Goal: Task Accomplishment & Management: Complete application form

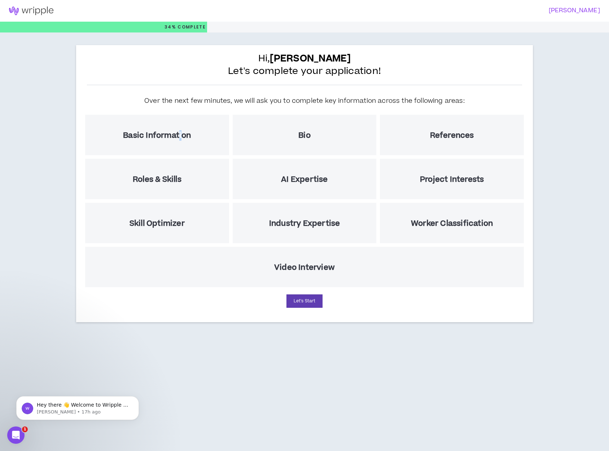
click at [180, 135] on h5 "Basic Information" at bounding box center [157, 135] width 68 height 9
click at [169, 136] on h5 "Basic Information" at bounding box center [157, 135] width 68 height 9
click at [305, 298] on button "Let's Start" at bounding box center [305, 300] width 36 height 13
select select "US"
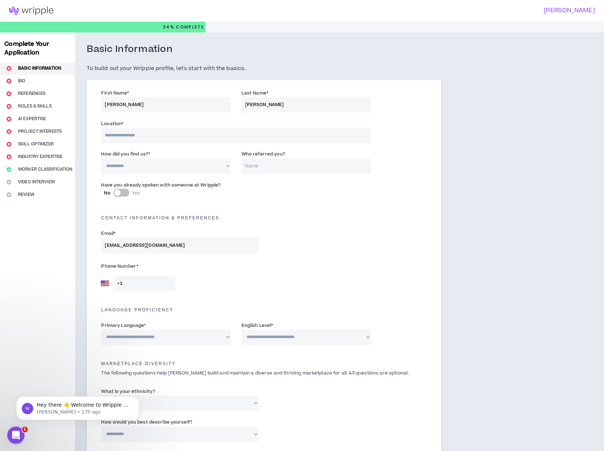
click at [140, 132] on input at bounding box center [235, 136] width 269 height 16
type input "**********"
click at [227, 167] on select "**********" at bounding box center [165, 166] width 129 height 16
click at [101, 158] on select "**********" at bounding box center [165, 166] width 129 height 16
click at [277, 168] on input "Who referred you?" at bounding box center [305, 166] width 129 height 16
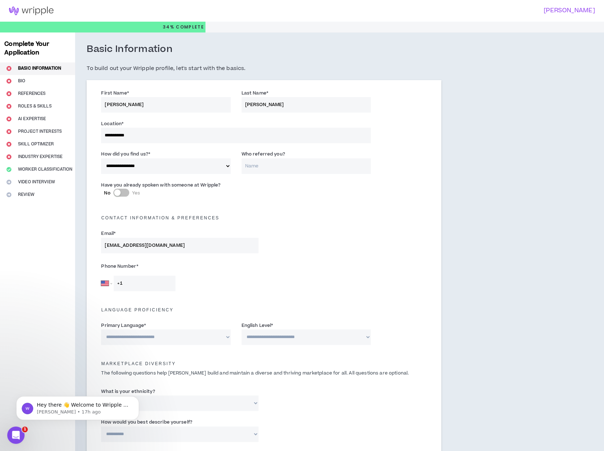
click at [228, 165] on select "**********" at bounding box center [165, 166] width 129 height 16
select select "*"
click at [101, 158] on select "**********" at bounding box center [165, 166] width 129 height 16
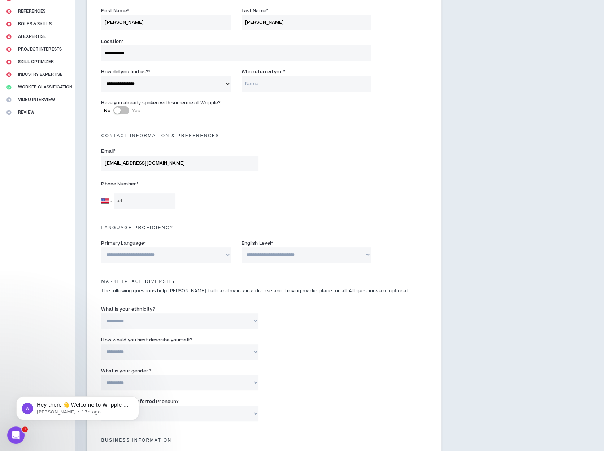
scroll to position [108, 0]
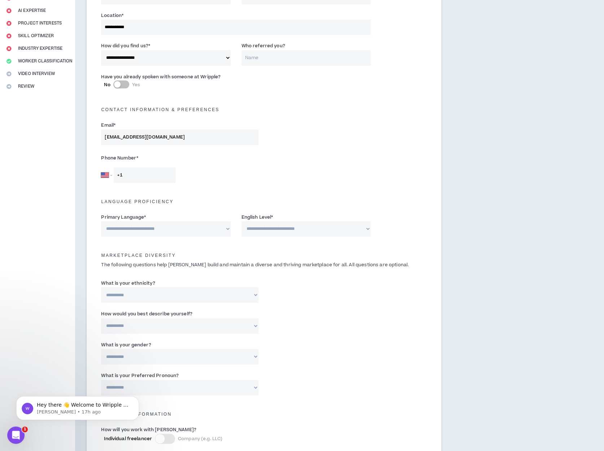
click at [152, 178] on input "+1" at bounding box center [145, 175] width 62 height 16
type input "[PHONE_NUMBER]"
click at [225, 228] on select "**********" at bounding box center [165, 229] width 129 height 16
select select "*******"
click at [101, 221] on select "**********" at bounding box center [165, 229] width 129 height 16
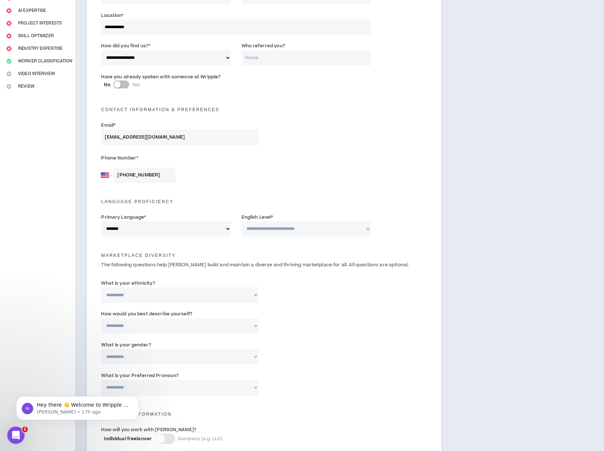
click at [296, 232] on select "**********" at bounding box center [305, 229] width 129 height 16
select select "*"
click at [241, 221] on select "**********" at bounding box center [305, 229] width 129 height 16
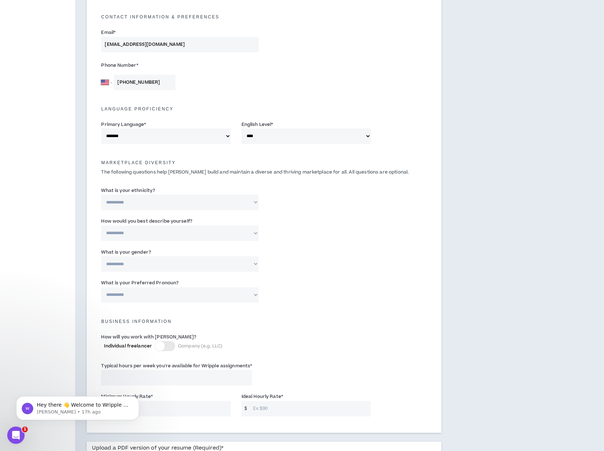
scroll to position [217, 0]
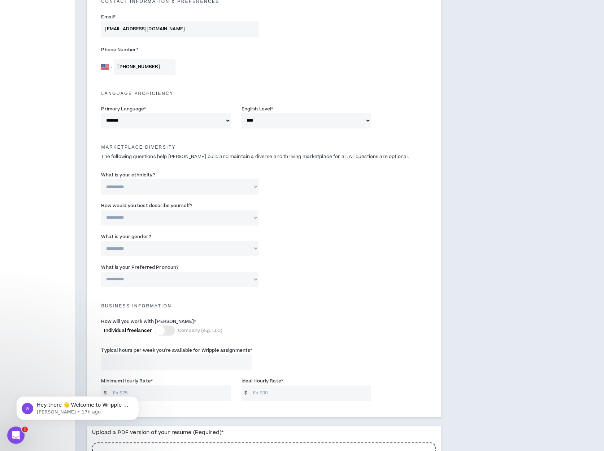
click at [255, 187] on select "**********" at bounding box center [179, 187] width 157 height 16
select select "**********"
click at [101, 179] on select "**********" at bounding box center [179, 187] width 157 height 16
click at [256, 220] on select "**********" at bounding box center [179, 218] width 157 height 16
select select "*****"
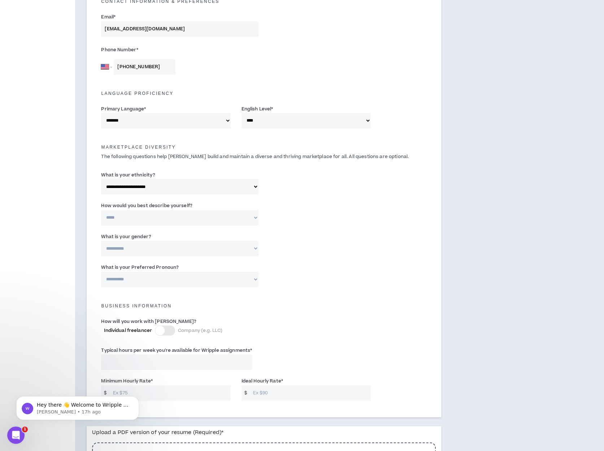
click at [101, 210] on select "**********" at bounding box center [179, 218] width 157 height 16
click at [253, 249] on select "**********" at bounding box center [179, 249] width 157 height 16
select select "***"
click at [101, 241] on select "**********" at bounding box center [179, 249] width 157 height 16
click at [254, 280] on select "**********" at bounding box center [179, 280] width 157 height 16
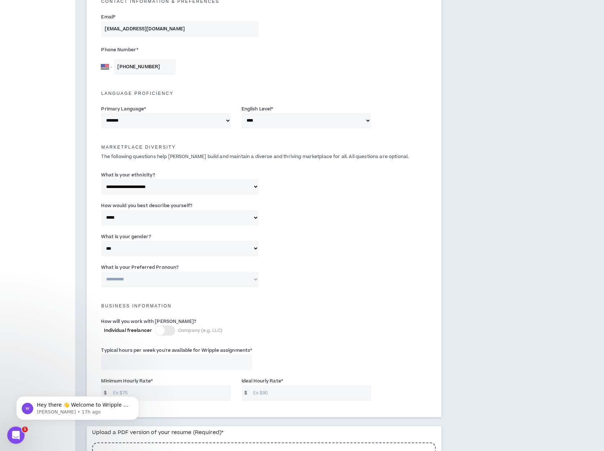
select select "**********"
click at [101, 272] on select "**********" at bounding box center [179, 280] width 157 height 16
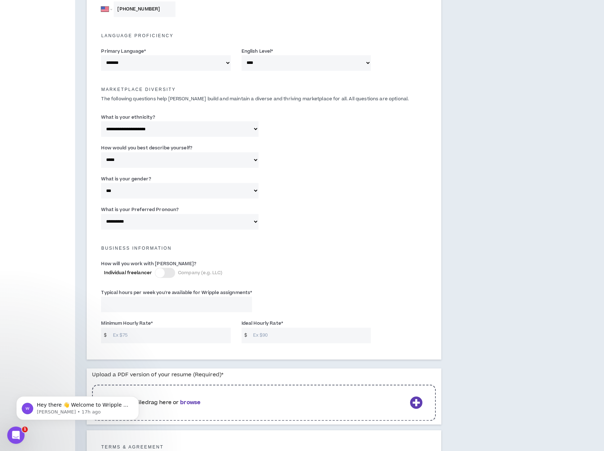
scroll to position [289, 0]
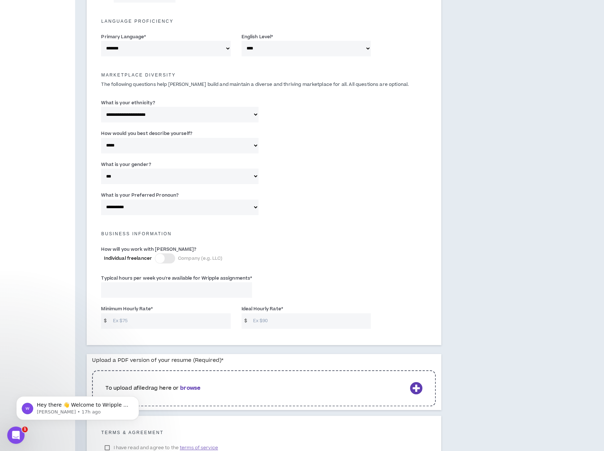
click at [172, 258] on div at bounding box center [165, 258] width 20 height 10
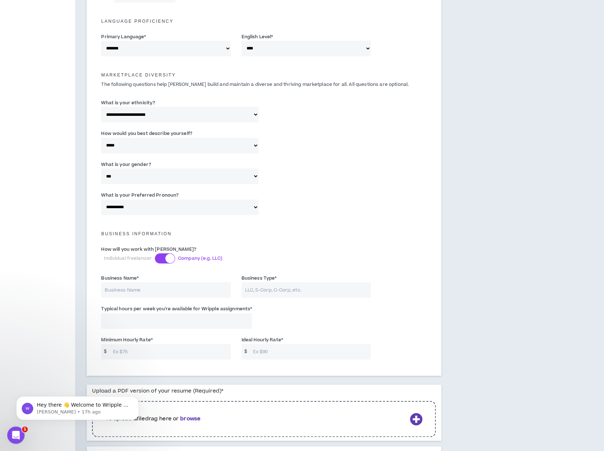
click at [162, 260] on div at bounding box center [165, 258] width 20 height 10
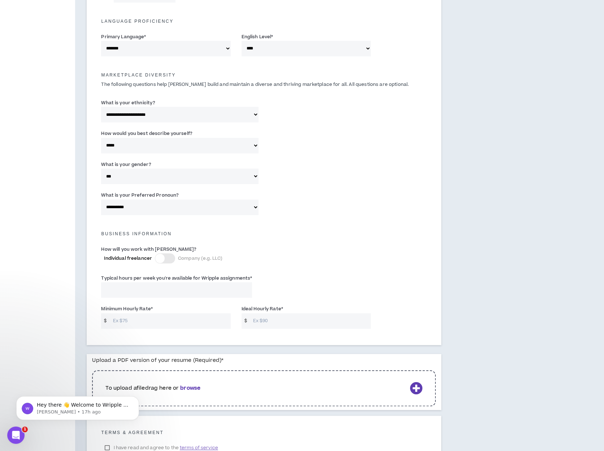
click at [202, 294] on input "Typical hours per week you're available for Wripple assignments *" at bounding box center [176, 290] width 151 height 16
type input "40"
click at [178, 318] on input "Minimum Hourly Rate *" at bounding box center [169, 321] width 121 height 16
type input "75"
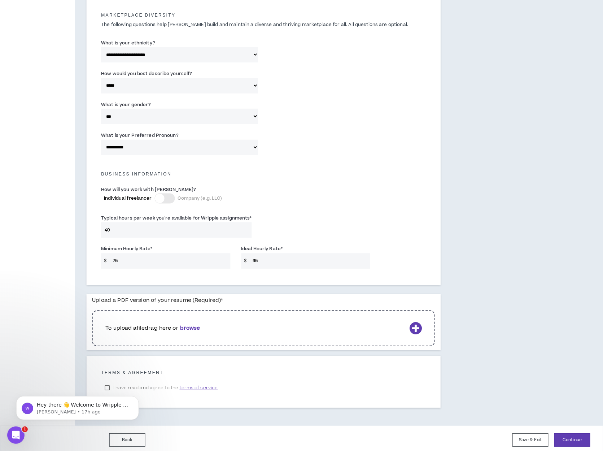
scroll to position [351, 0]
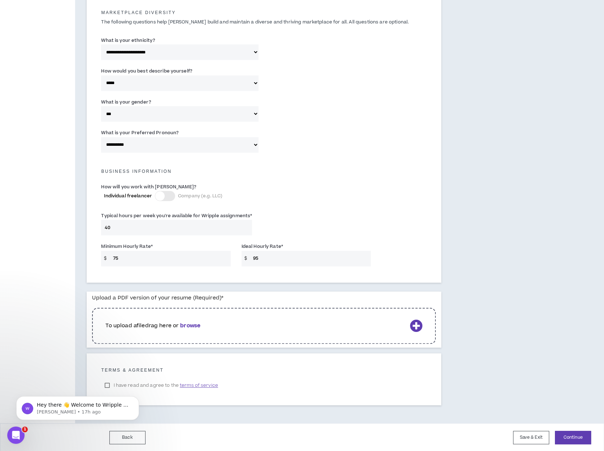
type input "95"
click at [199, 327] on b "browse" at bounding box center [190, 326] width 20 height 8
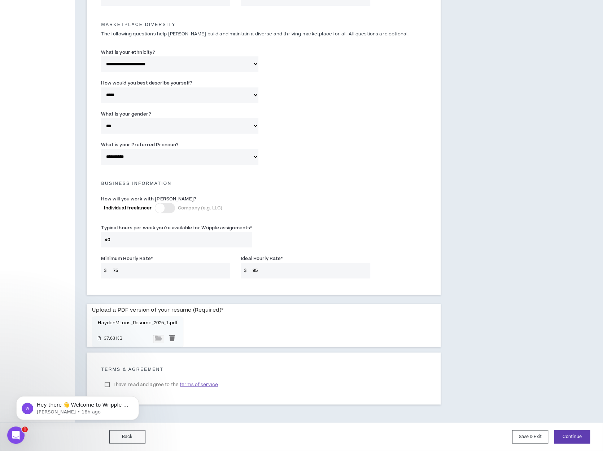
scroll to position [339, 0]
click at [110, 384] on body "Hey there 👋 Welcome to Wripple 🙌 Take a look around! If you have any questions,…" at bounding box center [77, 406] width 139 height 45
click at [108, 384] on body "Hey there 👋 Welcome to Wripple 🙌 Take a look around! If you have any questions,…" at bounding box center [77, 406] width 139 height 45
click at [560, 368] on div "**********" at bounding box center [301, 58] width 603 height 729
click at [137, 397] on icon "Dismiss notification" at bounding box center [137, 398] width 4 height 4
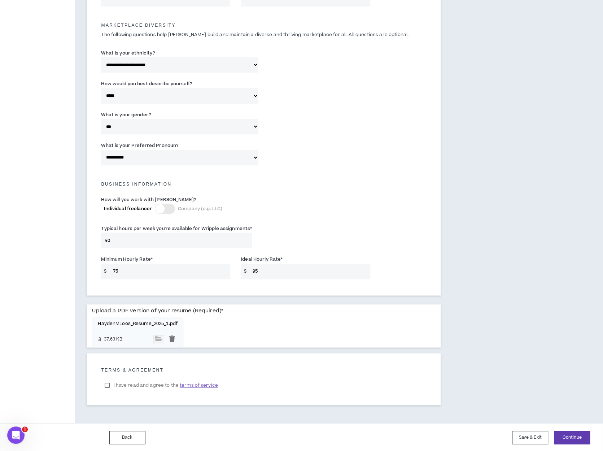
click at [108, 383] on label "I have read and agree to the terms of service" at bounding box center [161, 385] width 120 height 11
click at [569, 438] on button "Continue" at bounding box center [572, 437] width 36 height 13
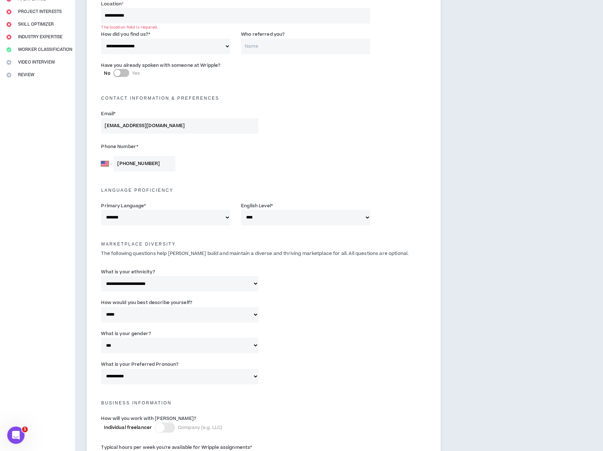
scroll to position [0, 0]
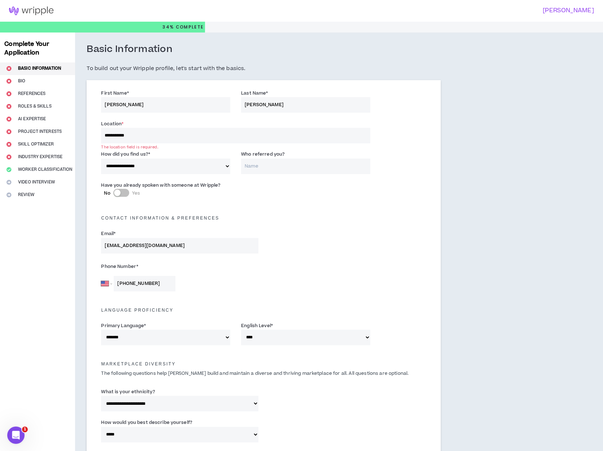
click at [147, 136] on input "**********" at bounding box center [235, 136] width 269 height 16
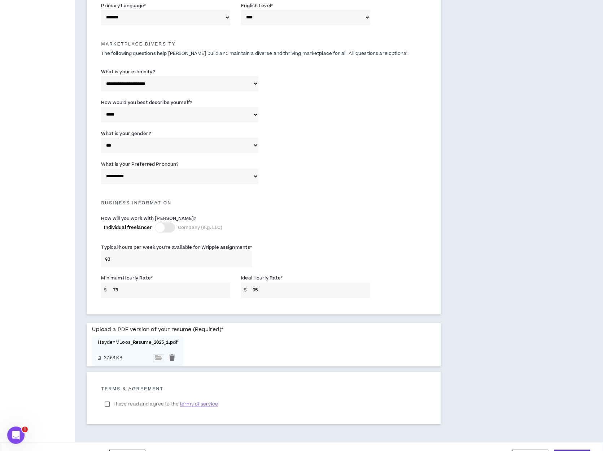
scroll to position [339, 0]
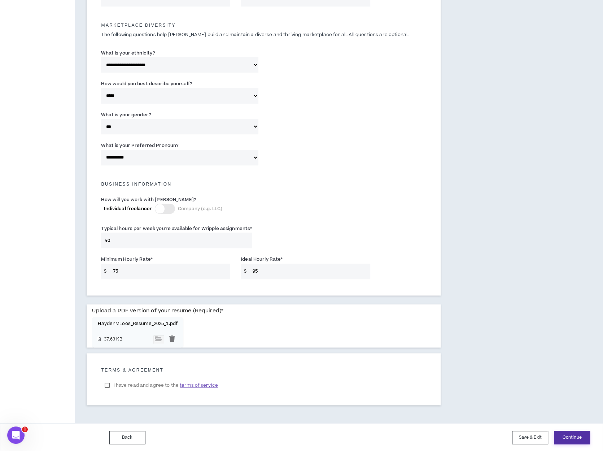
click at [562, 436] on button "Continue" at bounding box center [572, 437] width 36 height 13
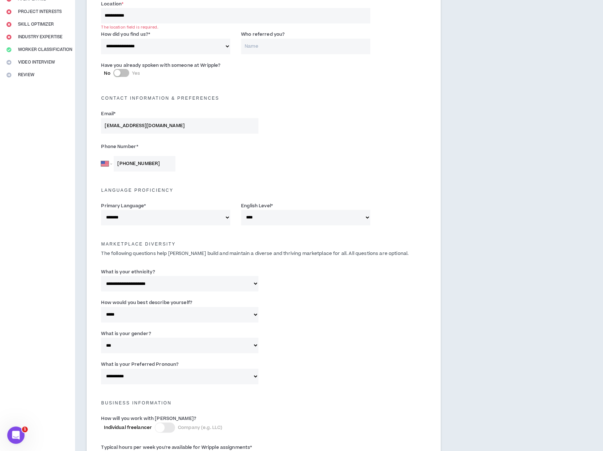
scroll to position [0, 0]
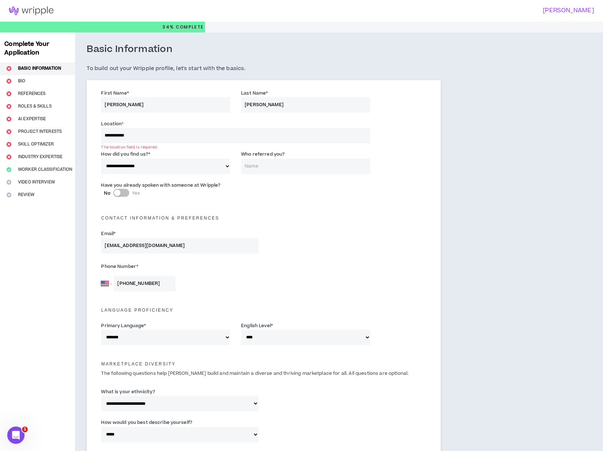
drag, startPoint x: 136, startPoint y: 136, endPoint x: 86, endPoint y: 132, distance: 50.0
click at [87, 132] on div "**********" at bounding box center [264, 357] width 354 height 554
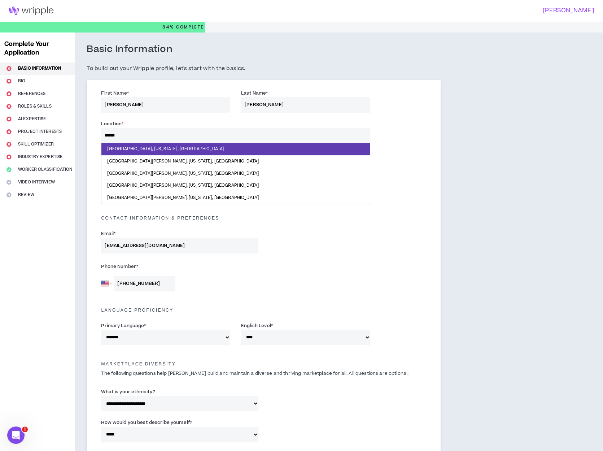
type input "*******"
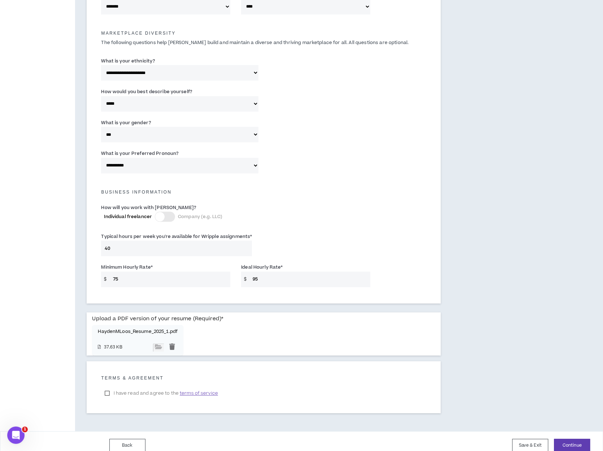
scroll to position [339, 0]
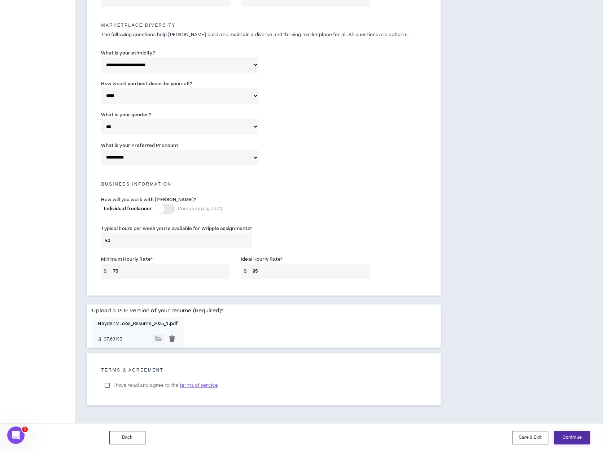
click at [566, 435] on button "Continue" at bounding box center [572, 437] width 36 height 13
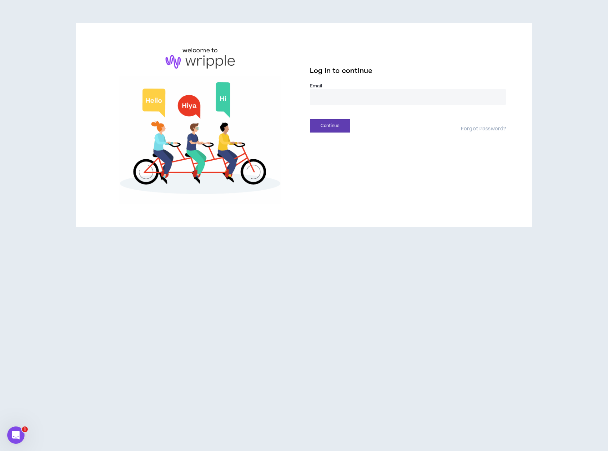
click at [337, 98] on input "email" at bounding box center [408, 97] width 196 height 16
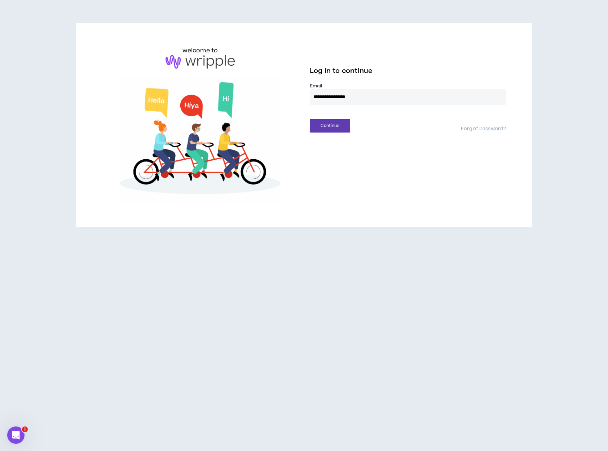
type input "**********"
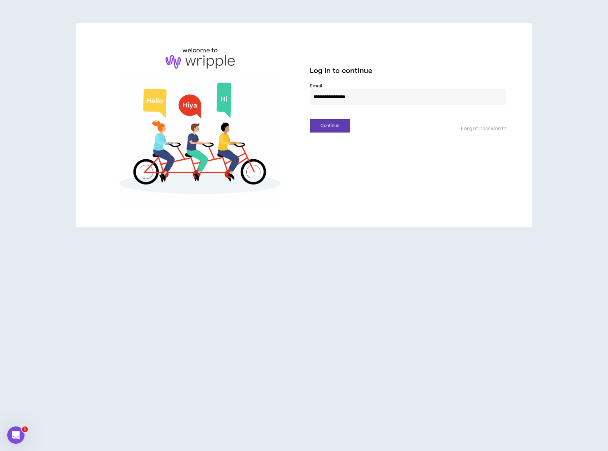
click at [310, 119] on button "Continue" at bounding box center [330, 125] width 40 height 13
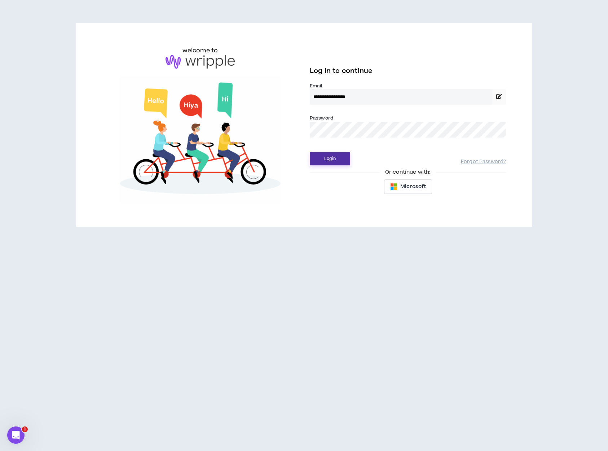
click at [337, 155] on button "Login" at bounding box center [330, 158] width 40 height 13
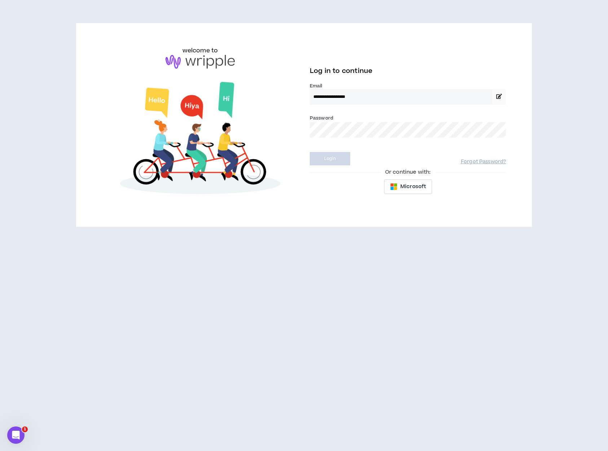
select select "US"
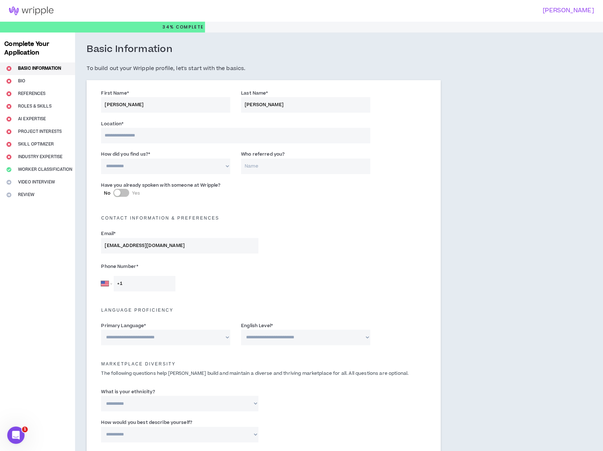
click at [138, 136] on input at bounding box center [235, 136] width 269 height 16
click at [149, 136] on input at bounding box center [235, 136] width 269 height 16
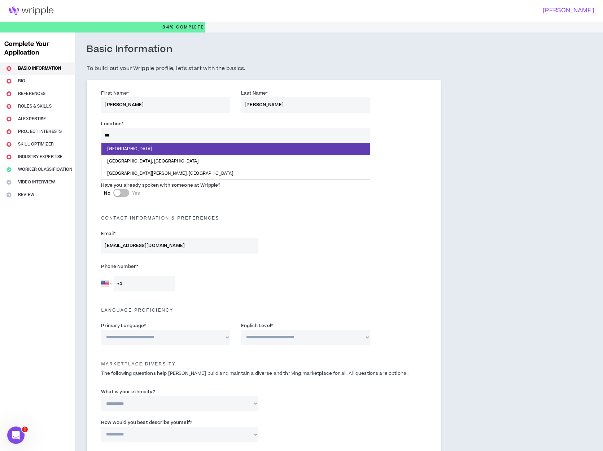
type input "***"
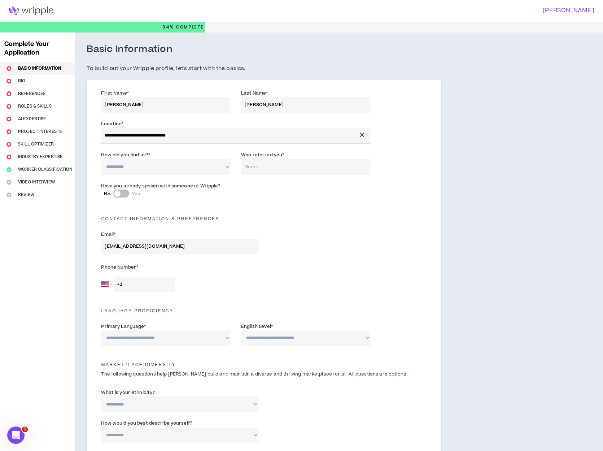
click at [133, 168] on select "**********" at bounding box center [165, 167] width 129 height 16
select select "*"
click at [101, 159] on select "**********" at bounding box center [165, 167] width 129 height 16
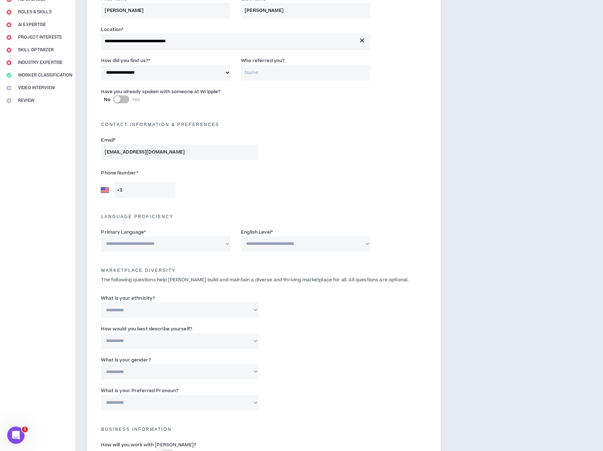
scroll to position [108, 0]
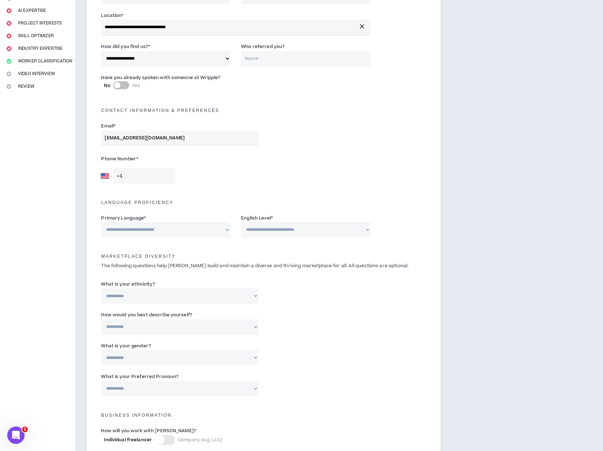
click at [138, 178] on input "+1" at bounding box center [145, 176] width 62 height 16
type input "[PHONE_NUMBER]"
click at [217, 228] on select "**********" at bounding box center [165, 230] width 129 height 16
select select "*******"
click at [101, 222] on select "**********" at bounding box center [165, 230] width 129 height 16
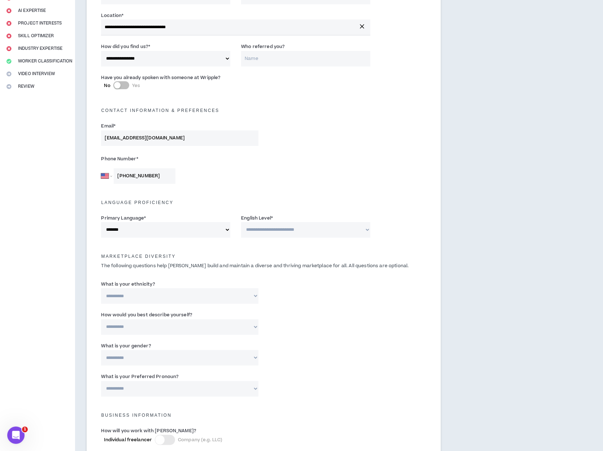
click at [311, 234] on select "**********" at bounding box center [305, 230] width 129 height 16
select select "*"
click at [241, 222] on select "**********" at bounding box center [305, 230] width 129 height 16
click at [258, 301] on div "**********" at bounding box center [180, 291] width 168 height 23
select select "**********"
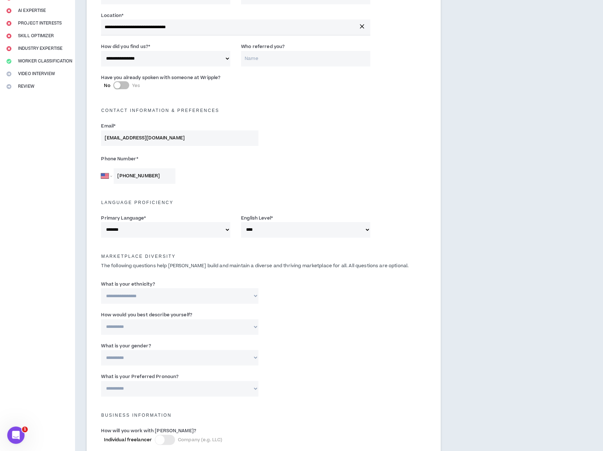
click at [101, 288] on select "**********" at bounding box center [179, 296] width 157 height 16
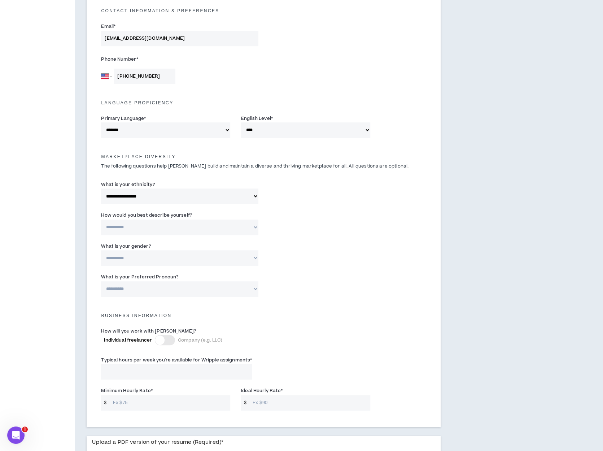
scroll to position [217, 0]
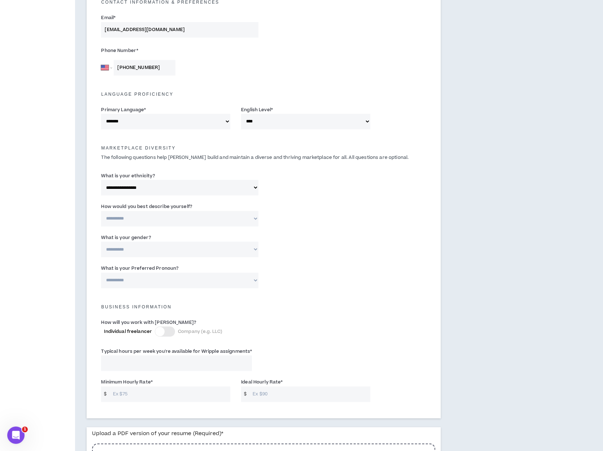
click at [253, 219] on select "**********" at bounding box center [179, 219] width 157 height 16
select select "**********"
click at [101, 211] on select "**********" at bounding box center [179, 219] width 157 height 16
click at [253, 248] on select "**********" at bounding box center [179, 249] width 157 height 16
select select "**********"
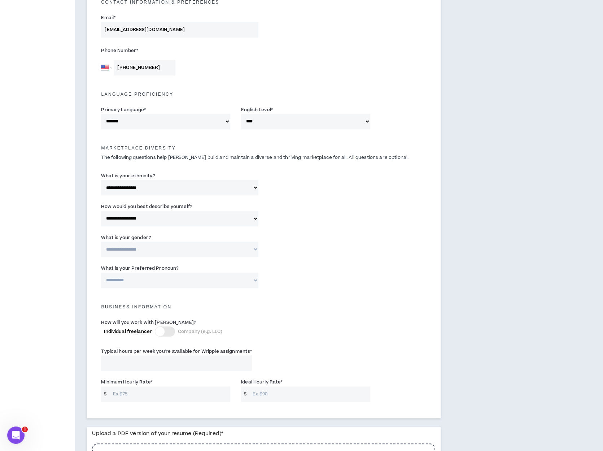
click at [101, 241] on select "**********" at bounding box center [179, 249] width 157 height 16
click at [251, 281] on select "**********" at bounding box center [179, 280] width 157 height 16
select select "**********"
click at [101, 272] on select "**********" at bounding box center [179, 280] width 157 height 16
click at [257, 253] on select "**********" at bounding box center [179, 249] width 157 height 16
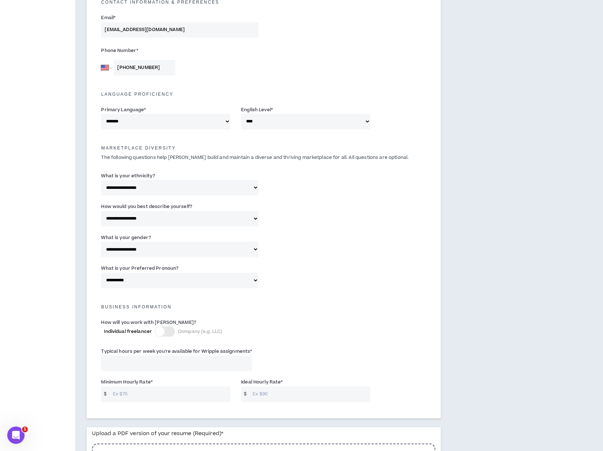
select select "***"
click at [101, 241] on select "**********" at bounding box center [179, 249] width 157 height 16
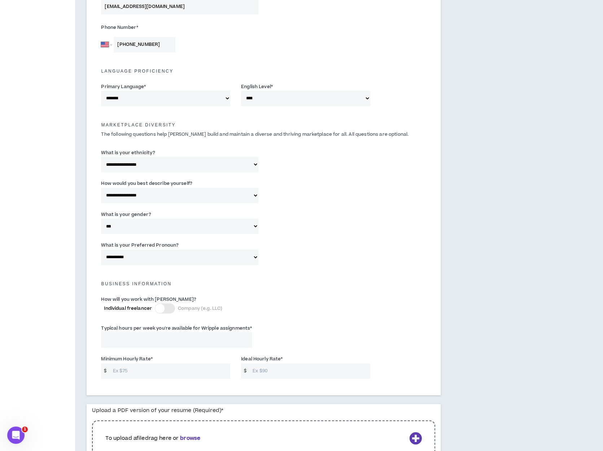
scroll to position [289, 0]
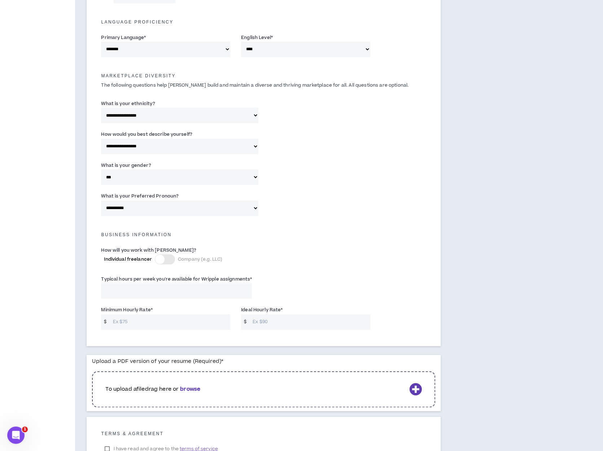
click at [159, 289] on input "Typical hours per week you're available for Wripple assignments *" at bounding box center [176, 291] width 151 height 16
type input "40"
click at [141, 323] on input "Minimum Hourly Rate *" at bounding box center [169, 322] width 121 height 16
type input "75"
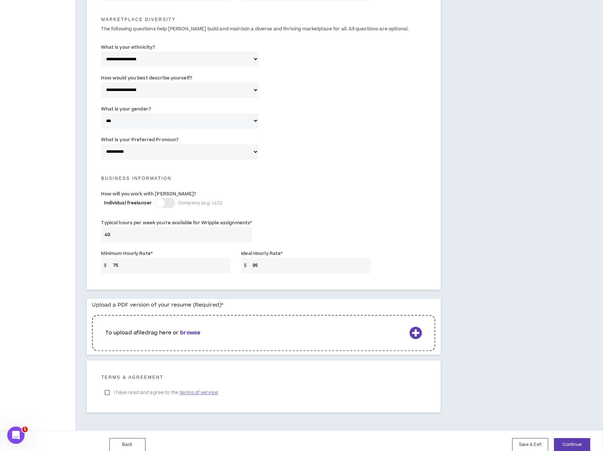
scroll to position [352, 0]
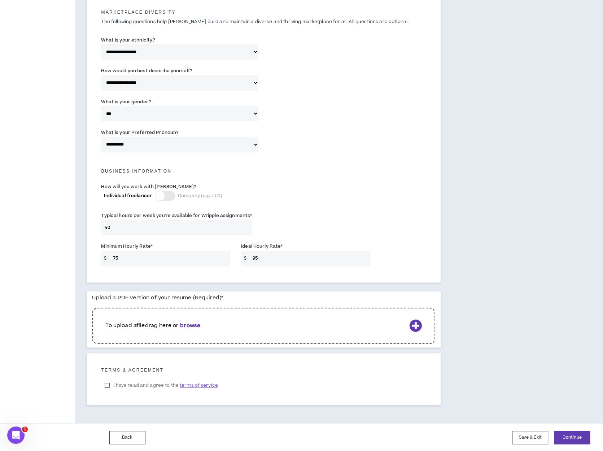
type input "95"
click at [199, 327] on b "browse" at bounding box center [190, 326] width 20 height 8
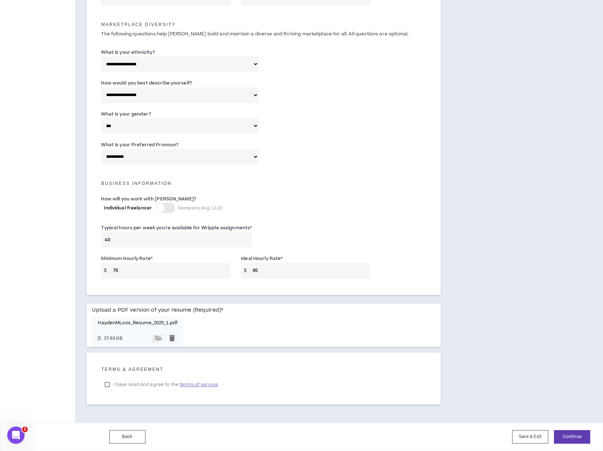
scroll to position [339, 0]
click at [108, 385] on label "I have read and agree to the terms of service" at bounding box center [161, 385] width 120 height 11
click at [569, 436] on button "Continue" at bounding box center [572, 437] width 36 height 13
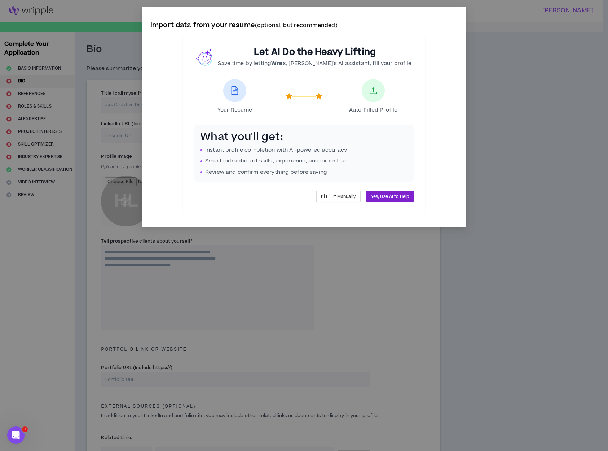
click at [396, 197] on span "Yes, Use AI to Help" at bounding box center [390, 196] width 38 height 7
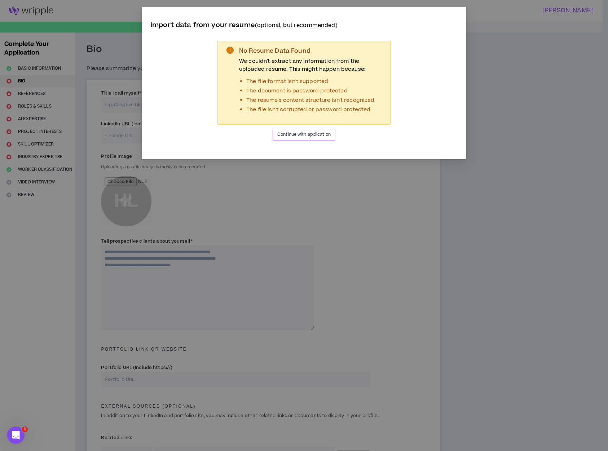
click at [309, 134] on span "Continue with application" at bounding box center [304, 134] width 53 height 7
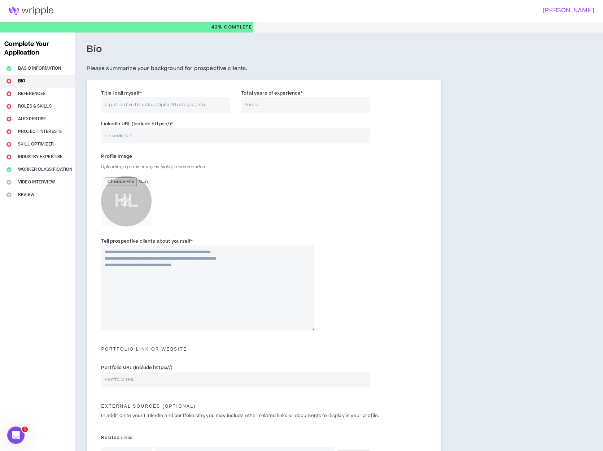
click at [162, 106] on input "Title I call myself *" at bounding box center [165, 105] width 129 height 16
click at [136, 107] on input "Title I call myself *" at bounding box center [165, 105] width 129 height 16
type input "Motion Designer & Graphic Designer"
type input "9"
click at [148, 138] on input "LinkedIn URL (Include https://) *" at bounding box center [235, 136] width 269 height 16
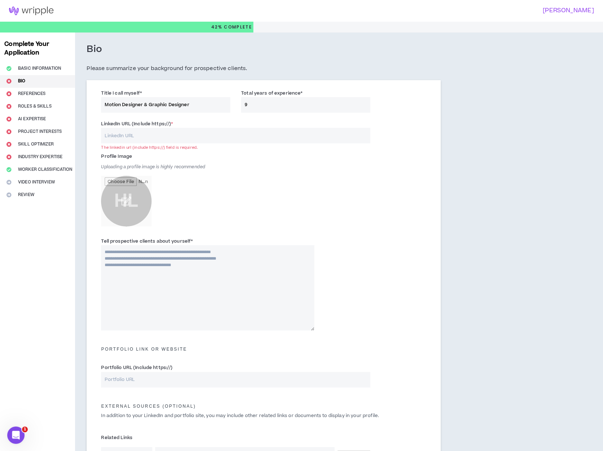
click at [148, 138] on input "LinkedIn URL (Include https://) *" at bounding box center [235, 136] width 269 height 16
paste input "[DOMAIN_NAME][URL]"
click at [102, 132] on input "[DOMAIN_NAME][URL]" at bounding box center [235, 136] width 269 height 16
drag, startPoint x: 220, startPoint y: 136, endPoint x: 101, endPoint y: 134, distance: 119.1
click at [101, 134] on input "[URL][DOMAIN_NAME]" at bounding box center [235, 136] width 269 height 16
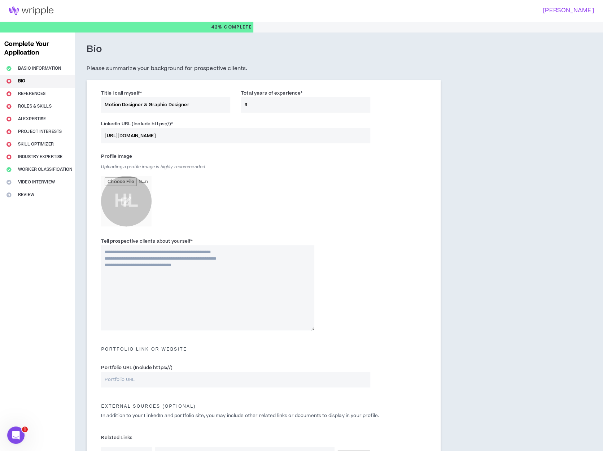
click at [114, 137] on input "[URL][DOMAIN_NAME]" at bounding box center [235, 136] width 269 height 16
click at [149, 134] on input "[URL][DOMAIN_NAME]" at bounding box center [235, 136] width 269 height 16
type input "[URL][DOMAIN_NAME]"
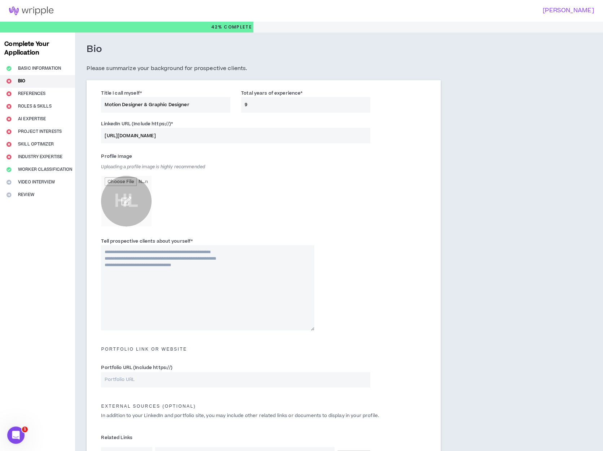
click at [126, 201] on input "file" at bounding box center [126, 201] width 51 height 51
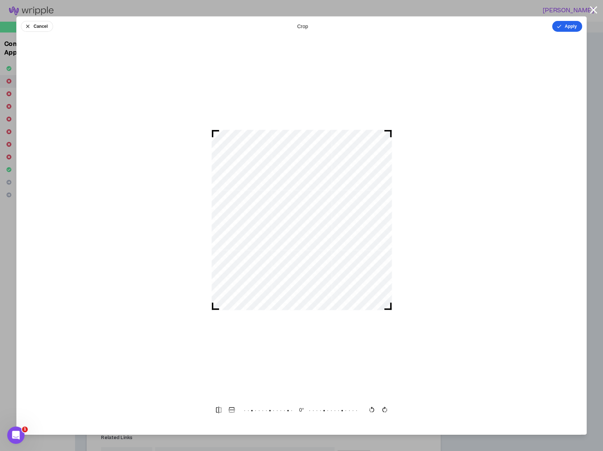
click at [573, 29] on button "Apply" at bounding box center [567, 26] width 30 height 11
click at [580, 27] on button "Done" at bounding box center [571, 26] width 22 height 11
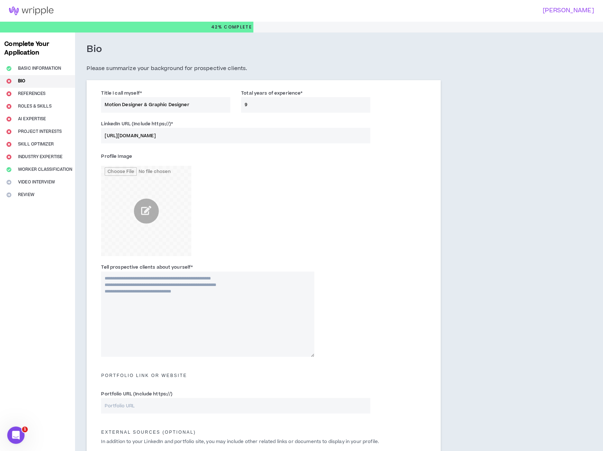
click at [174, 290] on textarea "Tell prospective clients about yourself *" at bounding box center [207, 313] width 213 height 85
drag, startPoint x: 236, startPoint y: 277, endPoint x: 204, endPoint y: 280, distance: 31.9
click at [204, 280] on textarea "**********" at bounding box center [207, 313] width 213 height 85
drag, startPoint x: 218, startPoint y: 288, endPoint x: 101, endPoint y: 274, distance: 117.7
click at [101, 274] on textarea "**********" at bounding box center [207, 313] width 213 height 85
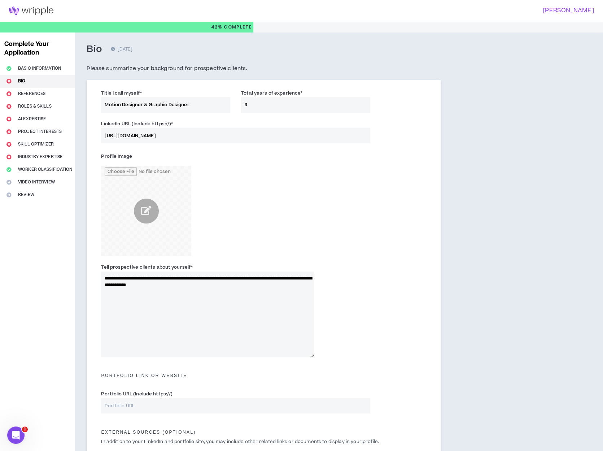
click at [229, 299] on textarea "**********" at bounding box center [207, 313] width 213 height 85
drag, startPoint x: 218, startPoint y: 291, endPoint x: 84, endPoint y: 275, distance: 134.8
click at [84, 275] on div "**********" at bounding box center [263, 310] width 377 height 556
paste textarea
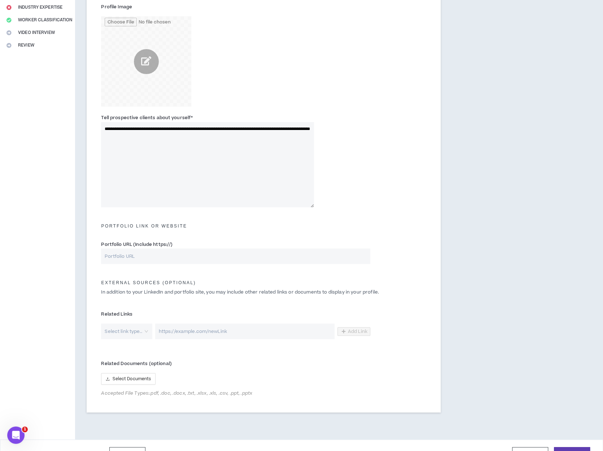
scroll to position [166, 0]
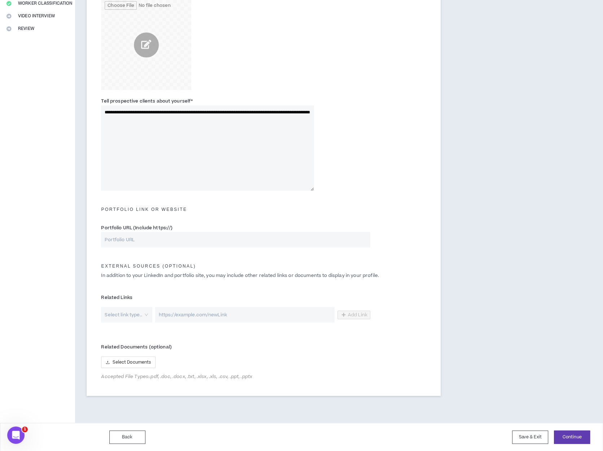
type textarea "**********"
click at [150, 238] on input "Portfolio URL (Include https://)" at bounding box center [235, 240] width 269 height 16
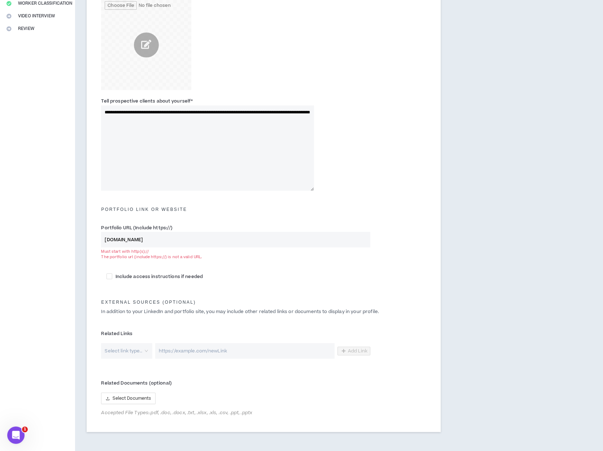
click at [104, 240] on input "[DOMAIN_NAME]" at bounding box center [235, 240] width 269 height 16
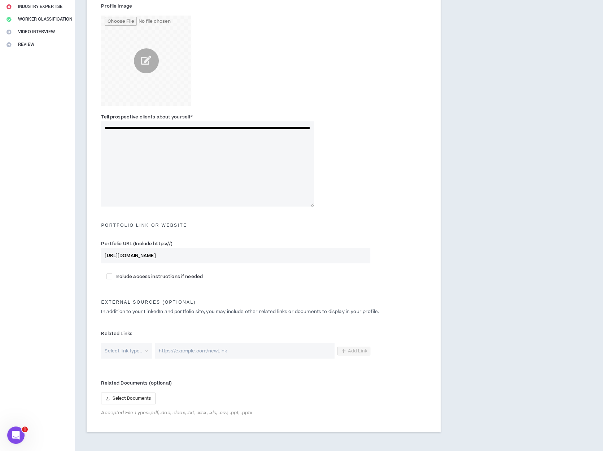
scroll to position [186, 0]
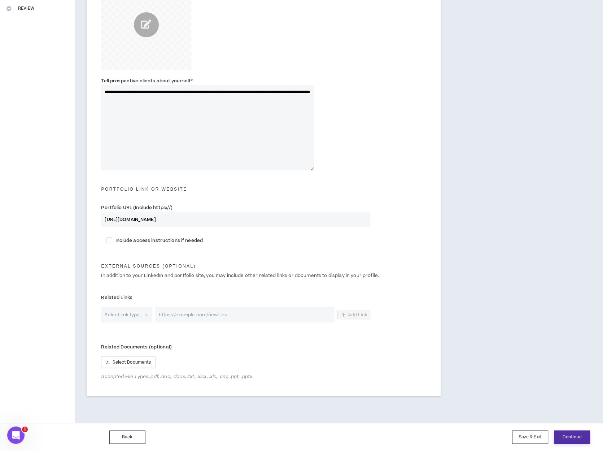
type input "[URL][DOMAIN_NAME]"
click at [566, 437] on button "Continue" at bounding box center [572, 436] width 36 height 13
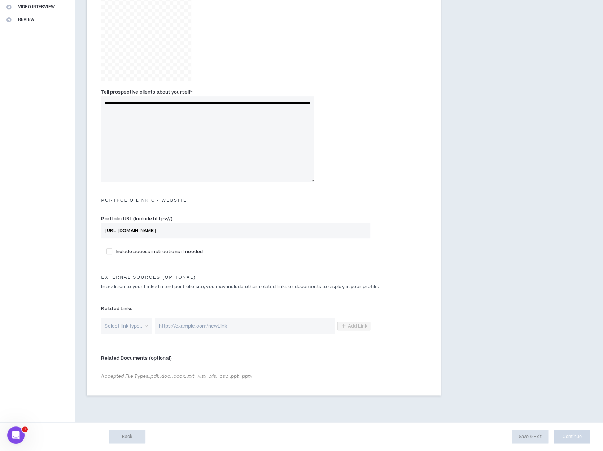
scroll to position [175, 0]
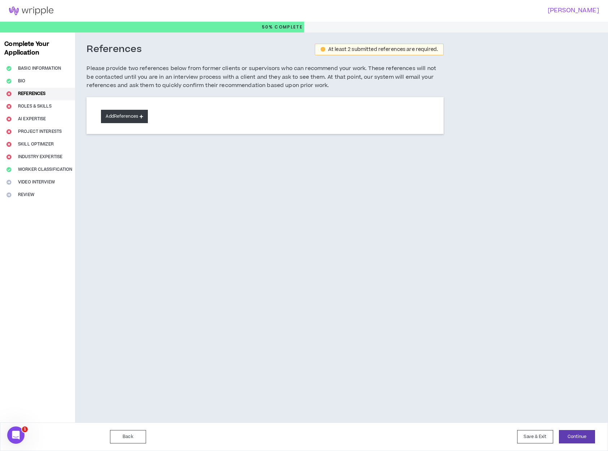
click at [143, 117] on icon at bounding box center [142, 116] width 4 height 4
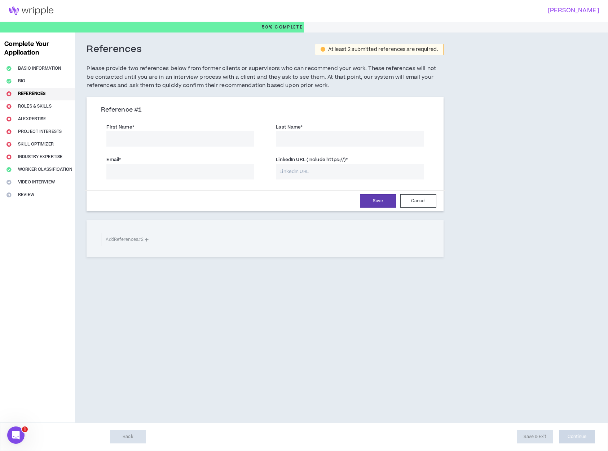
click at [217, 140] on input "First Name *" at bounding box center [180, 139] width 148 height 16
type input "[PERSON_NAME]"
click at [140, 174] on input "Email *" at bounding box center [180, 172] width 148 height 16
type input "[PERSON_NAME][EMAIL_ADDRESS][PERSON_NAME][DOMAIN_NAME]"
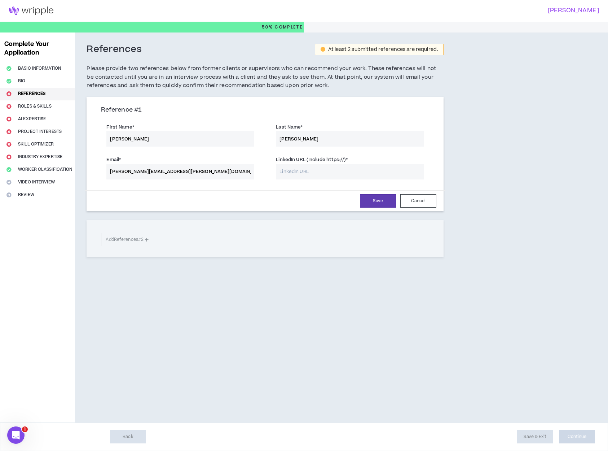
click at [306, 167] on input "LinkedIn URL (Include https://) *" at bounding box center [350, 172] width 148 height 16
paste input "[URL][DOMAIN_NAME][PERSON_NAME]"
drag, startPoint x: 297, startPoint y: 172, endPoint x: 274, endPoint y: 169, distance: 22.6
click at [274, 169] on div "LinkedIn URL (Include https://) * https://[URL][DOMAIN_NAME][PERSON_NAME]" at bounding box center [350, 167] width 159 height 23
type input "[URL][DOMAIN_NAME][PERSON_NAME]"
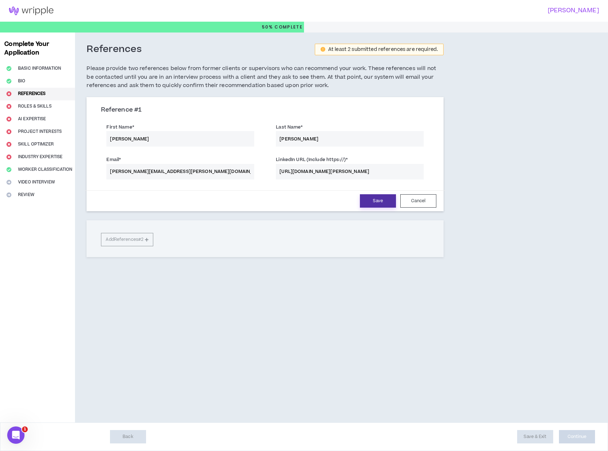
click at [377, 197] on button "Save" at bounding box center [378, 200] width 36 height 13
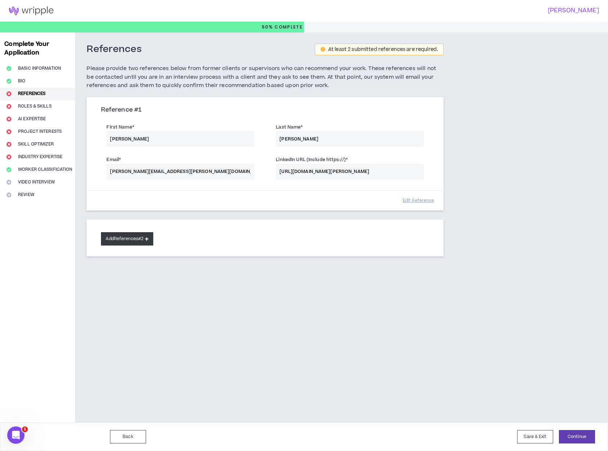
click at [116, 241] on button "Add References #2" at bounding box center [127, 238] width 52 height 13
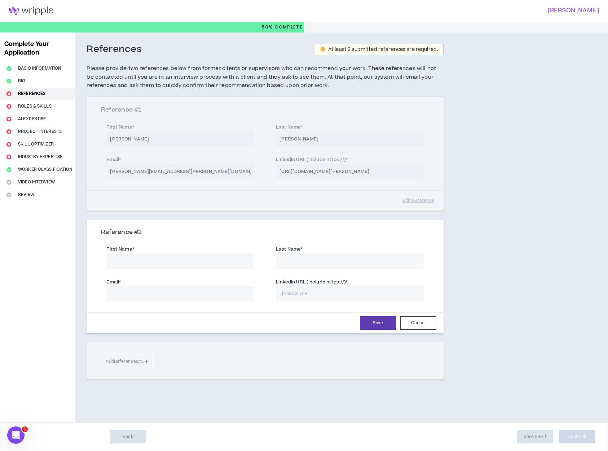
click at [125, 259] on input "First Name *" at bounding box center [180, 261] width 148 height 16
type input "[PERSON_NAME]"
type input "Rygiol"
click at [126, 291] on input "Email *" at bounding box center [180, 294] width 148 height 16
click at [135, 295] on input "Email *" at bounding box center [180, 294] width 148 height 16
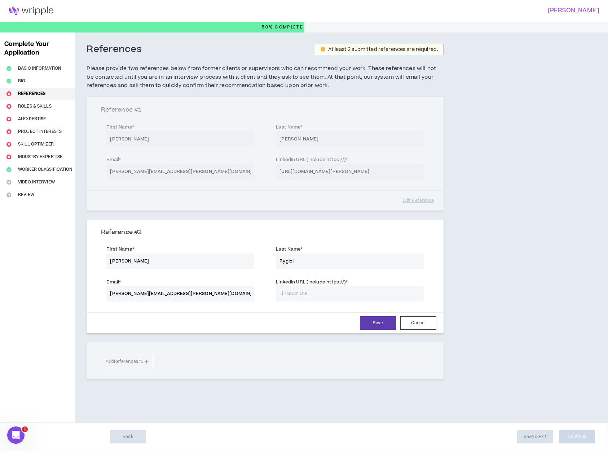
type input "[PERSON_NAME][EMAIL_ADDRESS][PERSON_NAME][DOMAIN_NAME]"
click at [305, 289] on input "LinkedIn URL (Include https://) *" at bounding box center [350, 294] width 148 height 16
paste input "[URL][DOMAIN_NAME][PERSON_NAME]"
type input "[URL][DOMAIN_NAME][PERSON_NAME]"
click at [373, 324] on button "Save" at bounding box center [378, 322] width 36 height 13
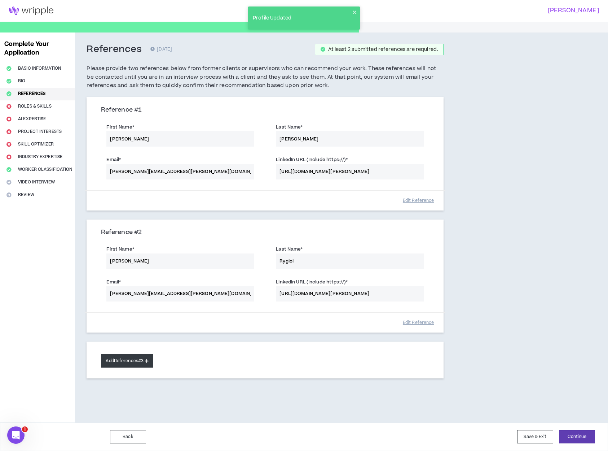
click at [145, 360] on button "Add References #3" at bounding box center [127, 360] width 52 height 13
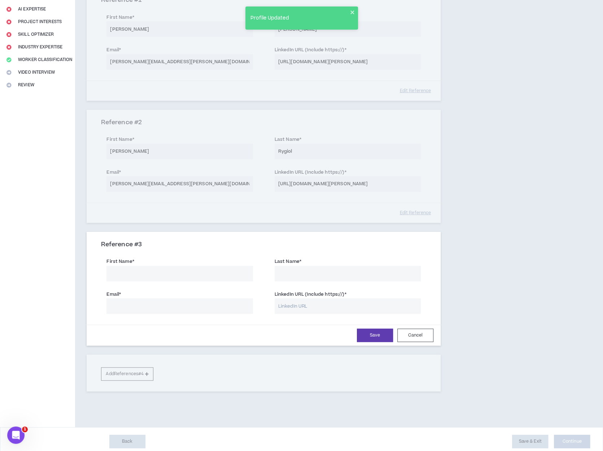
scroll to position [113, 0]
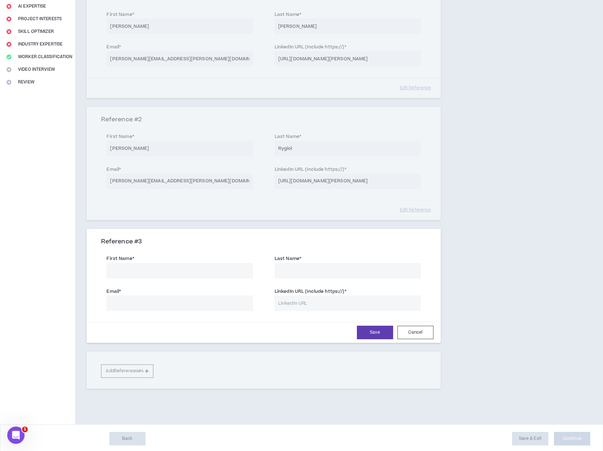
click at [154, 270] on input "First Name *" at bounding box center [179, 271] width 146 height 16
type input "Katy"
type input "[PERSON_NAME]"
click at [136, 302] on input "Email *" at bounding box center [179, 303] width 146 height 16
click at [139, 305] on input "Email *" at bounding box center [179, 303] width 146 height 16
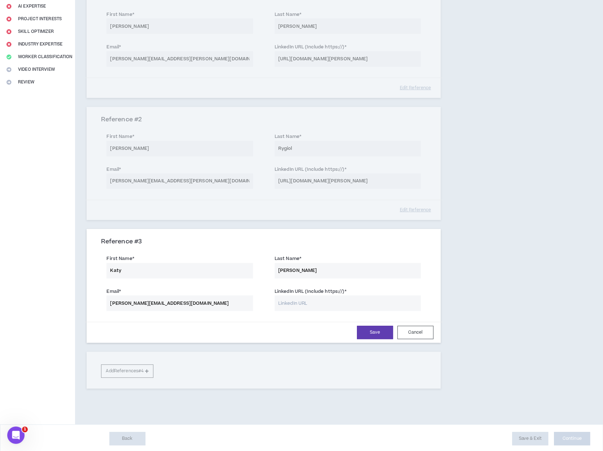
type input "[PERSON_NAME][EMAIL_ADDRESS][DOMAIN_NAME]"
click at [305, 302] on input "LinkedIn URL (Include https://) *" at bounding box center [348, 303] width 146 height 16
paste input "[URL][DOMAIN_NAME]"
type input "[URL][DOMAIN_NAME]"
click at [372, 333] on button "Save" at bounding box center [375, 332] width 36 height 13
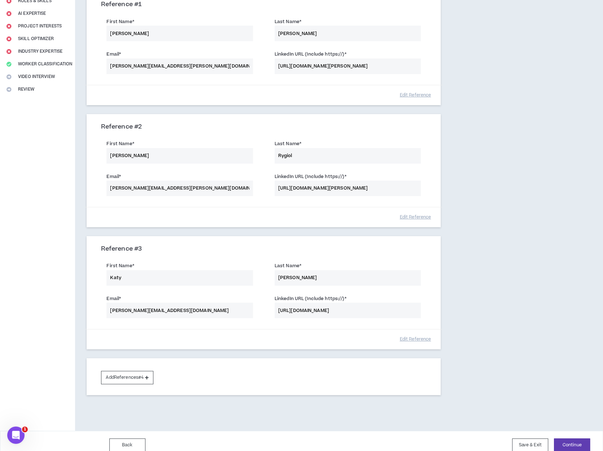
scroll to position [108, 0]
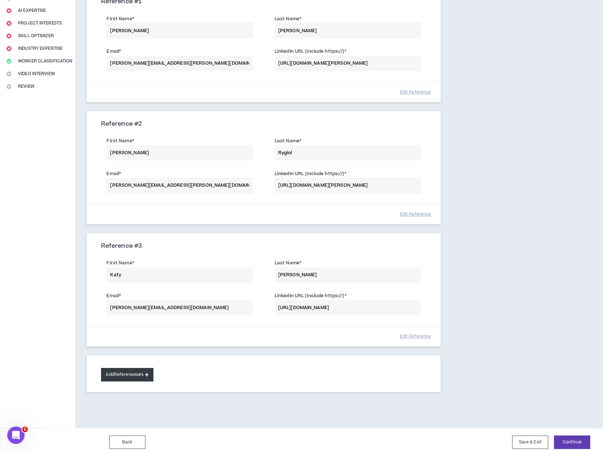
click at [121, 374] on button "Add References #4" at bounding box center [127, 374] width 52 height 13
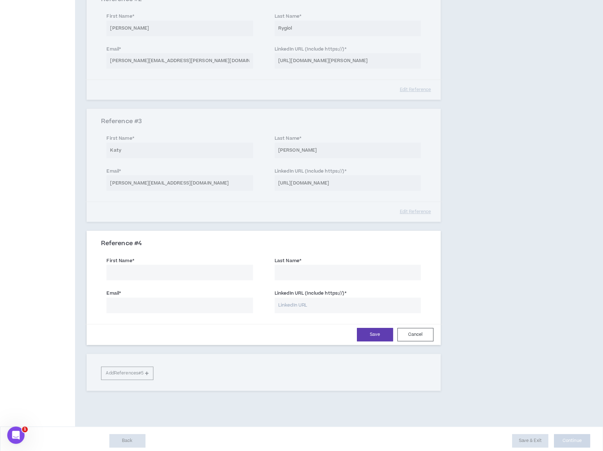
scroll to position [235, 0]
click at [132, 275] on input "First Name *" at bounding box center [179, 271] width 146 height 16
type input "Alyssa"
type input "[PERSON_NAME]"
type input "[EMAIL_ADDRESS][PERSON_NAME][DOMAIN_NAME]"
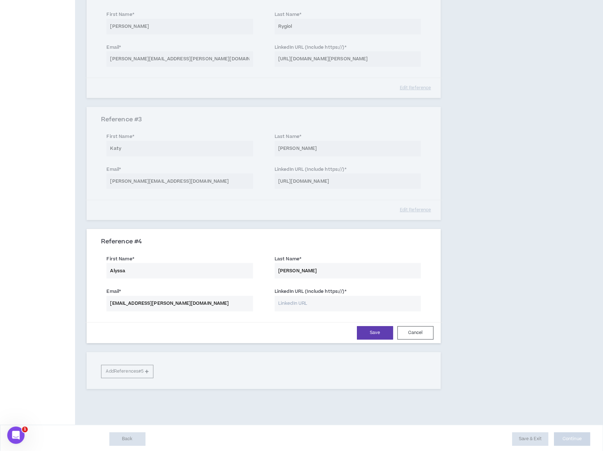
click at [340, 302] on input "LinkedIn URL (Include https://) *" at bounding box center [348, 304] width 146 height 16
paste input "[URL][DOMAIN_NAME]"
type input "[URL][DOMAIN_NAME]"
click at [380, 333] on button "Save" at bounding box center [375, 332] width 36 height 13
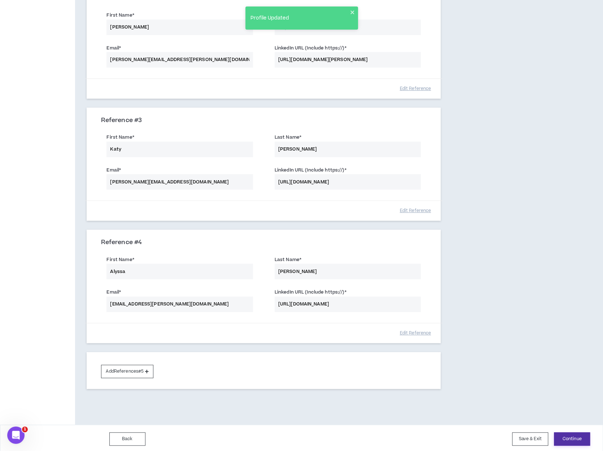
click at [573, 438] on button "Continue" at bounding box center [572, 438] width 36 height 13
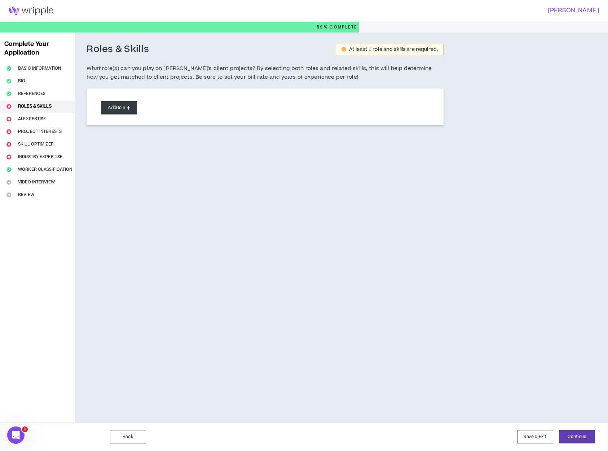
click at [134, 112] on button "Add Role" at bounding box center [119, 107] width 36 height 13
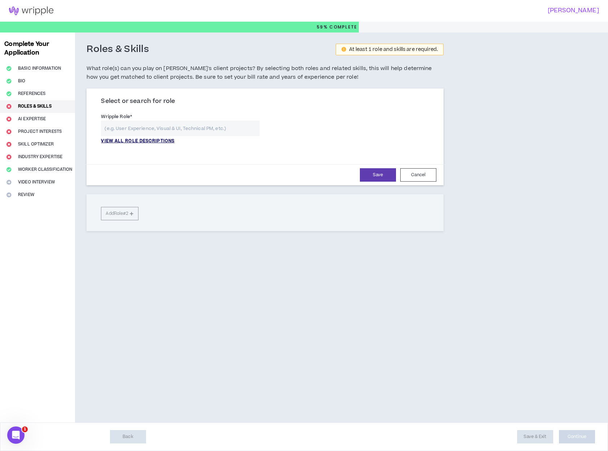
drag, startPoint x: 148, startPoint y: 141, endPoint x: 131, endPoint y: 140, distance: 16.7
click at [131, 140] on p "VIEW ALL ROLE DESCRIPTIONS" at bounding box center [138, 141] width 74 height 6
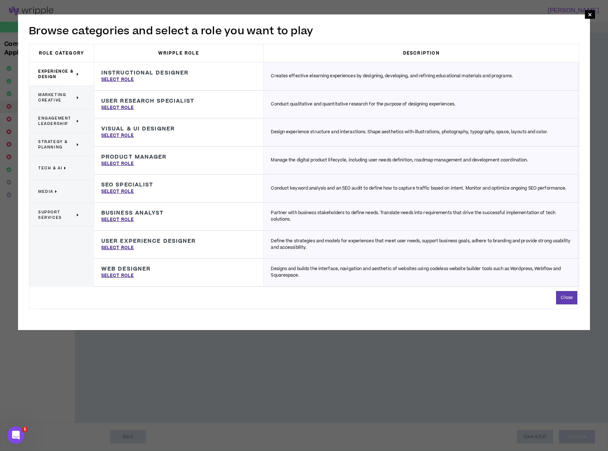
click at [133, 140] on div "Visual & UI Designer Design experience structure and interactions. Shape aesthe…" at bounding box center [179, 132] width 170 height 28
click at [63, 97] on span "Marketing Creative" at bounding box center [56, 97] width 37 height 11
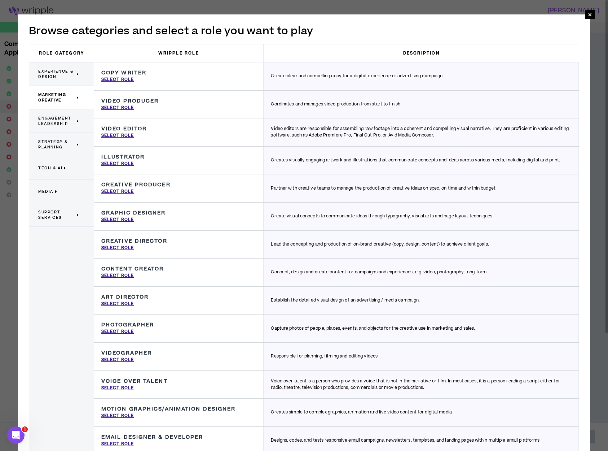
click at [60, 73] on span "Experience & Design" at bounding box center [56, 74] width 37 height 11
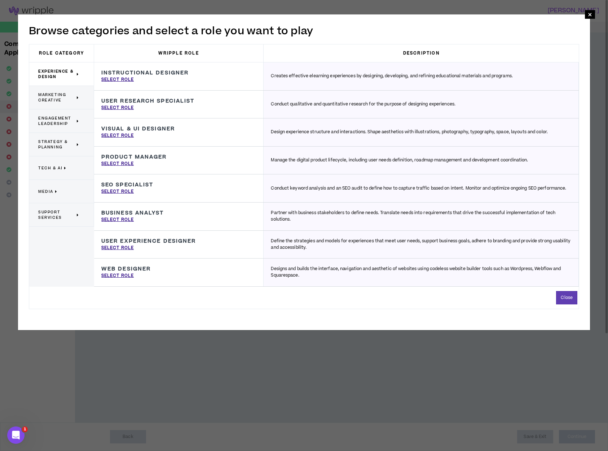
click at [61, 119] on span "Engagement Leadership" at bounding box center [56, 120] width 37 height 11
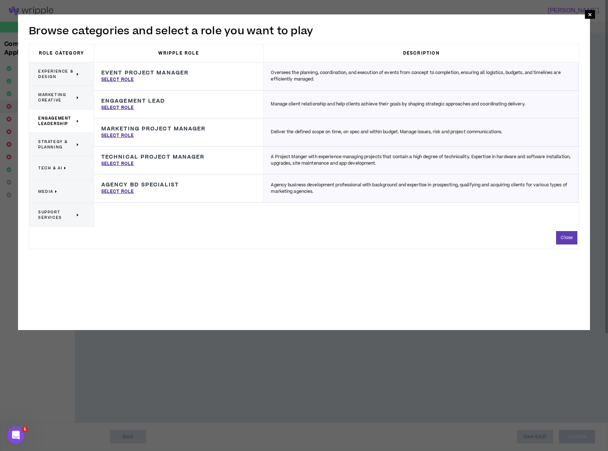
click at [51, 144] on span "Strategy & Planning" at bounding box center [56, 144] width 37 height 11
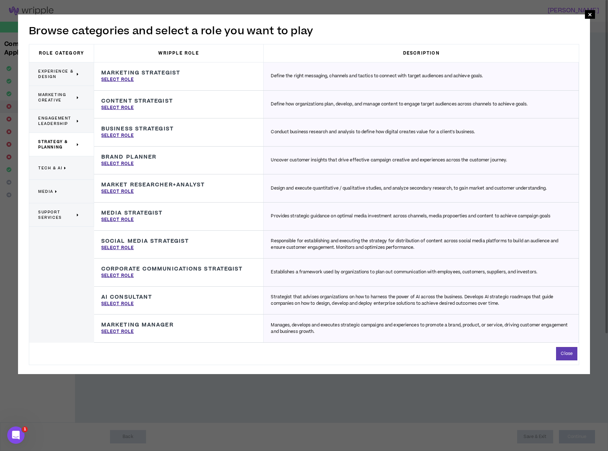
click at [63, 172] on p "Tech & AI" at bounding box center [58, 168] width 41 height 16
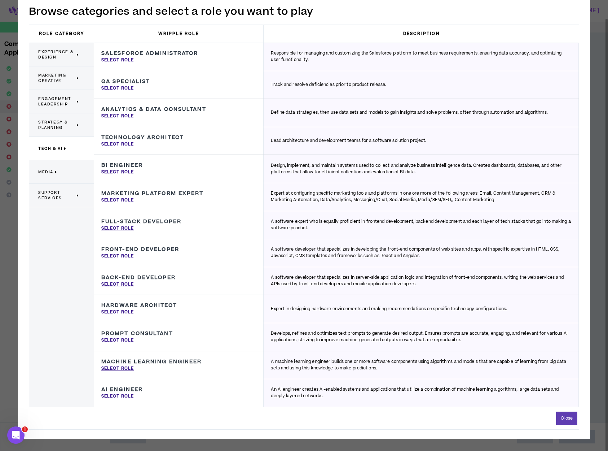
click at [58, 167] on p "Media" at bounding box center [58, 172] width 41 height 16
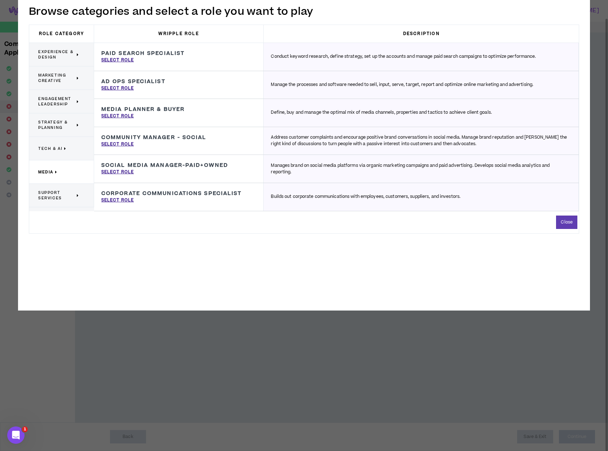
click at [55, 192] on span "Support Services" at bounding box center [56, 195] width 37 height 11
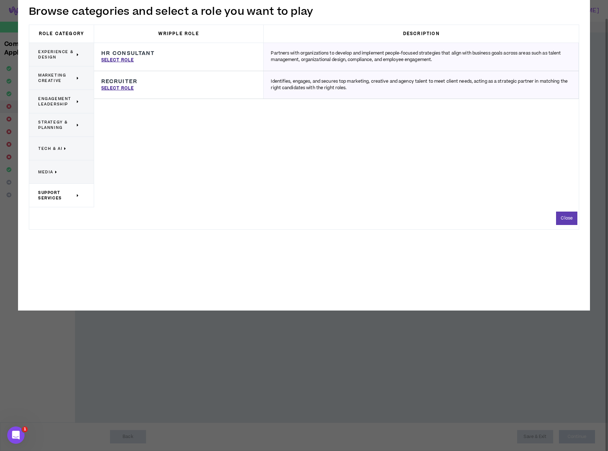
click at [64, 53] on span "Experience & Design" at bounding box center [56, 54] width 37 height 11
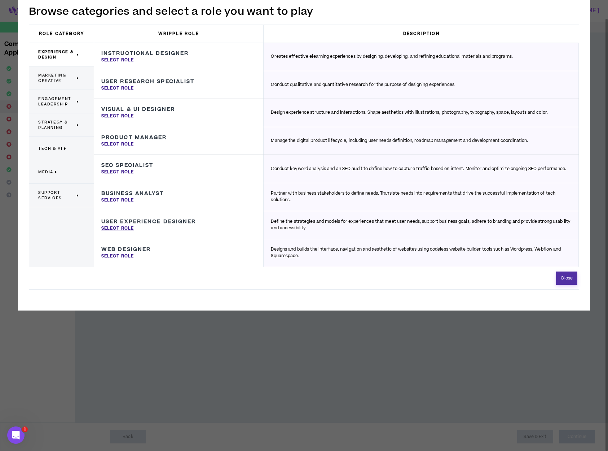
click at [563, 279] on button "Close" at bounding box center [566, 277] width 21 height 13
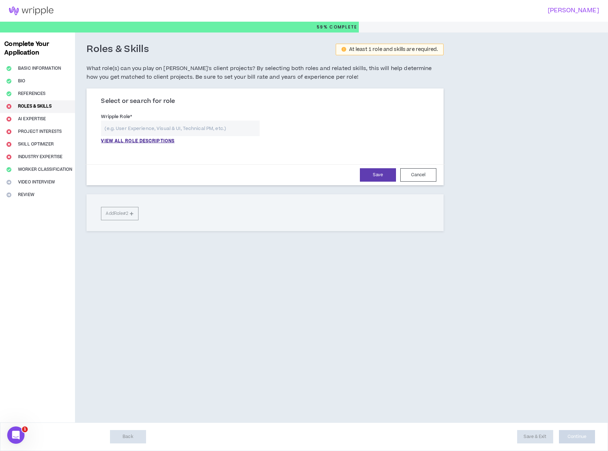
click at [131, 128] on input "text" at bounding box center [180, 129] width 159 height 16
click at [174, 147] on p "Motion Graphics/Animation Designer Press enter to select" at bounding box center [180, 142] width 158 height 13
type input "Motion Graphics/Animation Designer"
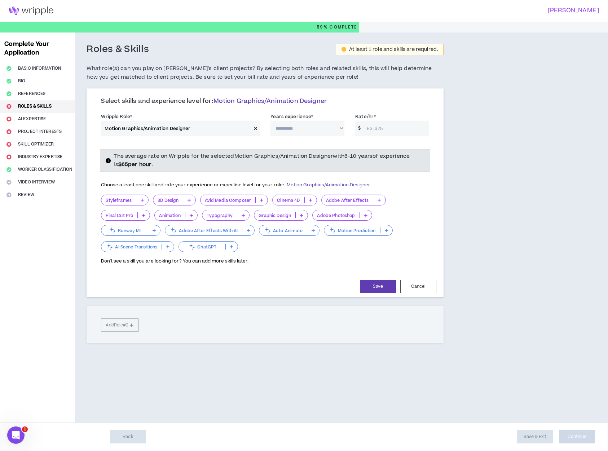
click at [297, 129] on select "**********" at bounding box center [308, 129] width 74 height 16
select select "**"
click at [271, 121] on select "**********" at bounding box center [308, 129] width 74 height 16
click at [385, 129] on input "Rate/hr *" at bounding box center [396, 129] width 66 height 16
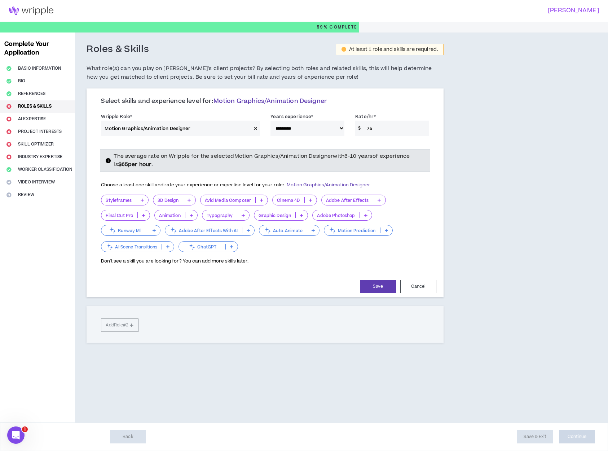
type input "75"
click at [376, 199] on p at bounding box center [380, 200] width 12 height 6
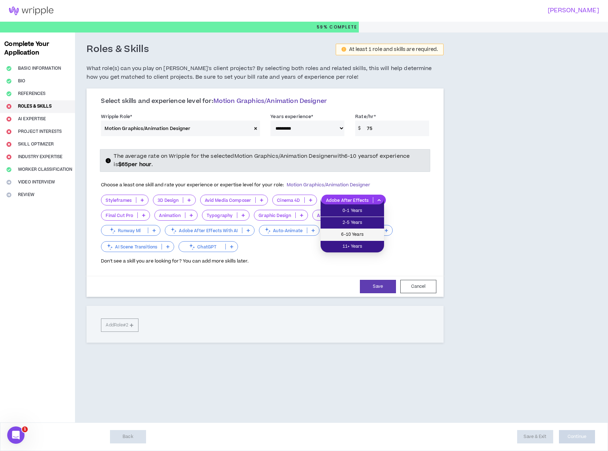
click at [364, 232] on span "6-10 Years" at bounding box center [352, 235] width 55 height 8
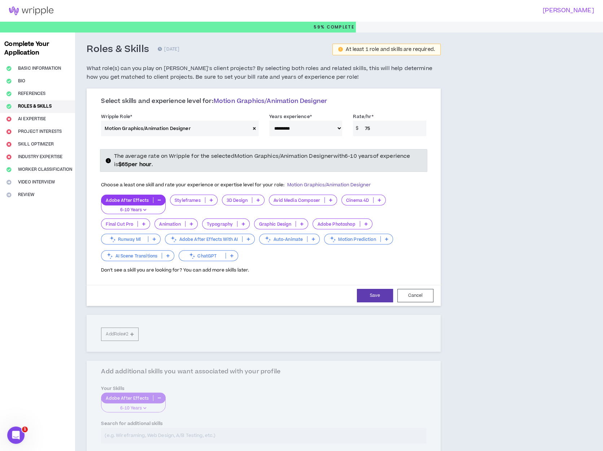
click at [362, 223] on p at bounding box center [366, 224] width 12 height 6
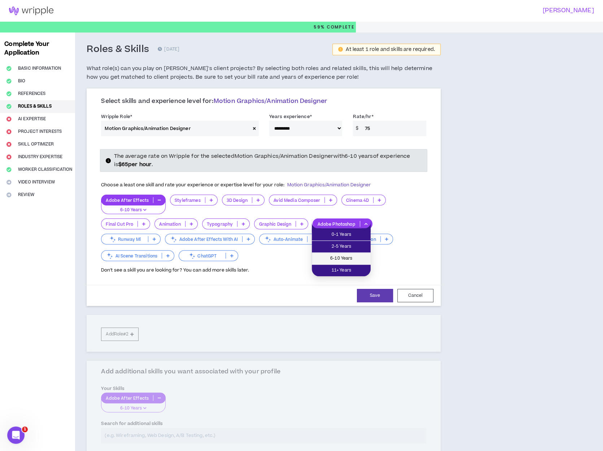
click at [346, 255] on span "6-10 Years" at bounding box center [341, 258] width 50 height 8
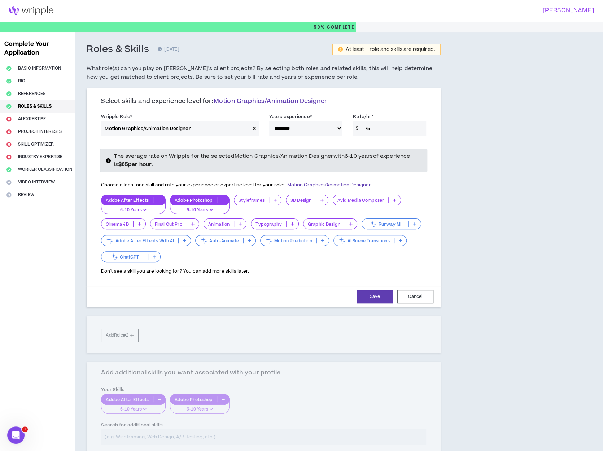
click at [349, 222] on icon at bounding box center [350, 224] width 3 height 4
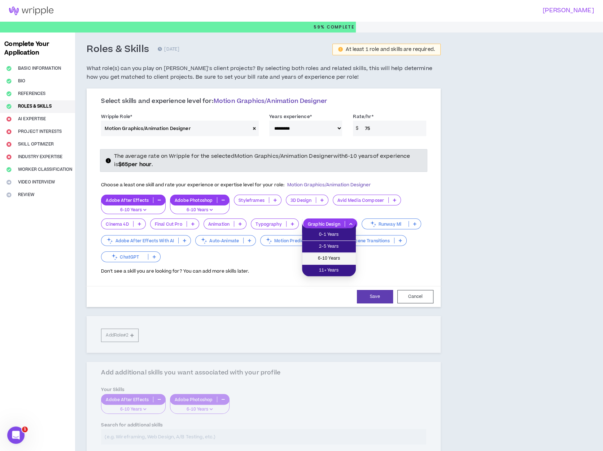
click at [343, 256] on span "6-10 Years" at bounding box center [328, 258] width 45 height 8
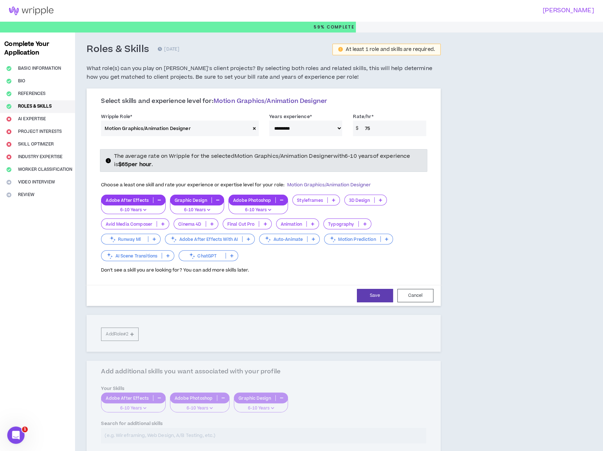
click at [363, 224] on icon at bounding box center [364, 224] width 3 height 4
click at [354, 253] on li "6-10 Years" at bounding box center [346, 259] width 47 height 12
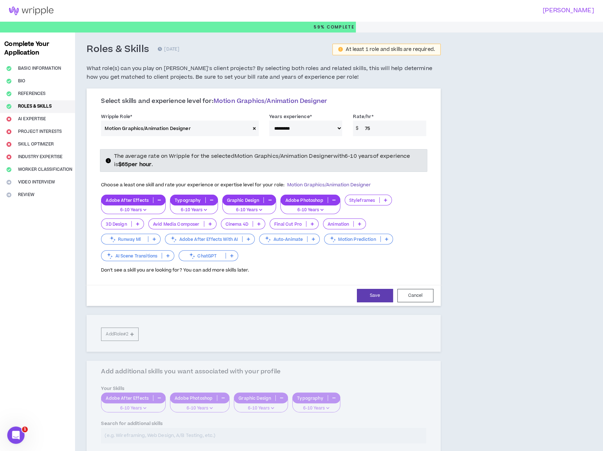
click at [361, 222] on p at bounding box center [360, 224] width 12 height 6
click at [351, 256] on span "6-10 Years" at bounding box center [344, 258] width 34 height 8
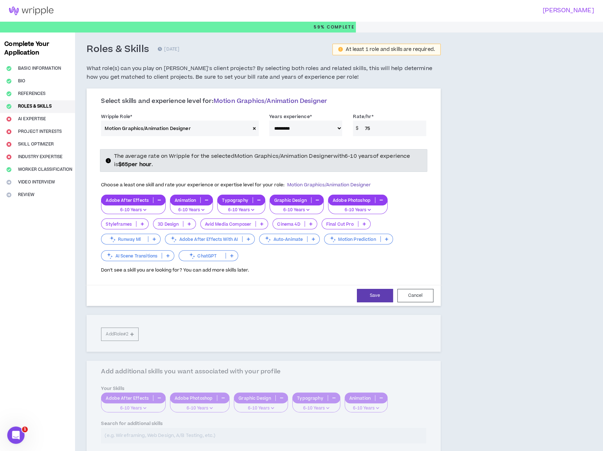
click at [258, 200] on icon "button" at bounding box center [258, 200] width 3 height 4
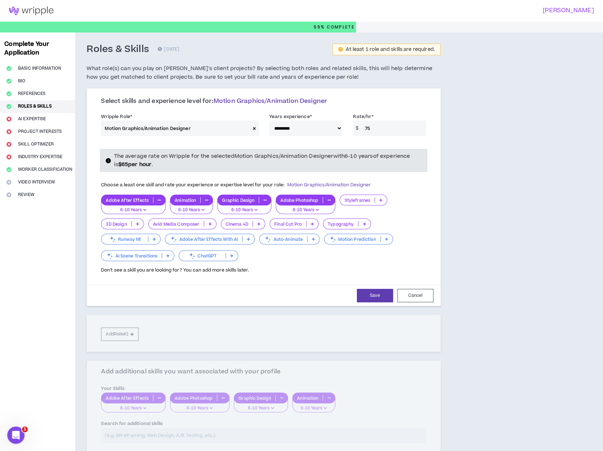
click at [266, 199] on icon "button" at bounding box center [264, 200] width 3 height 4
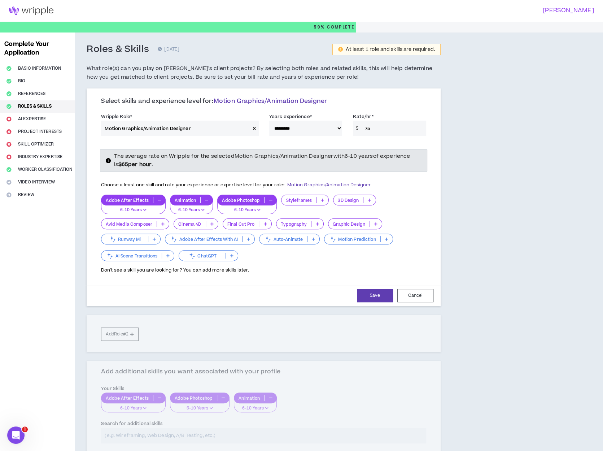
click at [271, 198] on icon "button" at bounding box center [270, 200] width 3 height 4
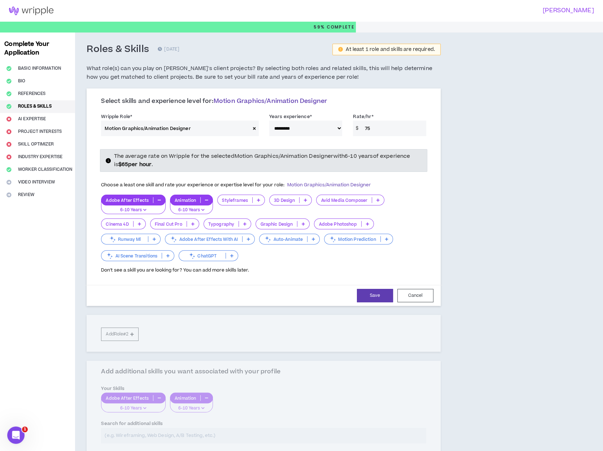
click at [138, 224] on icon at bounding box center [139, 224] width 3 height 4
click at [128, 246] on span "2-5 Years" at bounding box center [123, 247] width 35 height 8
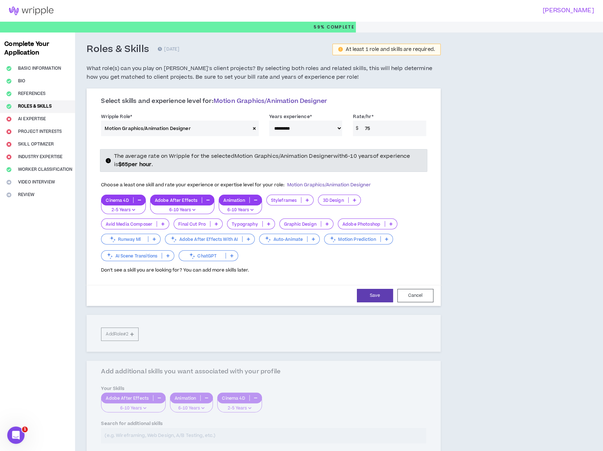
click at [350, 198] on p at bounding box center [355, 200] width 12 height 6
click at [333, 222] on span "2-5 Years" at bounding box center [339, 223] width 34 height 8
click at [153, 239] on icon at bounding box center [154, 239] width 3 height 4
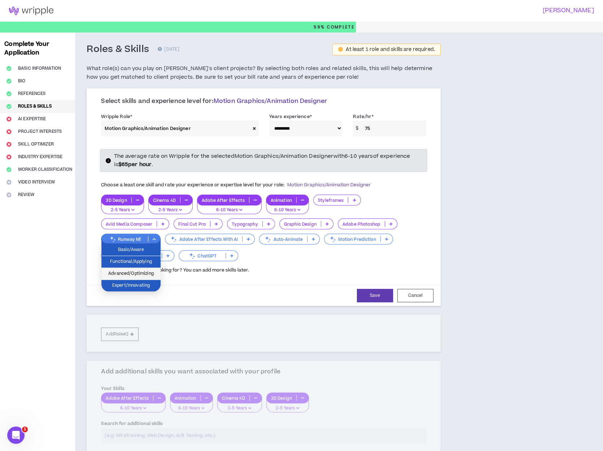
click at [138, 272] on span "Advanced/Optimizing" at bounding box center [131, 274] width 51 height 8
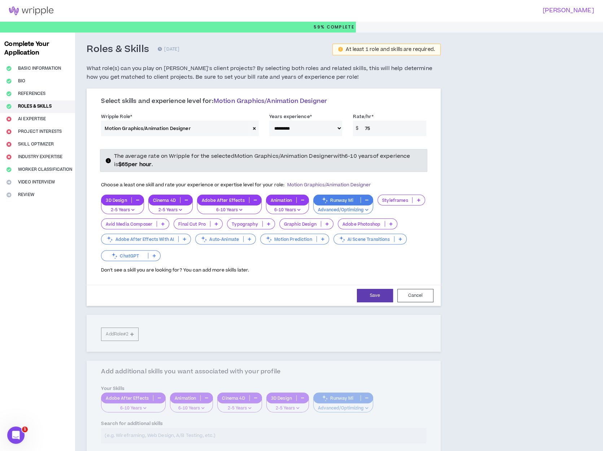
click at [183, 240] on p at bounding box center [185, 239] width 12 height 6
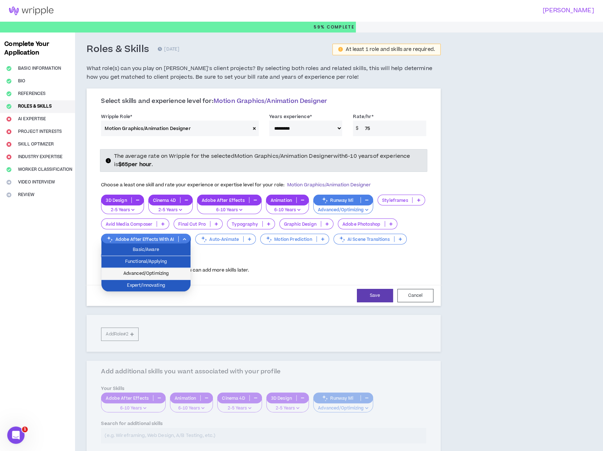
click at [169, 273] on span "Advanced/Optimizing" at bounding box center [146, 274] width 80 height 8
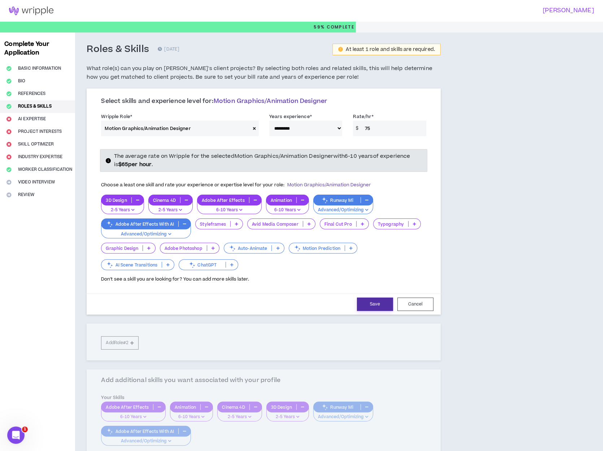
click at [379, 301] on button "Save" at bounding box center [375, 303] width 36 height 13
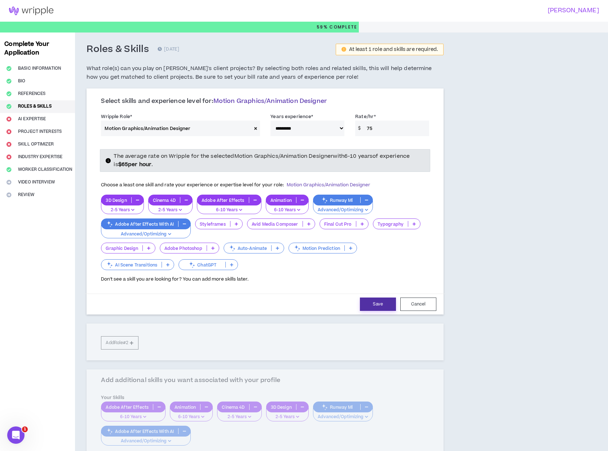
select select "**"
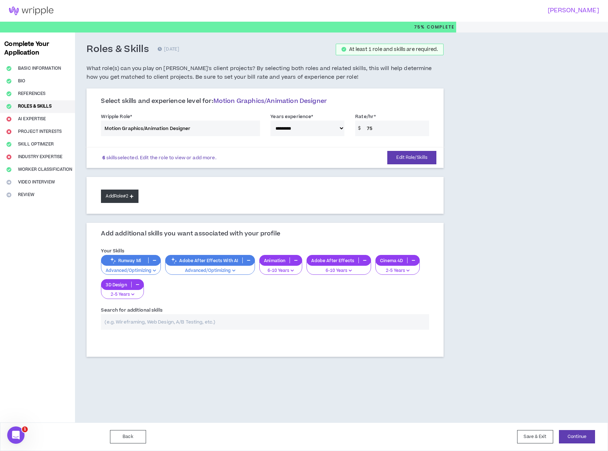
click at [136, 200] on button "Add Role #2" at bounding box center [119, 195] width 37 height 13
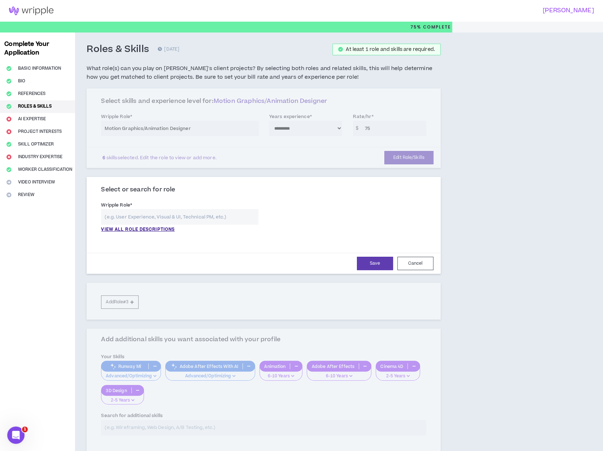
click at [144, 218] on input "text" at bounding box center [179, 217] width 157 height 16
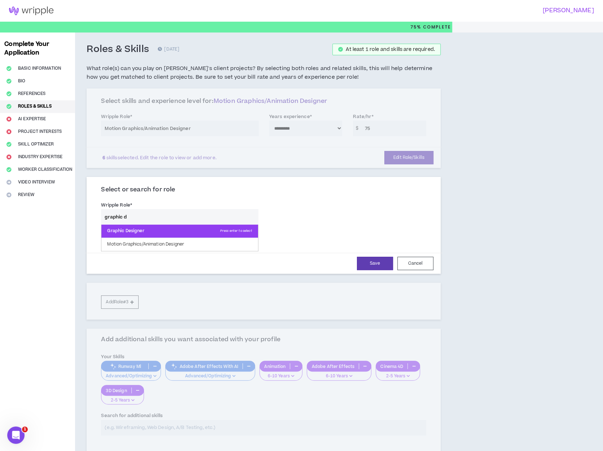
click at [132, 236] on p "Graphic Designer Press enter to select" at bounding box center [179, 230] width 156 height 13
type input "Graphic Designer"
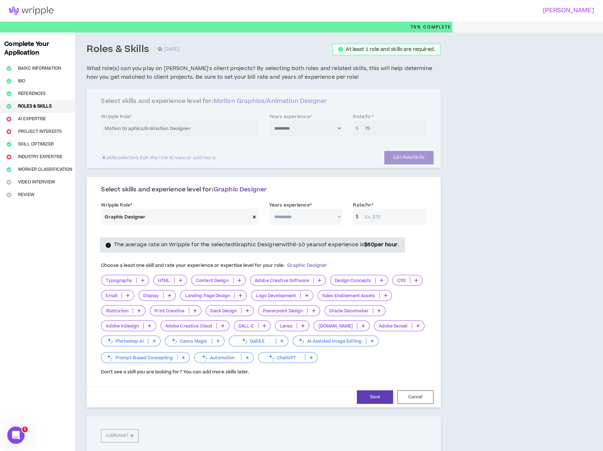
click at [141, 280] on icon at bounding box center [142, 280] width 3 height 4
click at [131, 314] on span "6-10 Years" at bounding box center [125, 314] width 38 height 8
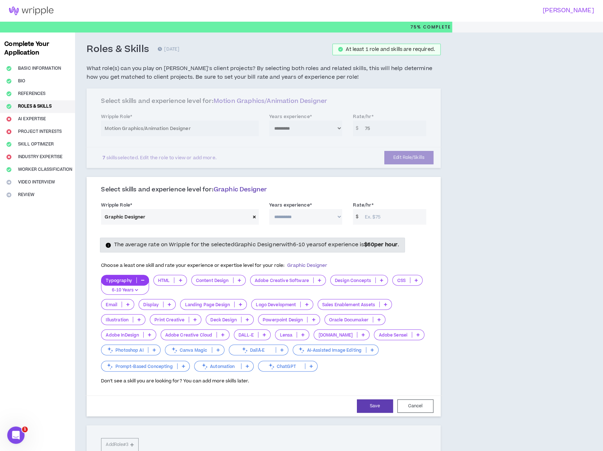
click at [240, 280] on icon at bounding box center [239, 280] width 3 height 4
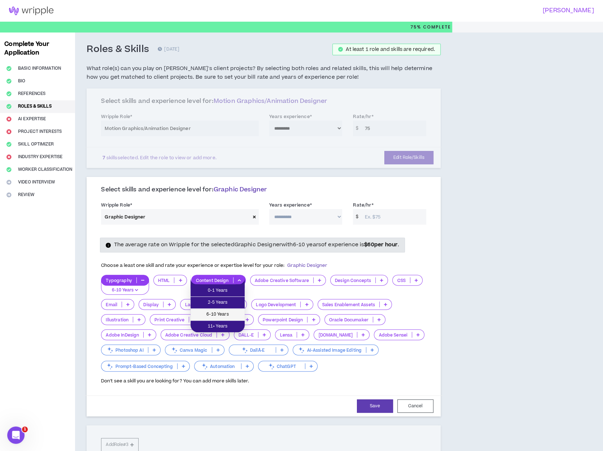
click at [230, 310] on li "6-10 Years" at bounding box center [218, 315] width 54 height 12
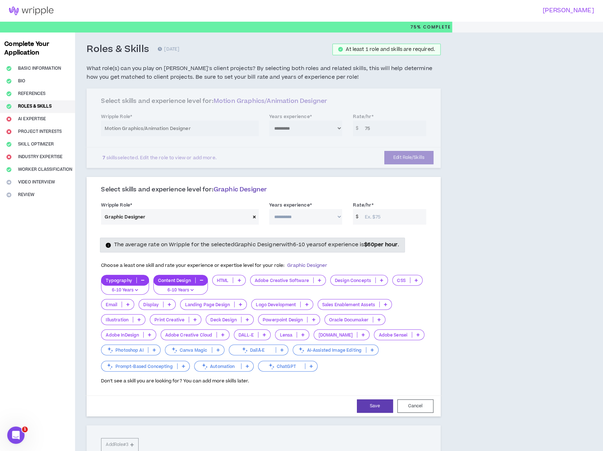
click at [319, 280] on icon at bounding box center [319, 280] width 3 height 4
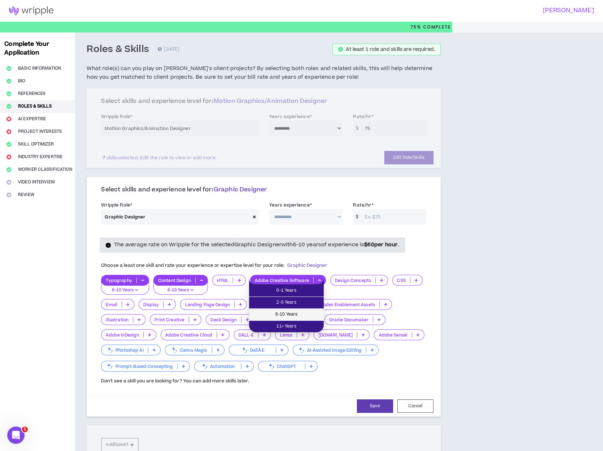
click at [300, 310] on span "6-10 Years" at bounding box center [286, 314] width 66 height 8
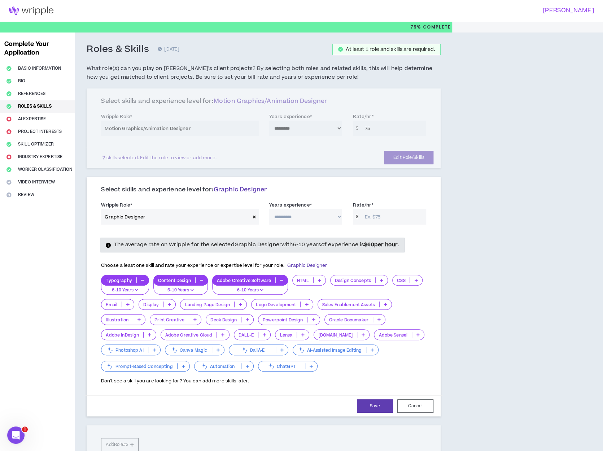
click at [380, 281] on icon at bounding box center [381, 280] width 3 height 4
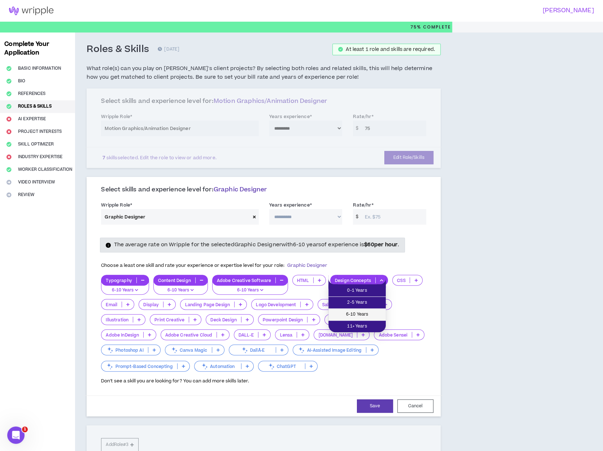
click at [371, 312] on span "6-10 Years" at bounding box center [357, 314] width 49 height 8
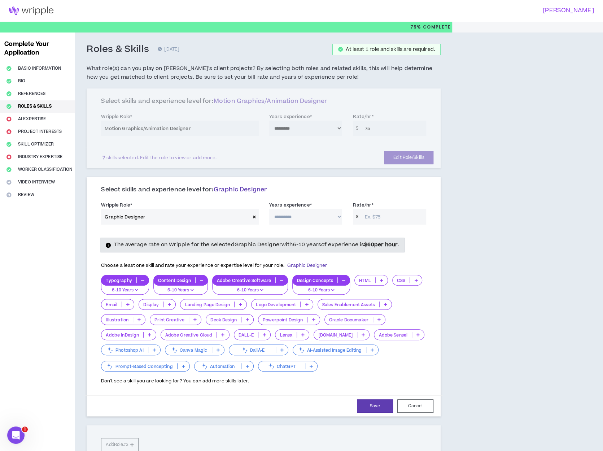
click at [126, 303] on p at bounding box center [128, 304] width 12 height 6
click at [122, 335] on span "6-10 Years" at bounding box center [118, 338] width 24 height 8
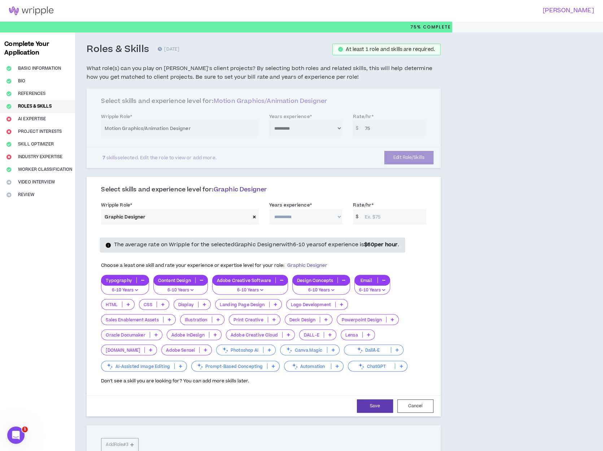
click at [274, 302] on icon at bounding box center [275, 304] width 3 height 4
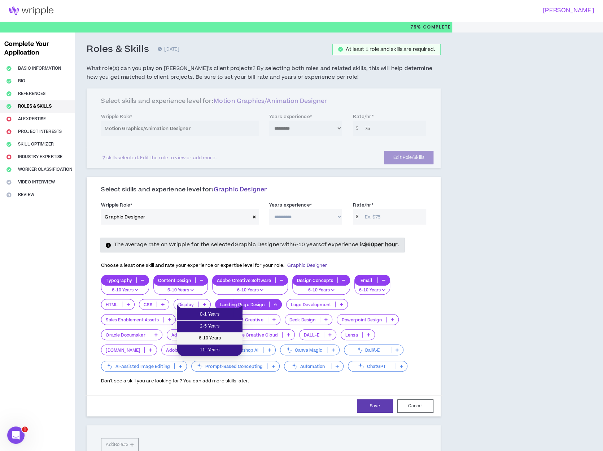
click at [220, 337] on span "6-10 Years" at bounding box center [209, 338] width 57 height 8
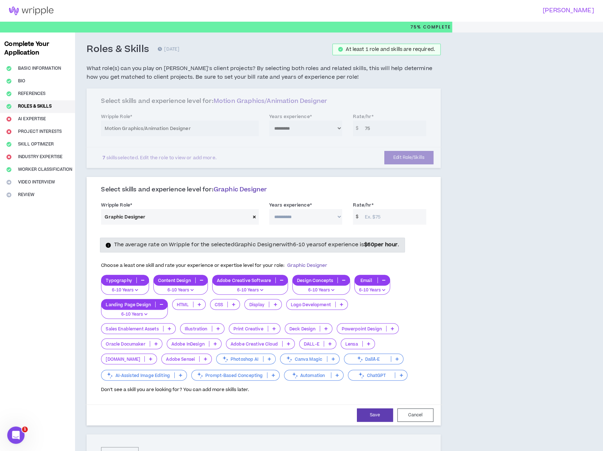
click at [342, 301] on p at bounding box center [342, 304] width 12 height 6
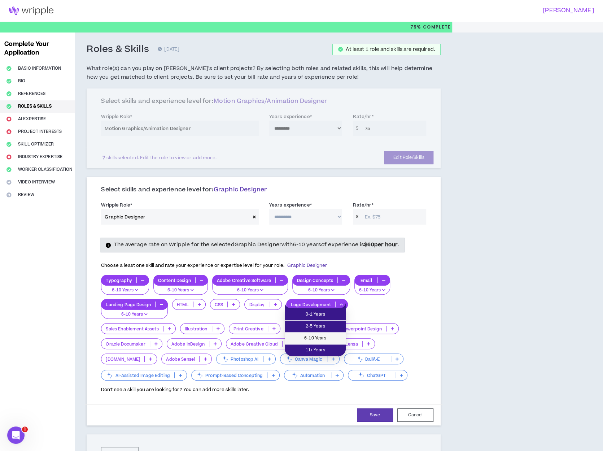
click at [313, 334] on span "6-10 Years" at bounding box center [315, 338] width 52 height 8
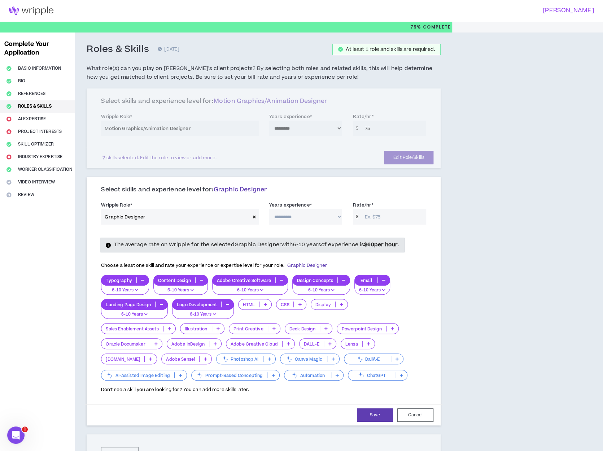
click at [340, 304] on icon at bounding box center [341, 304] width 3 height 4
click at [322, 336] on span "6-10 Years" at bounding box center [328, 338] width 28 height 8
click at [212, 329] on p at bounding box center [218, 329] width 12 height 6
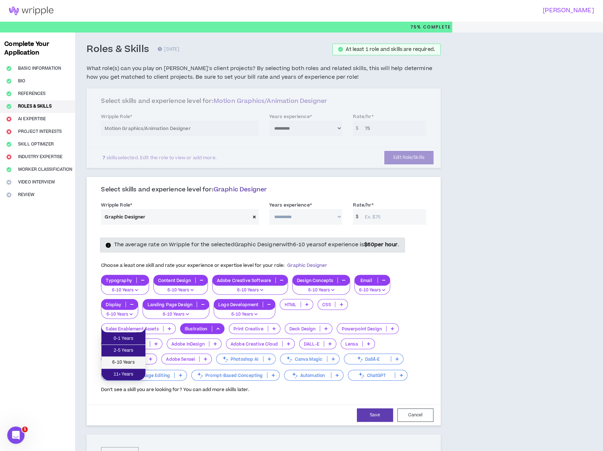
click at [131, 361] on span "6-10 Years" at bounding box center [123, 362] width 35 height 8
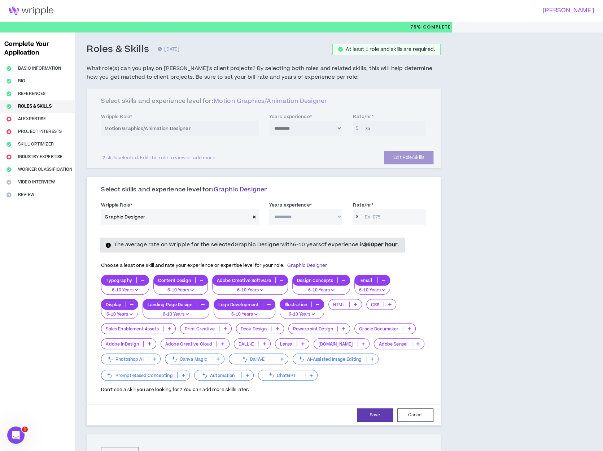
click at [276, 328] on icon at bounding box center [277, 329] width 3 height 4
click at [262, 358] on li "6-10 Years" at bounding box center [259, 363] width 47 height 12
click at [149, 344] on icon at bounding box center [149, 344] width 3 height 4
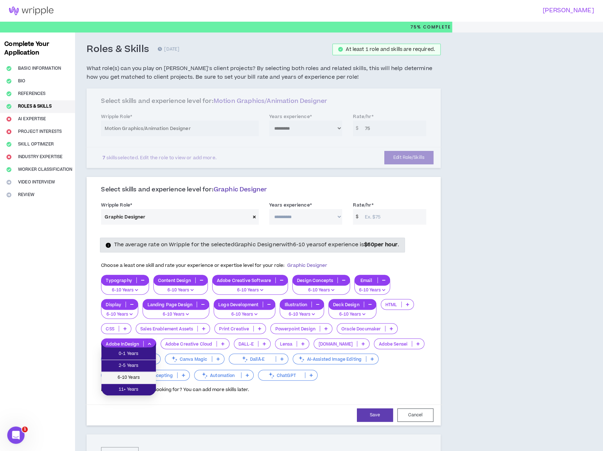
click at [134, 376] on span "6-10 Years" at bounding box center [129, 378] width 46 height 8
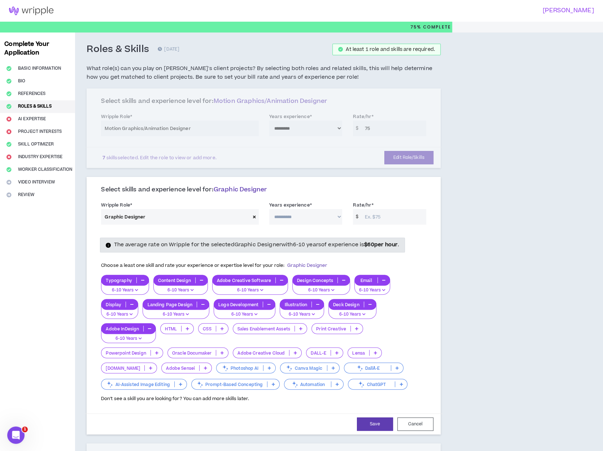
click at [356, 327] on icon at bounding box center [356, 329] width 3 height 4
click at [336, 360] on span "6-10 Years" at bounding box center [337, 362] width 42 height 8
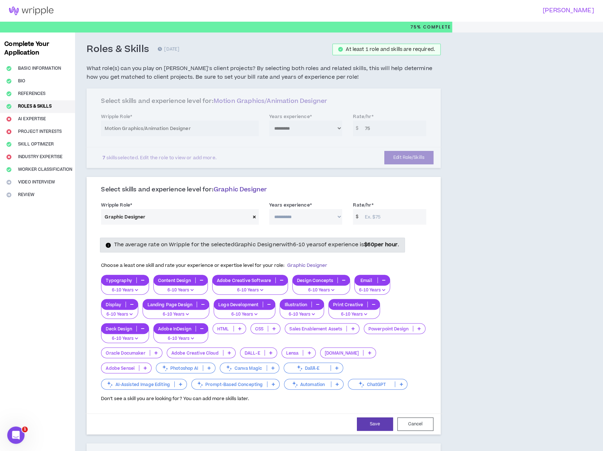
click at [228, 351] on icon at bounding box center [229, 353] width 3 height 4
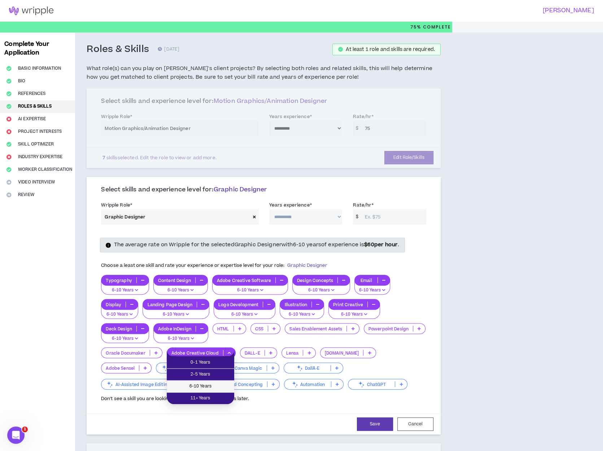
click at [222, 383] on span "6-10 Years" at bounding box center [200, 386] width 59 height 8
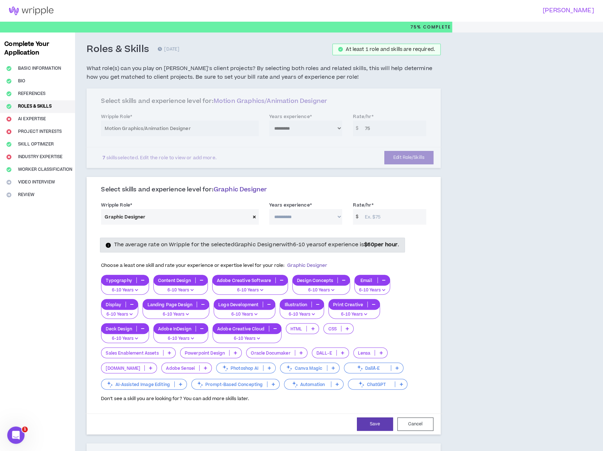
click at [263, 367] on p at bounding box center [269, 368] width 12 height 6
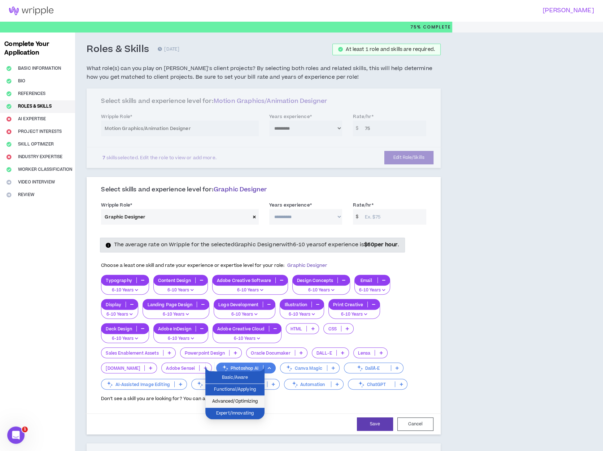
click at [247, 397] on li "Advanced/Optimizing" at bounding box center [234, 402] width 59 height 12
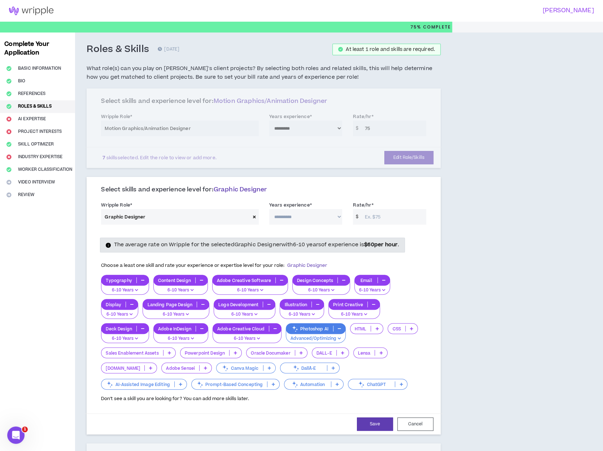
click at [272, 382] on icon at bounding box center [273, 384] width 3 height 4
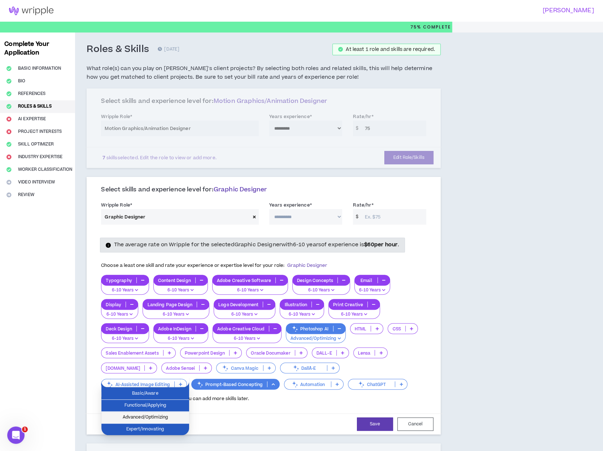
click at [158, 414] on span "Advanced/Optimizing" at bounding box center [145, 417] width 79 height 8
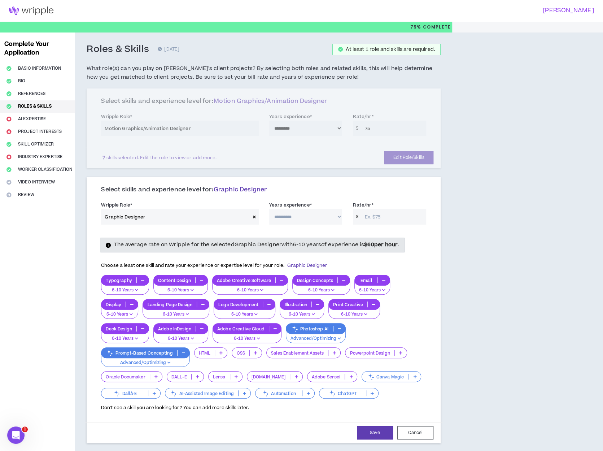
click at [369, 392] on p at bounding box center [372, 393] width 12 height 6
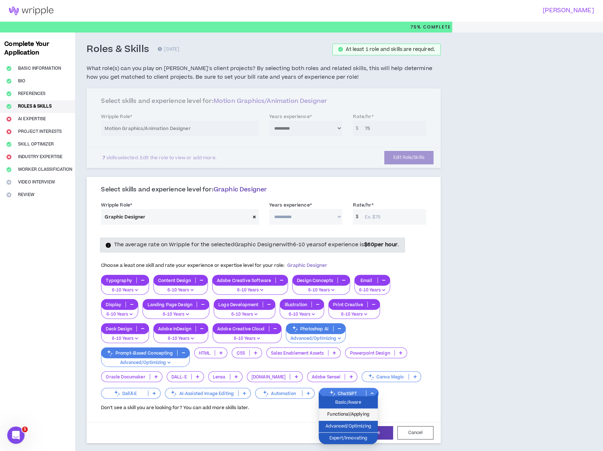
click at [344, 415] on span "Functional/Applying" at bounding box center [348, 414] width 51 height 8
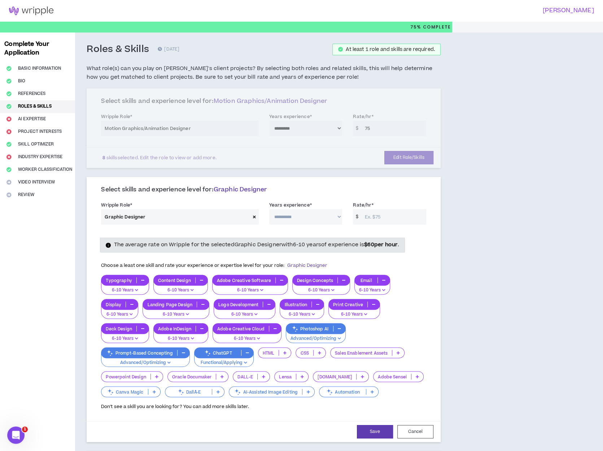
click at [242, 359] on p "Functional/Applying" at bounding box center [224, 362] width 50 height 6
click at [231, 387] on span "Advanced/Optimizing" at bounding box center [223, 386] width 51 height 8
click at [317, 217] on select "**********" at bounding box center [305, 217] width 73 height 16
select select "**"
click at [269, 209] on select "**********" at bounding box center [305, 217] width 73 height 16
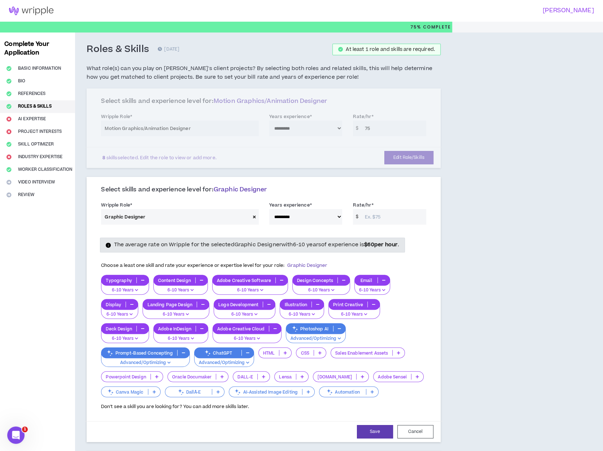
click at [386, 219] on input "Rate/hr *" at bounding box center [393, 217] width 65 height 16
type input "75"
click at [370, 429] on button "Save" at bounding box center [375, 431] width 36 height 13
select select "**"
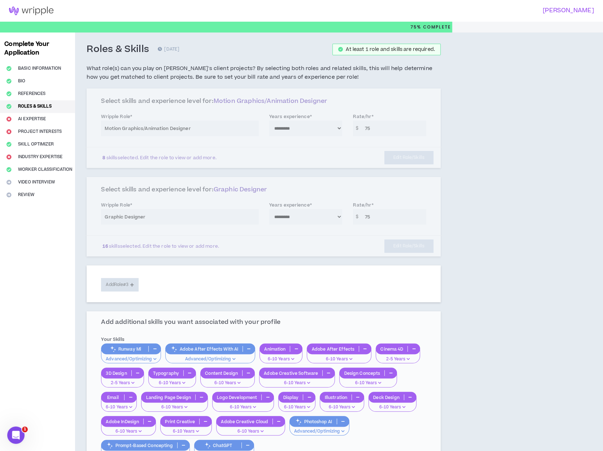
click at [377, 126] on div "**********" at bounding box center [264, 127] width 354 height 79
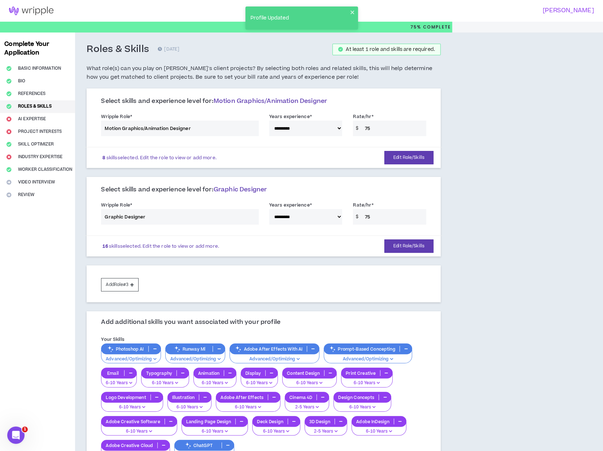
click at [377, 127] on div "**********" at bounding box center [264, 126] width 336 height 31
click at [409, 163] on button "Edit Role/Skills" at bounding box center [408, 157] width 49 height 13
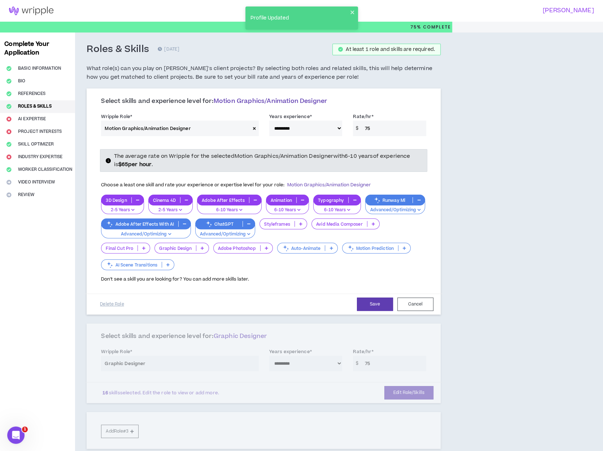
drag, startPoint x: 377, startPoint y: 127, endPoint x: 365, endPoint y: 131, distance: 12.5
click at [365, 131] on input "75" at bounding box center [393, 129] width 65 height 16
type input "75"
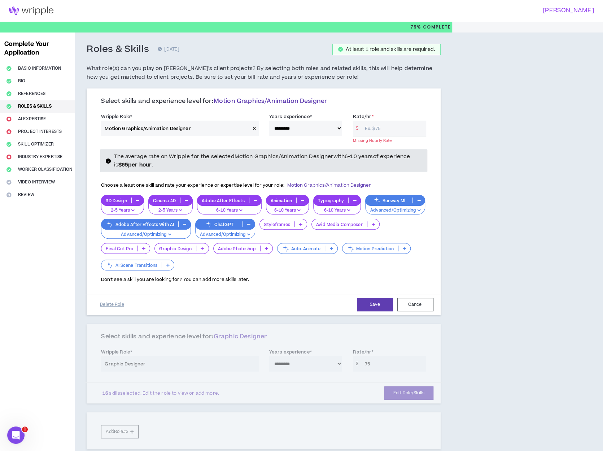
click at [373, 129] on input "Rate/hr *" at bounding box center [393, 129] width 65 height 16
drag, startPoint x: 385, startPoint y: 129, endPoint x: 363, endPoint y: 128, distance: 22.7
click at [363, 128] on input "Rate/hr *" at bounding box center [393, 129] width 65 height 16
type input "75"
click at [367, 301] on button "Save" at bounding box center [375, 303] width 36 height 13
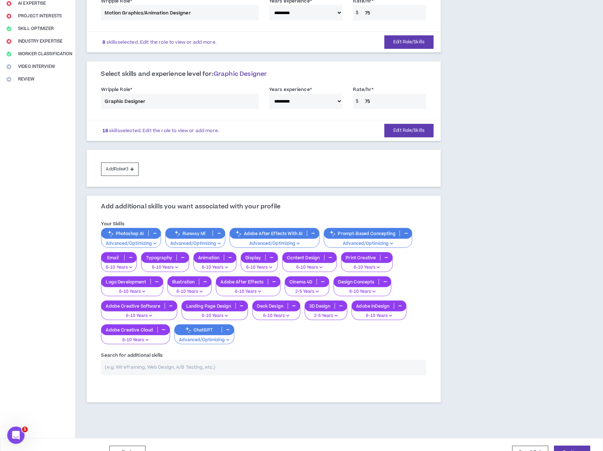
scroll to position [128, 0]
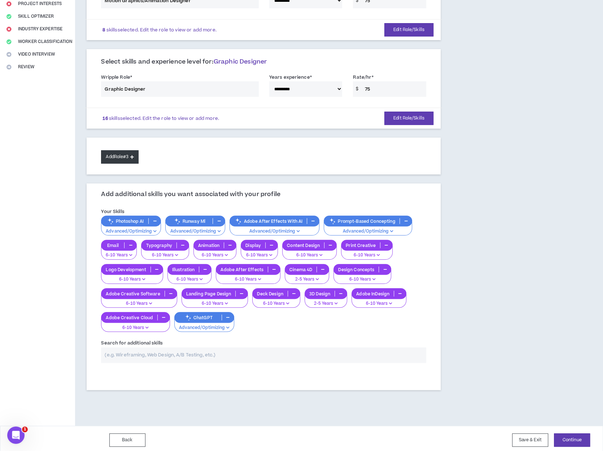
click at [135, 151] on button "Add Role #3" at bounding box center [119, 156] width 37 height 13
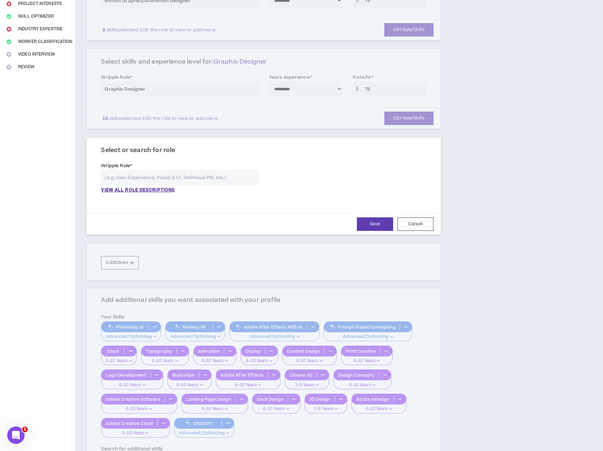
click at [135, 179] on input "text" at bounding box center [179, 178] width 157 height 16
click at [127, 187] on p "Art Director Press enter to select" at bounding box center [179, 191] width 156 height 13
type input "Art Director"
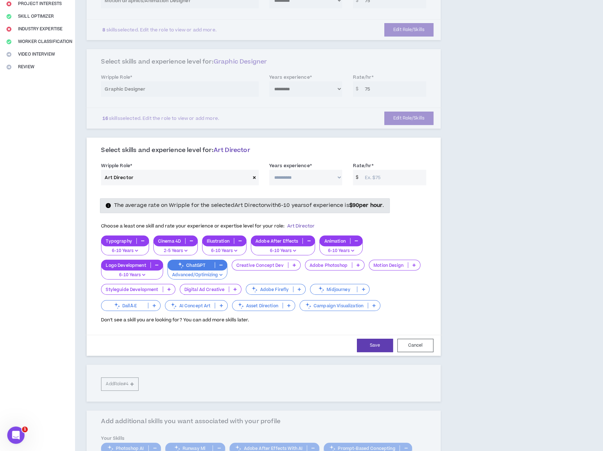
drag, startPoint x: 294, startPoint y: 175, endPoint x: 299, endPoint y: 175, distance: 4.3
click at [294, 175] on select "**********" at bounding box center [305, 178] width 73 height 16
select select "**"
click at [269, 170] on select "**********" at bounding box center [305, 178] width 73 height 16
click at [377, 174] on input "Rate/hr *" at bounding box center [393, 178] width 65 height 16
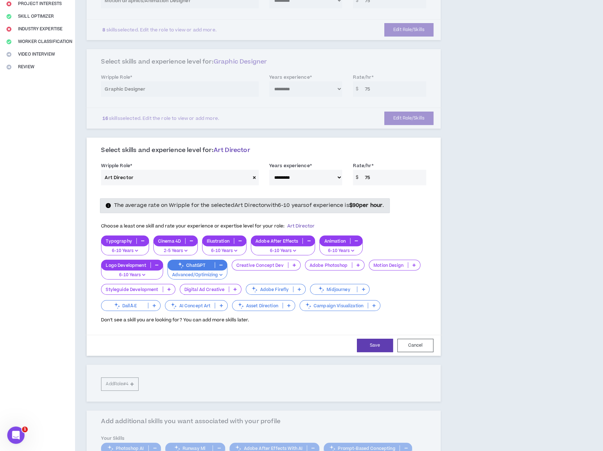
type input "75"
click at [361, 263] on p at bounding box center [358, 265] width 12 height 6
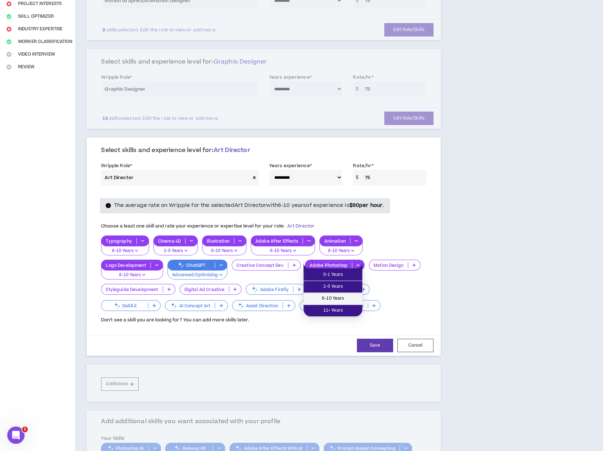
click at [348, 300] on span "6-10 Years" at bounding box center [333, 298] width 50 height 8
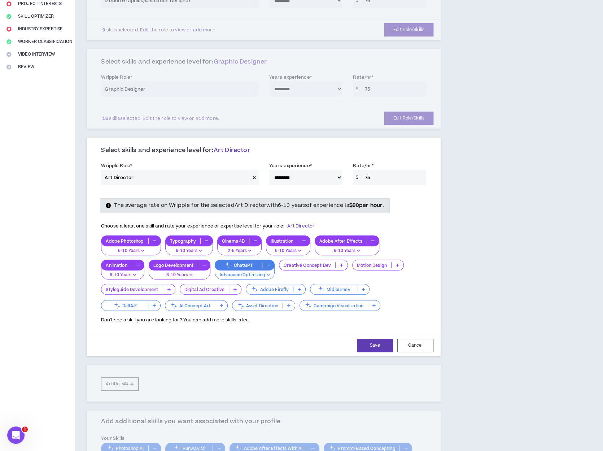
click at [396, 264] on icon at bounding box center [397, 265] width 3 height 4
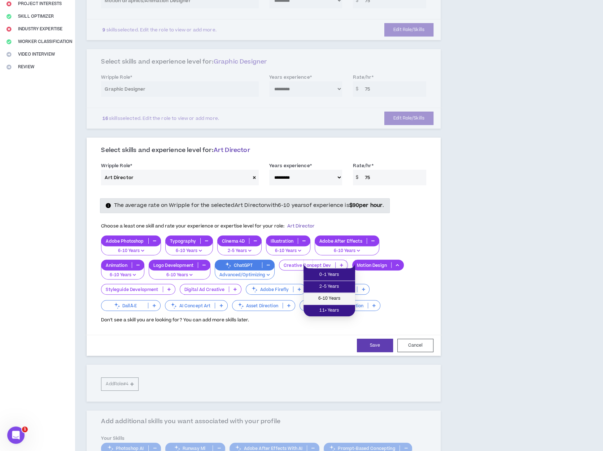
click at [340, 297] on span "6-10 Years" at bounding box center [329, 298] width 43 height 8
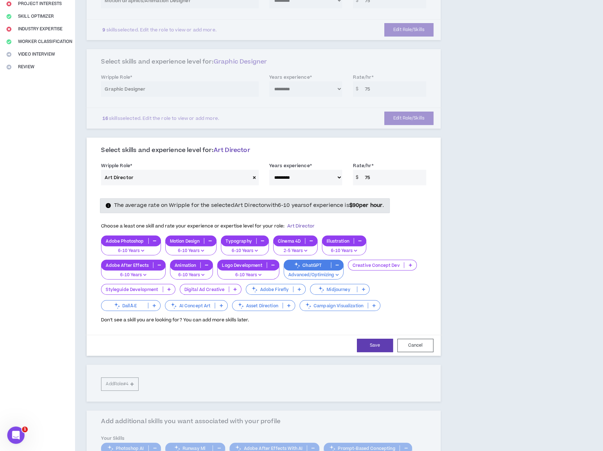
click at [171, 288] on p at bounding box center [169, 289] width 12 height 6
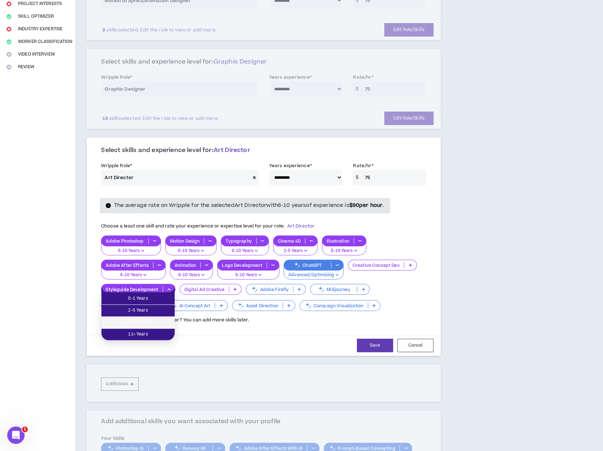
click at [157, 321] on span "6-10 Years" at bounding box center [138, 322] width 65 height 8
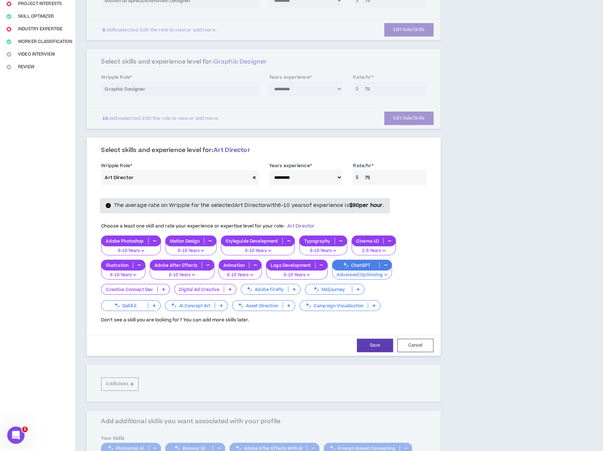
click at [354, 287] on p at bounding box center [358, 289] width 12 height 6
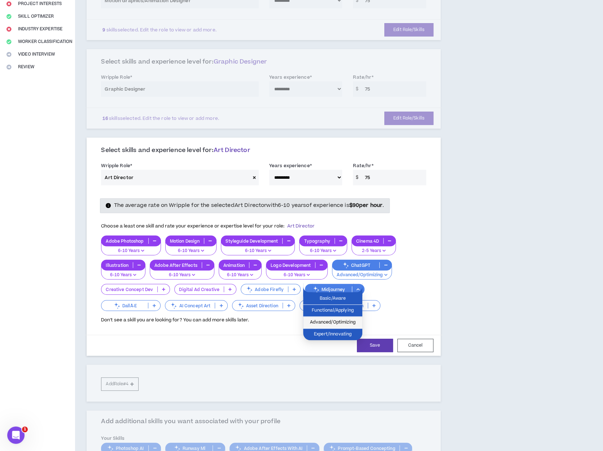
click at [330, 318] on span "Advanced/Optimizing" at bounding box center [332, 322] width 51 height 8
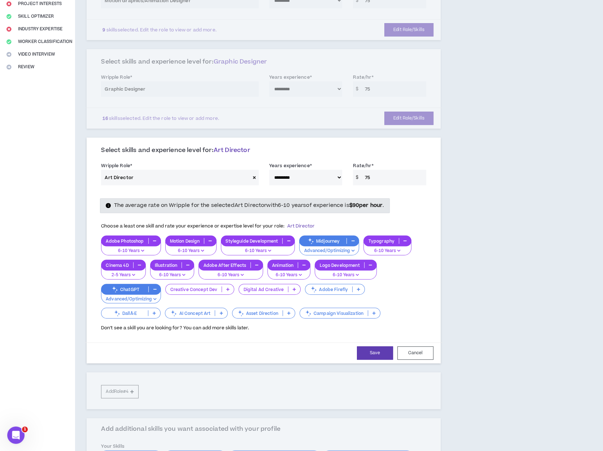
click at [287, 310] on p at bounding box center [289, 313] width 12 height 6
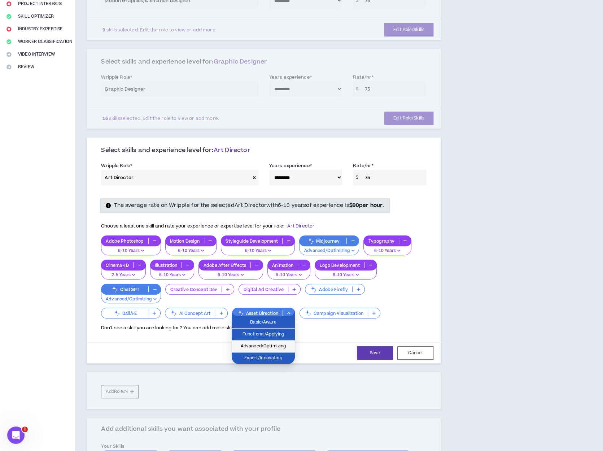
click at [274, 341] on li "Advanced/Optimizing" at bounding box center [263, 346] width 63 height 12
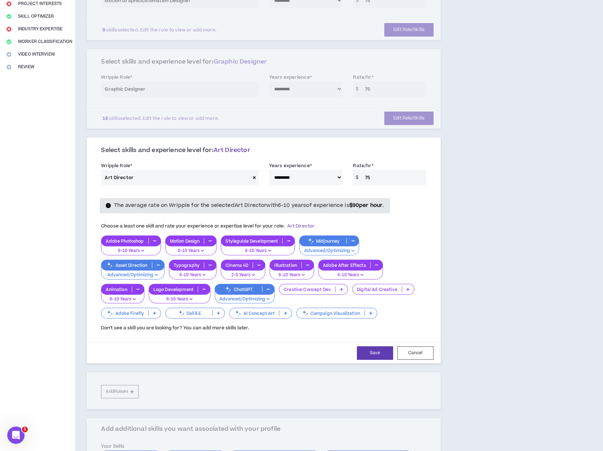
click at [370, 311] on icon at bounding box center [370, 313] width 3 height 4
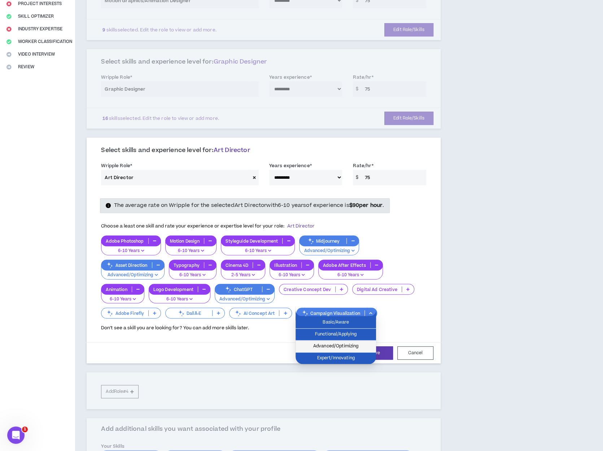
click at [337, 344] on span "Advanced/Optimizing" at bounding box center [336, 346] width 72 height 8
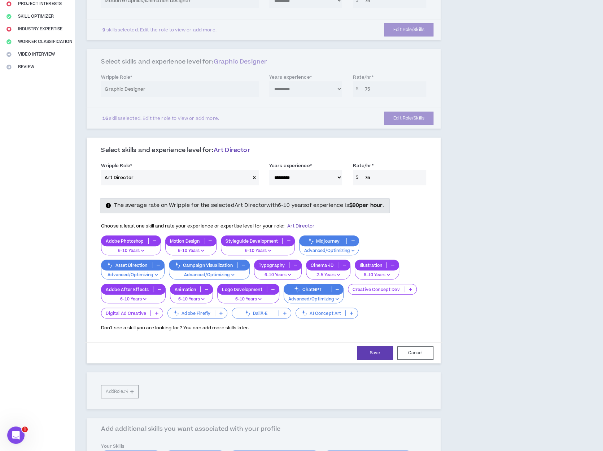
click at [409, 288] on icon at bounding box center [410, 289] width 3 height 4
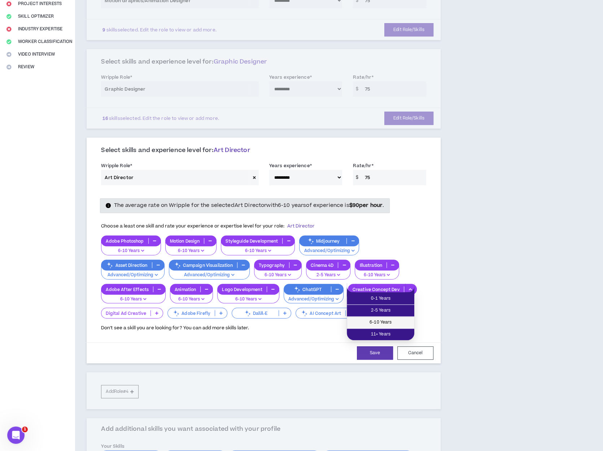
click at [385, 320] on span "6-10 Years" at bounding box center [380, 322] width 59 height 8
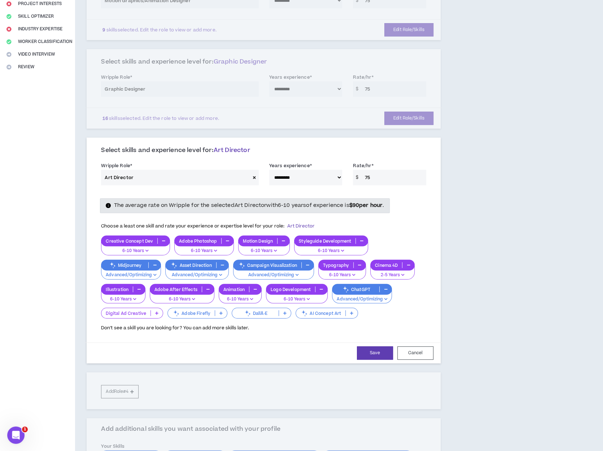
click at [156, 311] on icon at bounding box center [156, 313] width 3 height 4
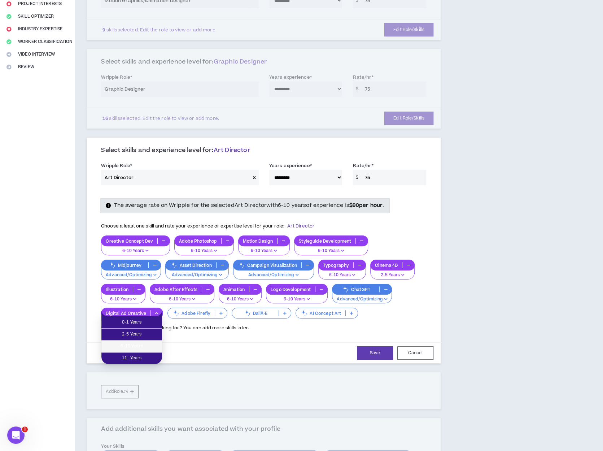
click at [143, 343] on span "6-10 Years" at bounding box center [132, 346] width 52 height 8
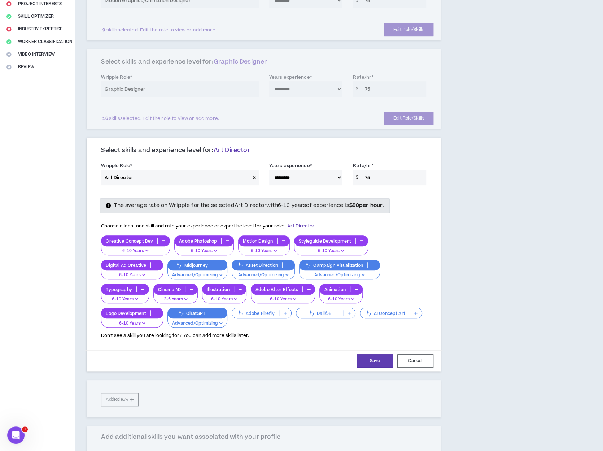
click at [282, 310] on p at bounding box center [285, 313] width 12 height 6
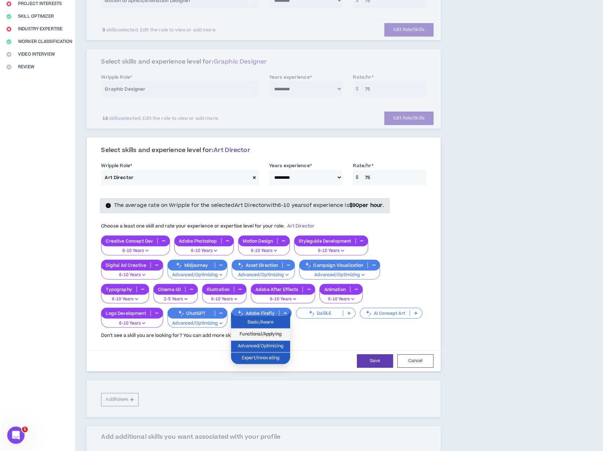
click at [268, 332] on span "Functional/Applying" at bounding box center [260, 334] width 51 height 8
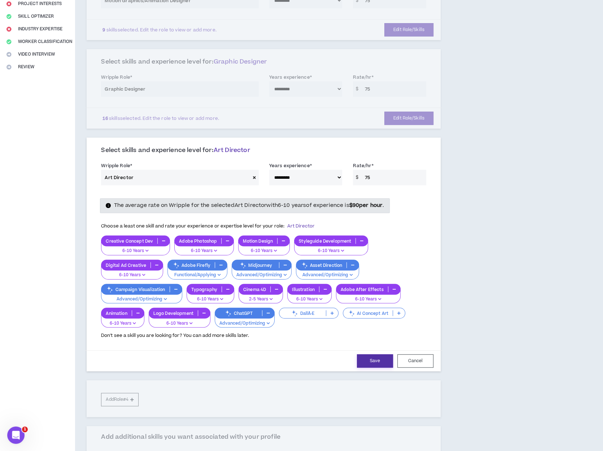
click at [378, 360] on button "Save" at bounding box center [375, 360] width 36 height 13
select select "**"
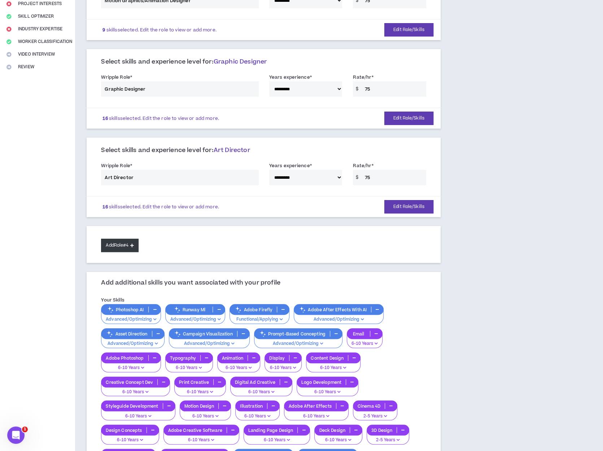
click at [134, 248] on button "Add Role #4" at bounding box center [119, 245] width 37 height 13
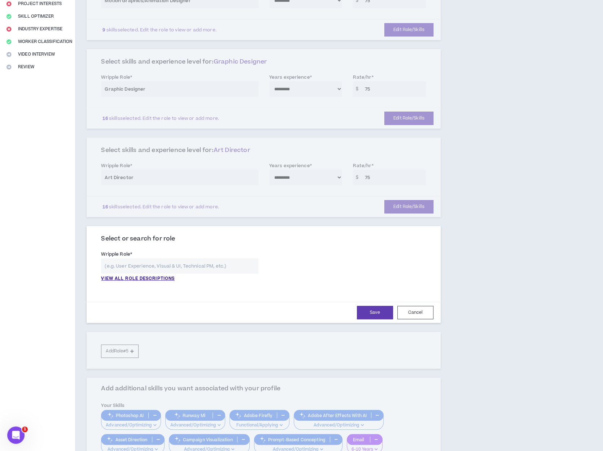
click at [139, 261] on input "text" at bounding box center [179, 266] width 157 height 16
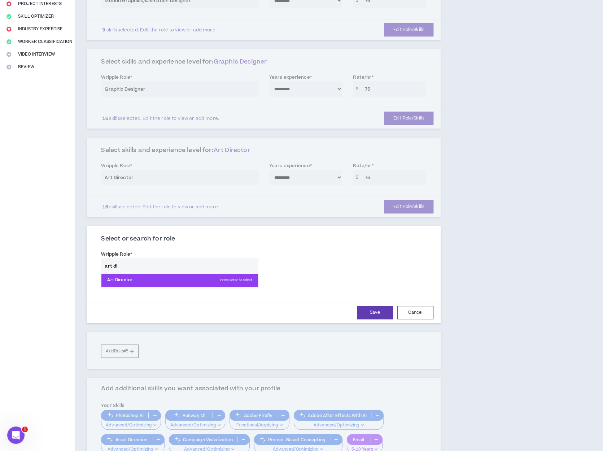
click at [128, 276] on p "Art Director Press enter to select" at bounding box center [179, 280] width 156 height 13
type input "Art Director"
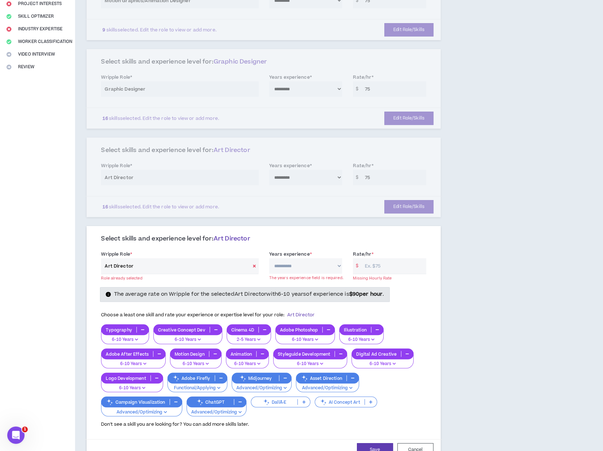
click at [310, 263] on select "**********" at bounding box center [305, 266] width 73 height 16
click at [269, 258] on select "**********" at bounding box center [305, 266] width 73 height 16
click at [321, 262] on select "**********" at bounding box center [305, 266] width 73 height 16
select select "**"
click at [269, 258] on select "**********" at bounding box center [305, 266] width 73 height 16
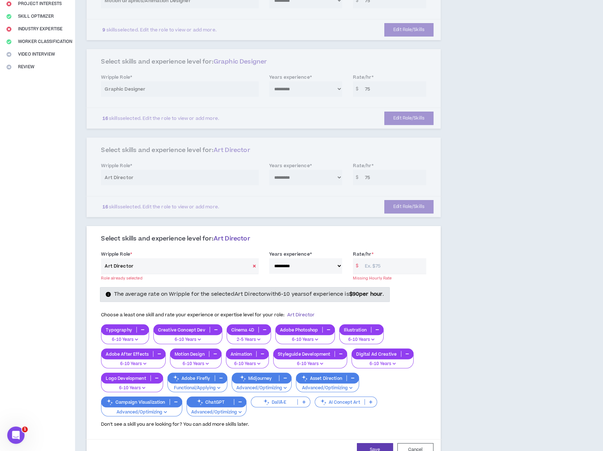
click at [372, 266] on input "Rate/hr *" at bounding box center [393, 266] width 65 height 16
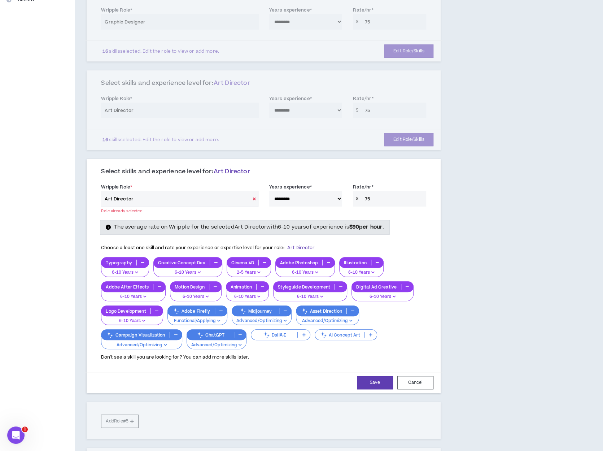
scroll to position [200, 0]
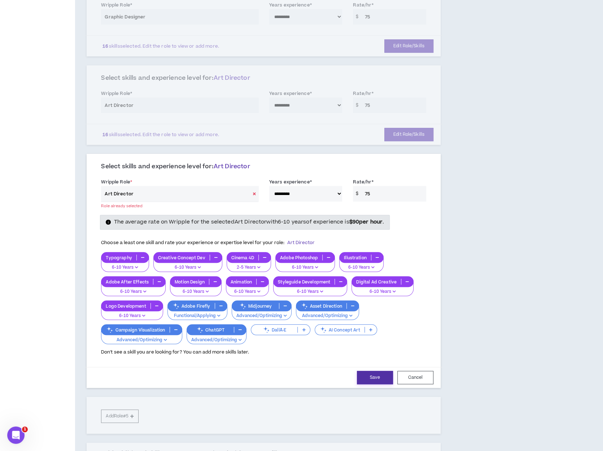
type input "75"
click at [384, 377] on button "Save" at bounding box center [375, 377] width 36 height 13
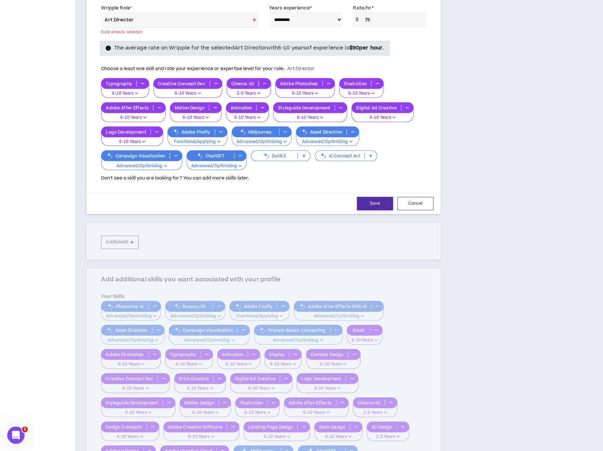
scroll to position [376, 0]
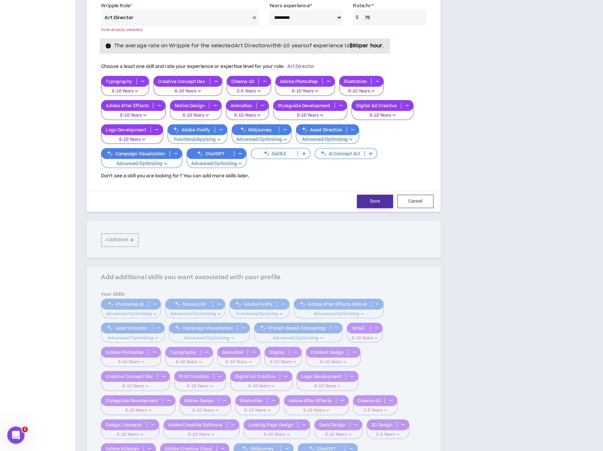
click at [374, 199] on button "Save" at bounding box center [375, 201] width 36 height 13
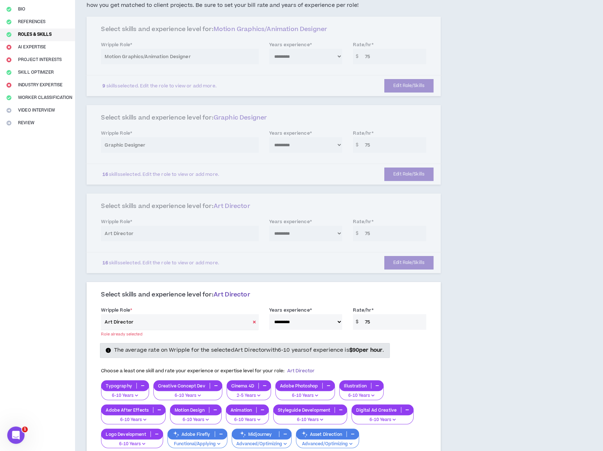
scroll to position [196, 0]
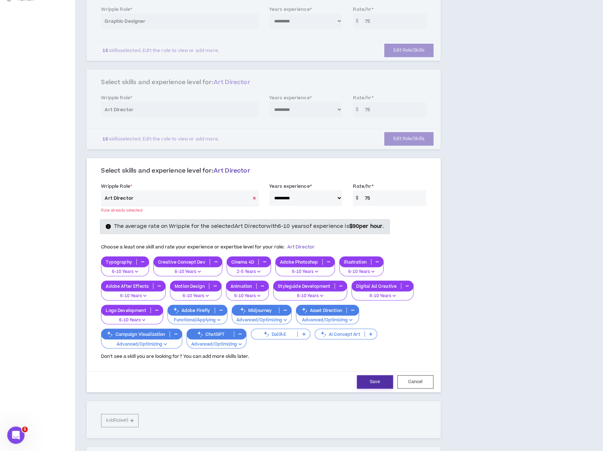
click at [381, 379] on button "Save" at bounding box center [375, 381] width 36 height 13
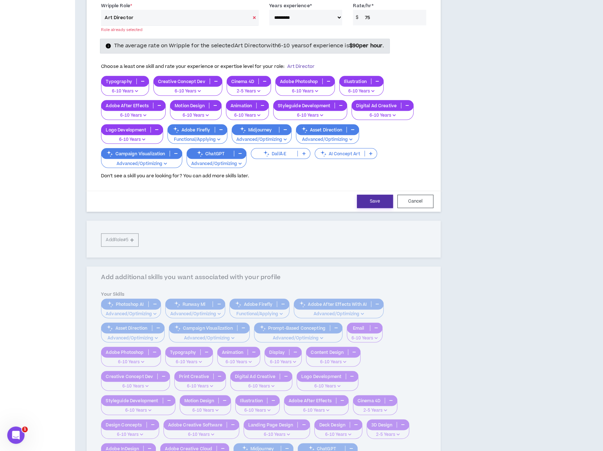
scroll to position [232, 0]
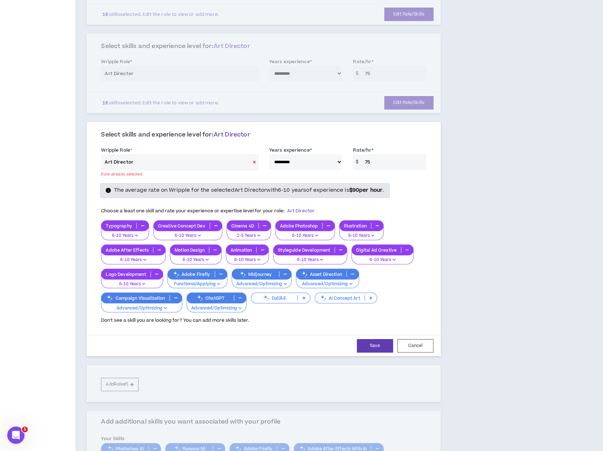
click at [256, 160] on icon at bounding box center [254, 162] width 3 height 4
select select
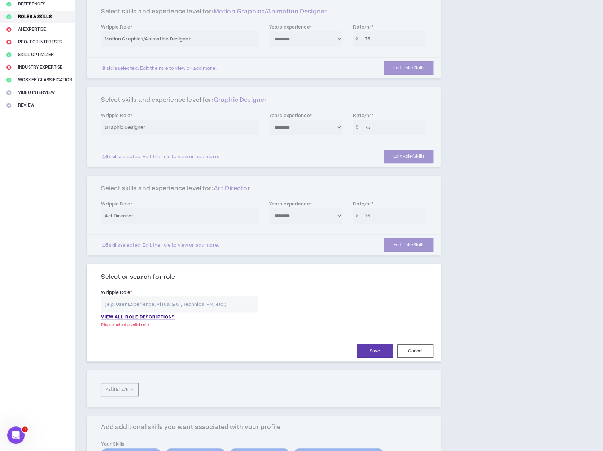
scroll to position [87, 0]
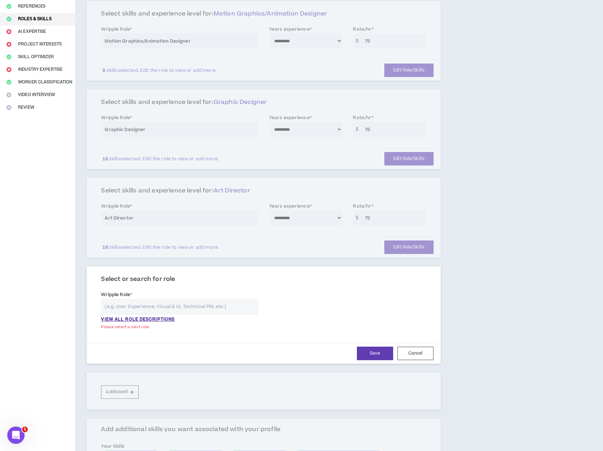
click at [291, 236] on div "**********" at bounding box center [264, 217] width 354 height 79
click at [409, 348] on button "Cancel" at bounding box center [415, 352] width 36 height 13
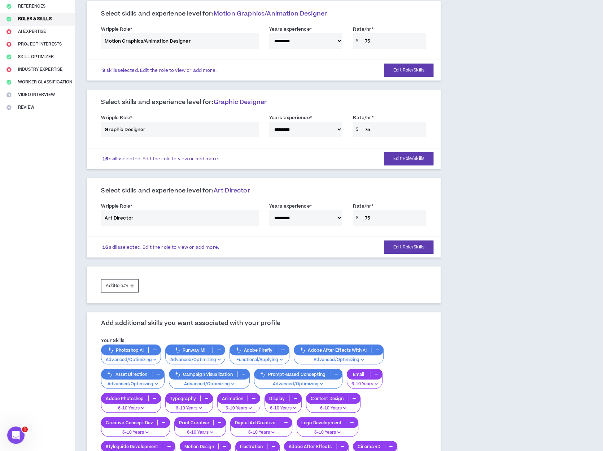
click at [262, 239] on div "16 skills selected. Edit the role to view or add more. Edit Role/Skills" at bounding box center [263, 246] width 357 height 21
click at [396, 247] on button "Edit Role/Skills" at bounding box center [408, 246] width 49 height 13
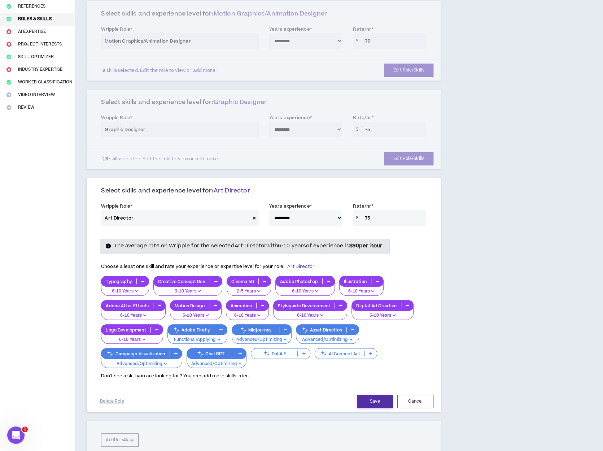
click at [384, 400] on button "Save" at bounding box center [375, 400] width 36 height 13
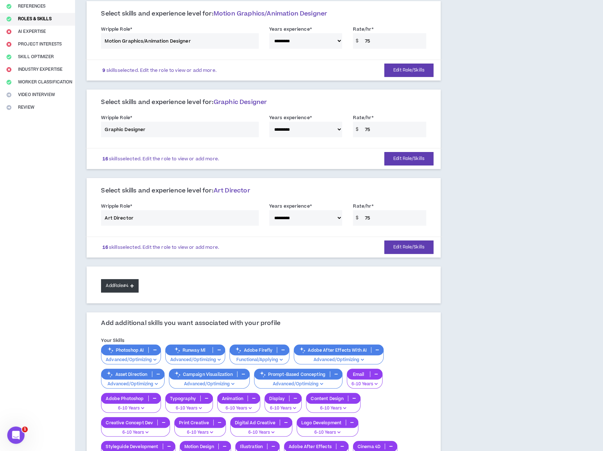
click at [128, 282] on button "Add Role #4" at bounding box center [119, 285] width 37 height 13
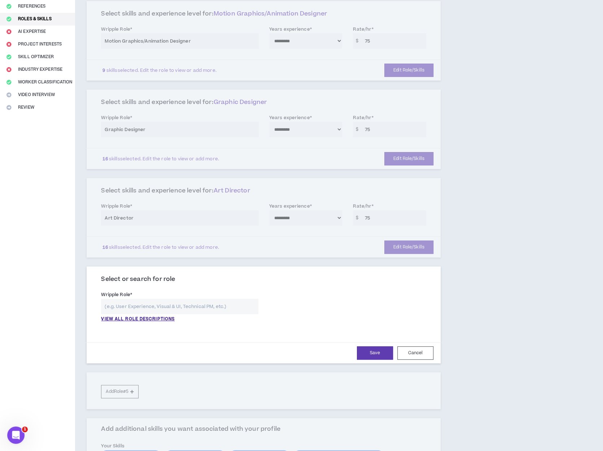
click at [189, 306] on input "text" at bounding box center [179, 306] width 157 height 16
click at [165, 319] on p "Video Editor Press enter to select" at bounding box center [179, 320] width 156 height 13
type input "Video Editor"
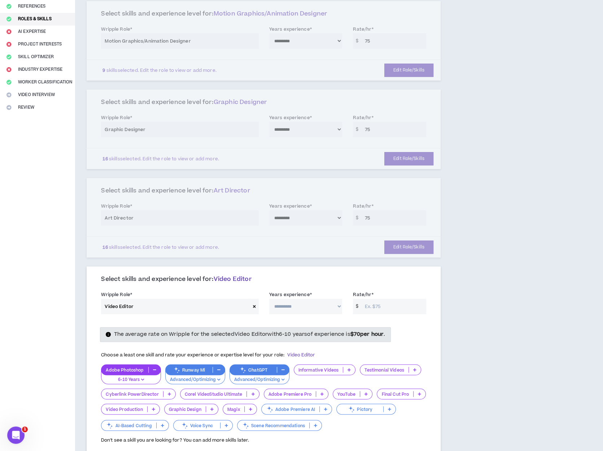
click at [296, 303] on select "**********" at bounding box center [305, 306] width 73 height 16
select select "**"
click at [269, 298] on select "**********" at bounding box center [305, 306] width 73 height 16
click at [380, 304] on input "Rate/hr *" at bounding box center [393, 306] width 65 height 16
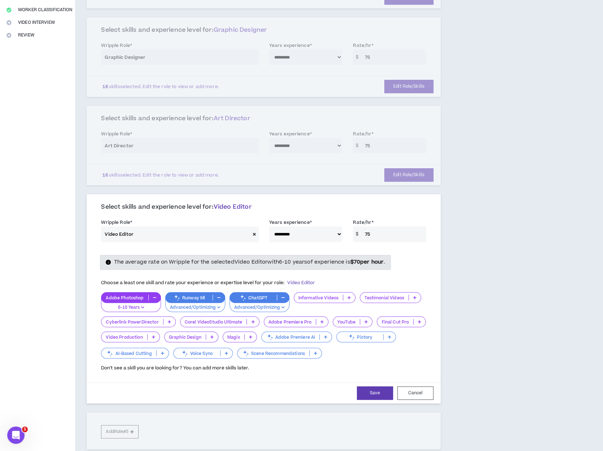
type input "75"
click at [348, 296] on icon at bounding box center [349, 298] width 3 height 4
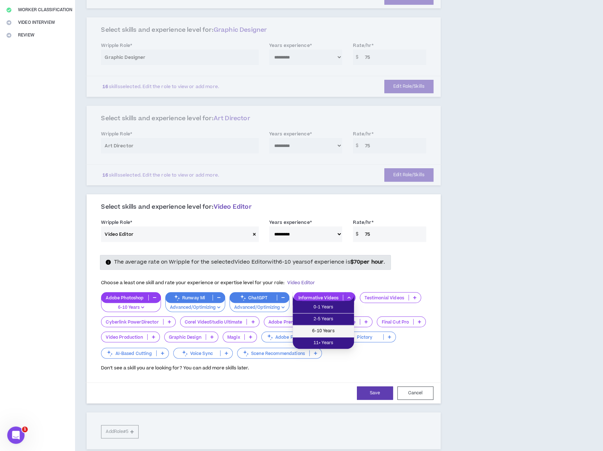
click at [337, 326] on li "6-10 Years" at bounding box center [323, 331] width 61 height 12
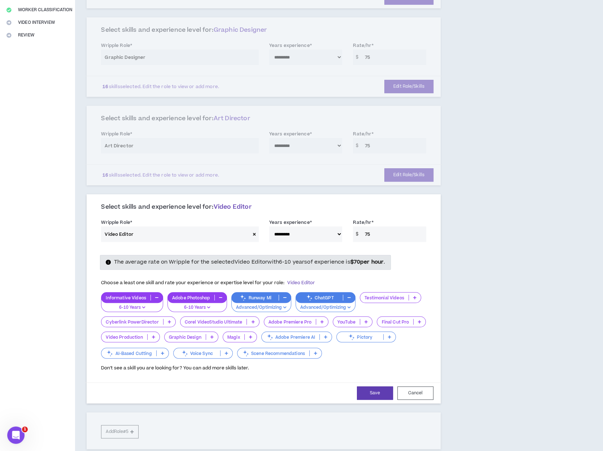
click at [365, 320] on icon at bounding box center [365, 322] width 3 height 4
click at [351, 350] on li "6-10 Years" at bounding box center [350, 355] width 39 height 12
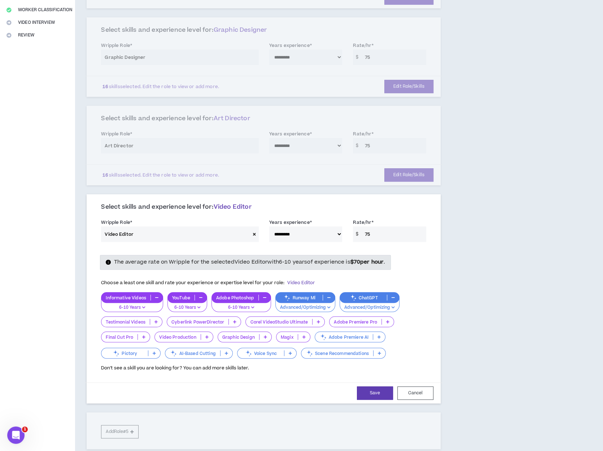
click at [390, 320] on p at bounding box center [388, 322] width 12 height 6
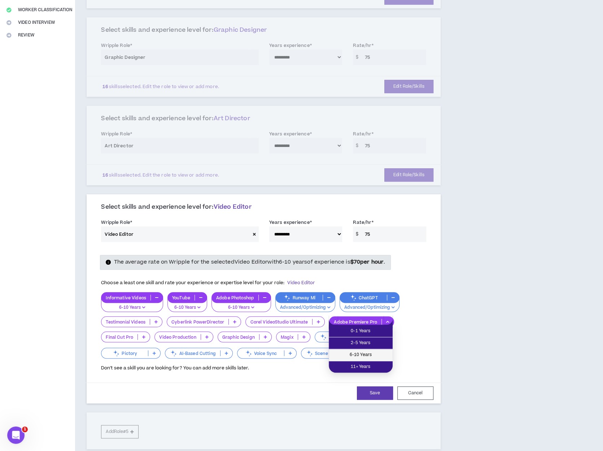
click at [366, 351] on span "6-10 Years" at bounding box center [360, 355] width 55 height 8
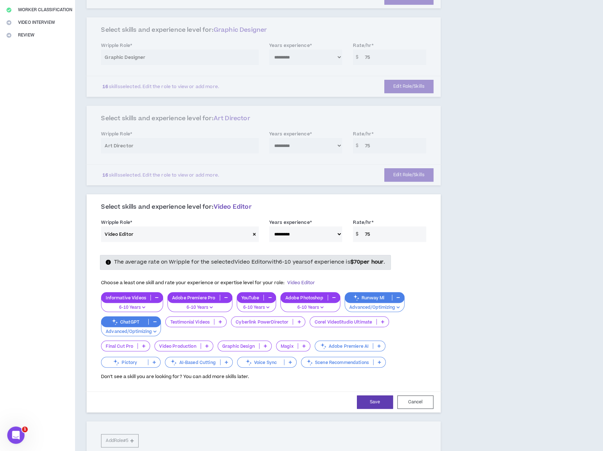
click at [209, 343] on p at bounding box center [207, 346] width 12 height 6
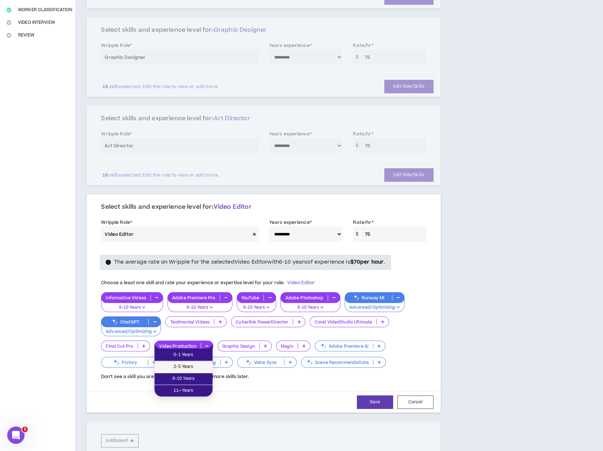
click at [188, 365] on span "2-5 Years" at bounding box center [183, 367] width 49 height 8
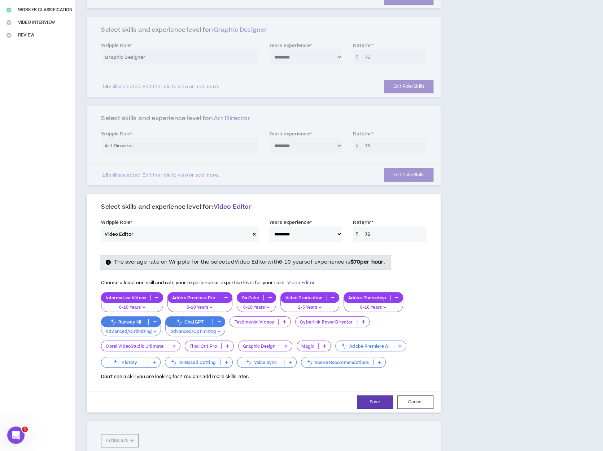
click at [286, 344] on icon at bounding box center [285, 346] width 3 height 4
click at [268, 377] on span "6-10 Years" at bounding box center [264, 379] width 45 height 8
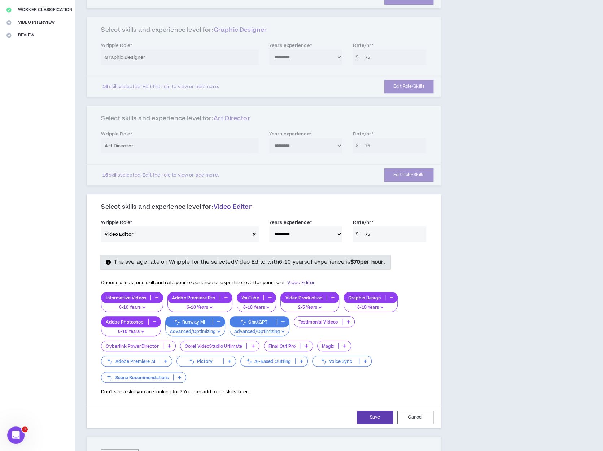
click at [167, 359] on icon at bounding box center [165, 361] width 3 height 4
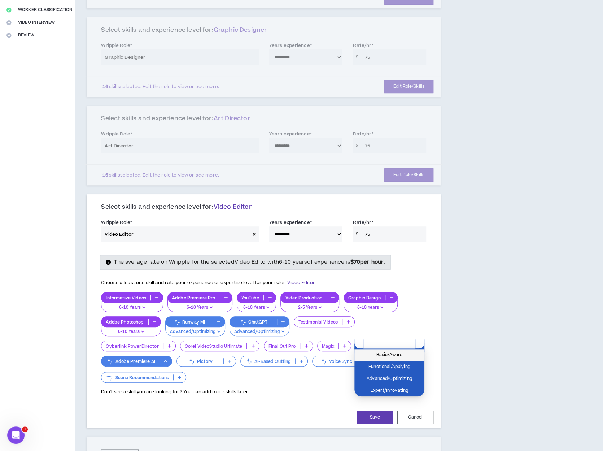
click at [407, 353] on span "Basic/Aware" at bounding box center [389, 355] width 61 height 8
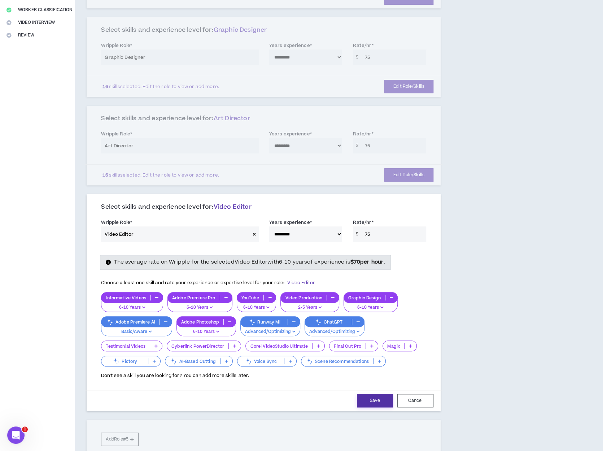
click at [371, 396] on button "Save" at bounding box center [375, 400] width 36 height 13
select select "**"
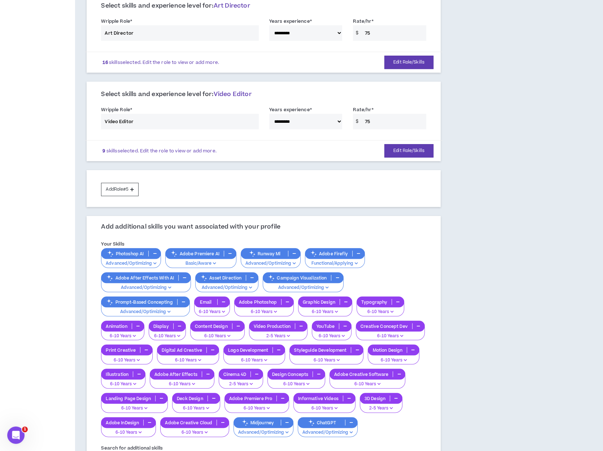
scroll to position [268, 0]
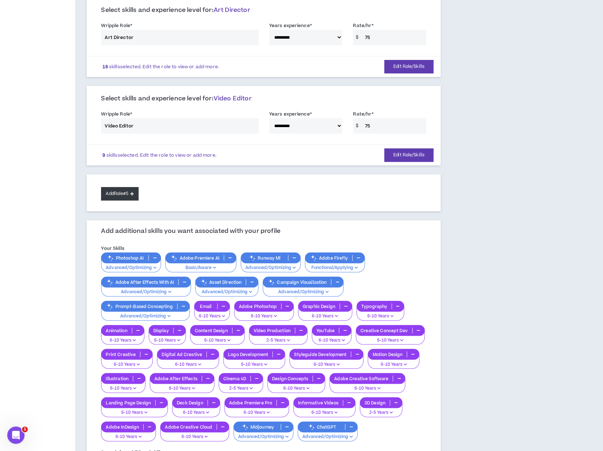
click at [132, 189] on button "Add Role #5" at bounding box center [119, 193] width 37 height 13
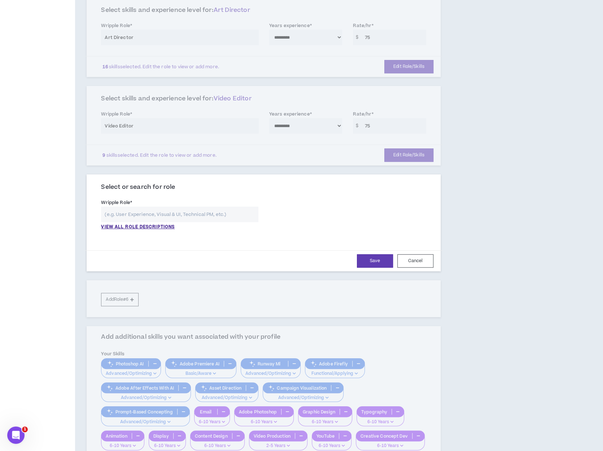
click at [147, 211] on input "text" at bounding box center [179, 214] width 157 height 16
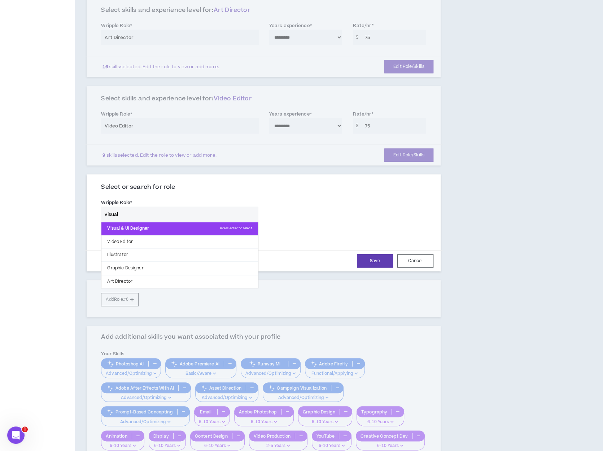
click at [143, 223] on p "Visual & UI Designer Press enter to select" at bounding box center [179, 228] width 156 height 13
type input "Visual & UI Designer"
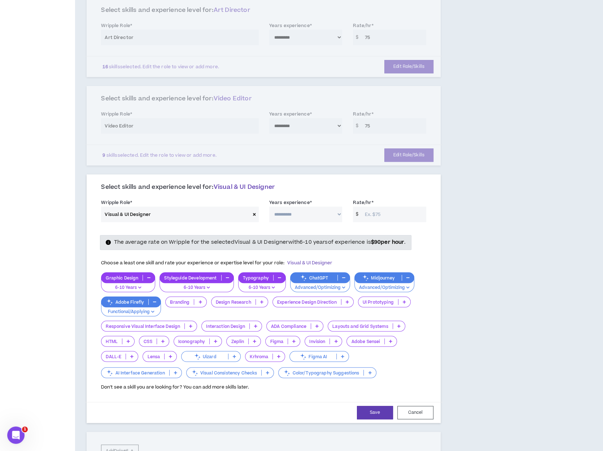
click at [198, 300] on icon at bounding box center [199, 302] width 3 height 4
click at [193, 331] on span "6-10 Years" at bounding box center [186, 335] width 32 height 8
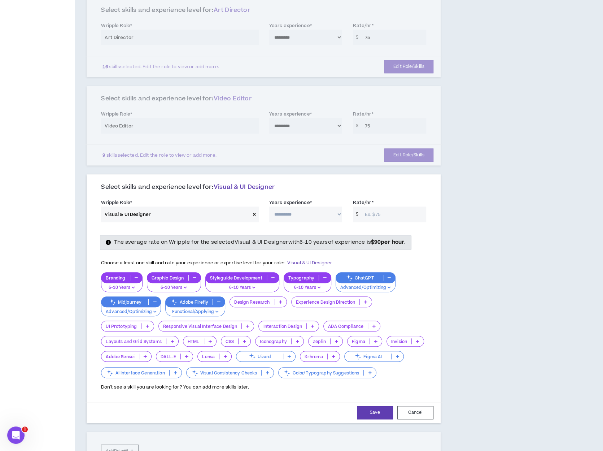
click at [279, 300] on icon at bounding box center [280, 302] width 3 height 4
click at [266, 334] on span "6-10 Years" at bounding box center [257, 335] width 48 height 8
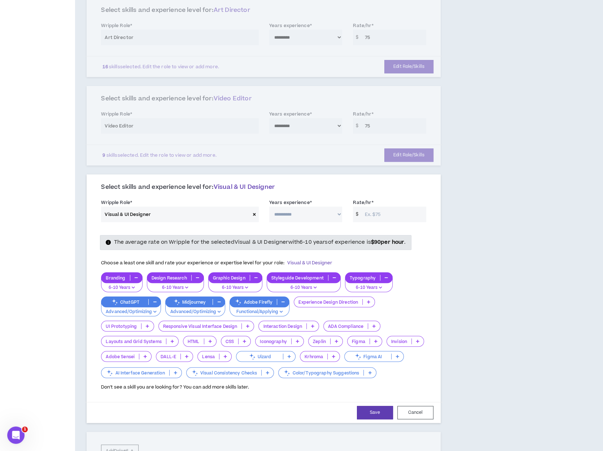
click at [370, 300] on p at bounding box center [369, 302] width 12 height 6
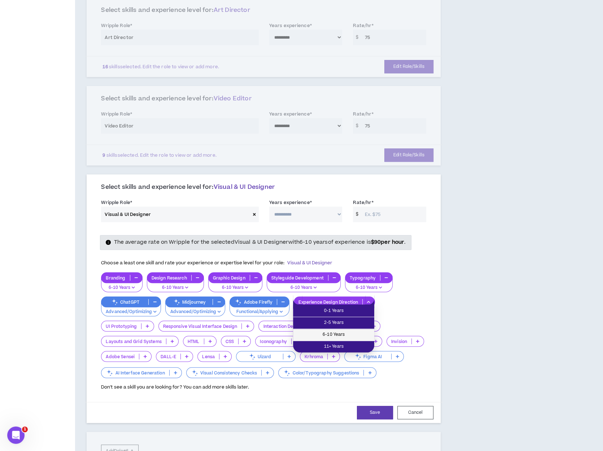
click at [350, 334] on span "6-10 Years" at bounding box center [333, 335] width 73 height 8
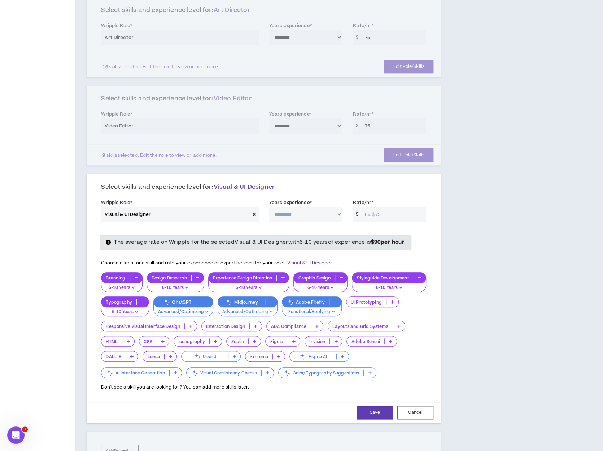
click at [282, 276] on icon "button" at bounding box center [282, 278] width 3 height 4
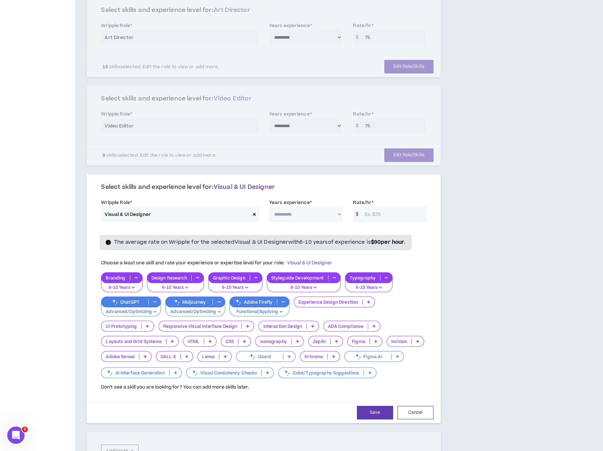
click at [173, 339] on icon at bounding box center [172, 341] width 3 height 4
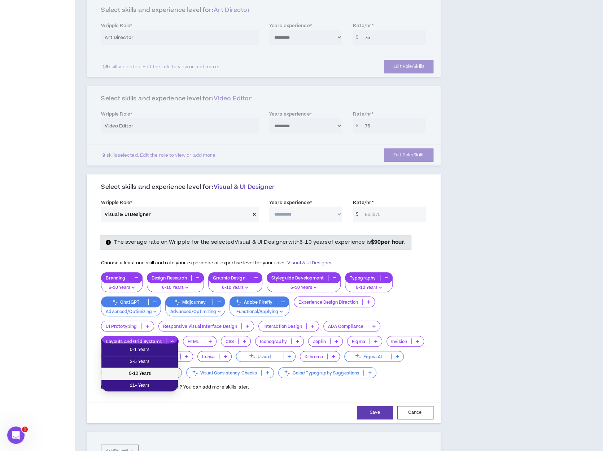
click at [158, 371] on span "6-10 Years" at bounding box center [140, 374] width 68 height 8
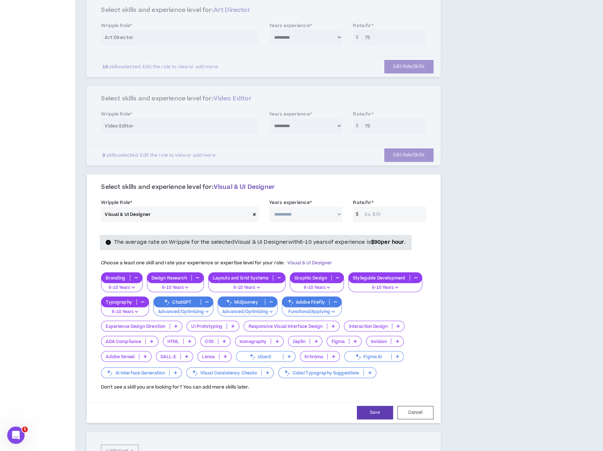
click at [275, 339] on icon at bounding box center [276, 341] width 3 height 4
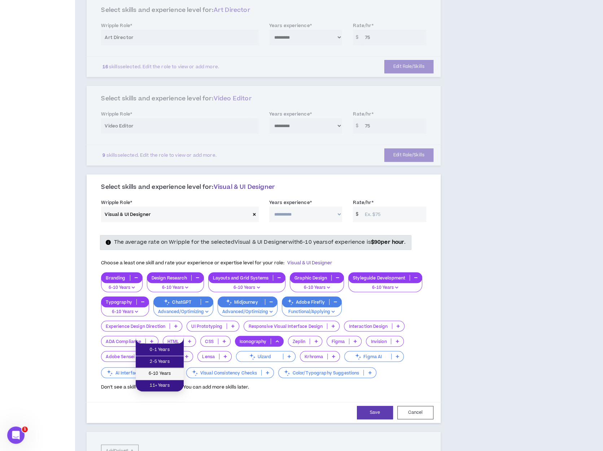
click at [165, 372] on span "6-10 Years" at bounding box center [159, 374] width 39 height 8
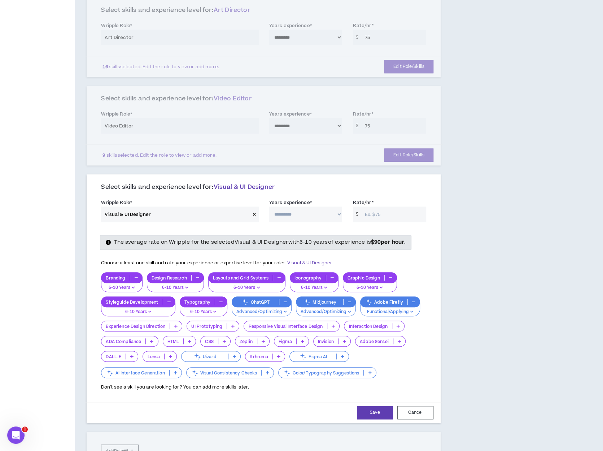
click at [304, 338] on p at bounding box center [303, 341] width 12 height 6
click at [292, 358] on span "2-5 Years" at bounding box center [291, 362] width 26 height 8
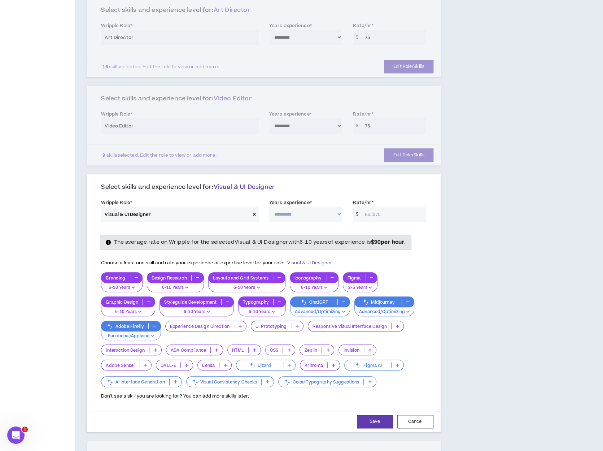
click at [370, 380] on icon at bounding box center [369, 382] width 3 height 4
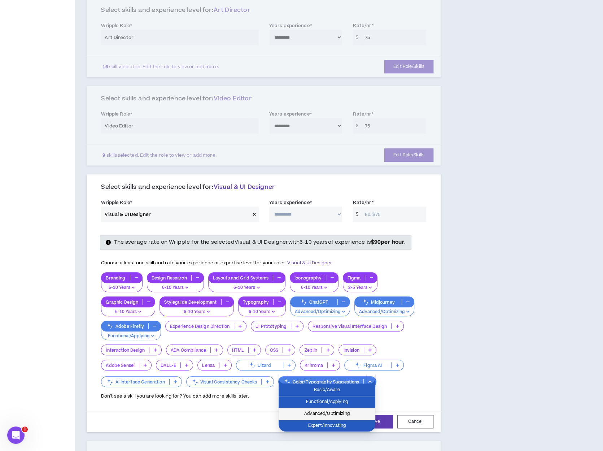
click at [336, 411] on span "Advanced/Optimizing" at bounding box center [327, 414] width 88 height 8
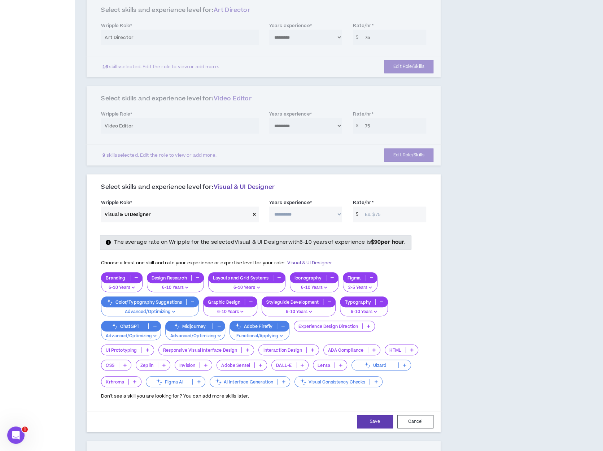
click at [154, 334] on icon "button" at bounding box center [154, 336] width 3 height 4
click at [347, 402] on form "**********" at bounding box center [264, 314] width 336 height 235
click at [315, 214] on select "**********" at bounding box center [305, 214] width 73 height 16
select select "**"
click at [269, 206] on select "**********" at bounding box center [305, 214] width 73 height 16
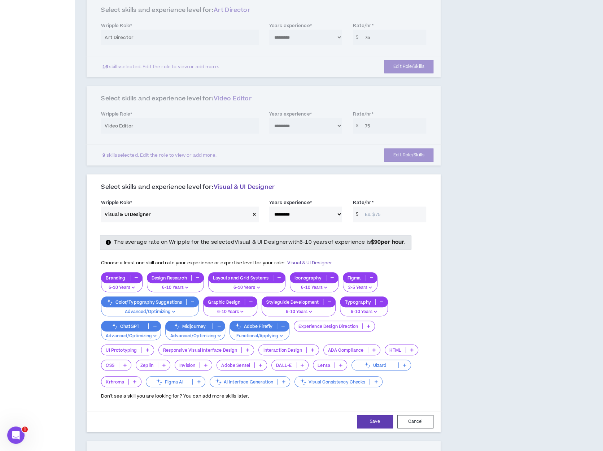
click at [387, 215] on input "Rate/hr *" at bounding box center [393, 214] width 65 height 16
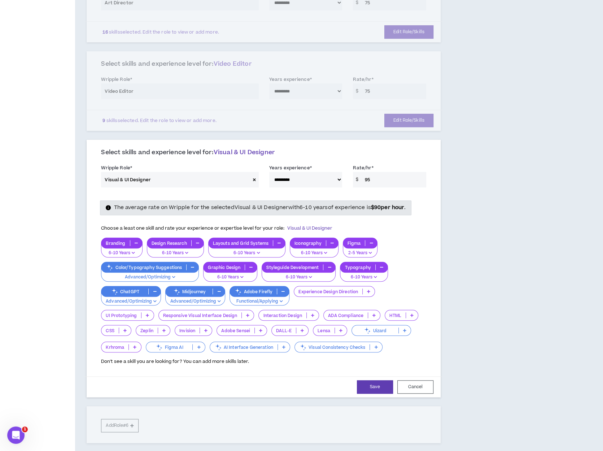
scroll to position [304, 0]
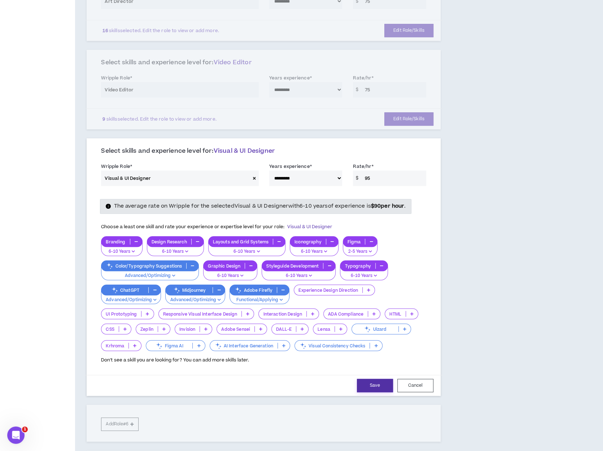
type input "95"
click at [376, 384] on button "Save" at bounding box center [375, 385] width 36 height 13
select select "**"
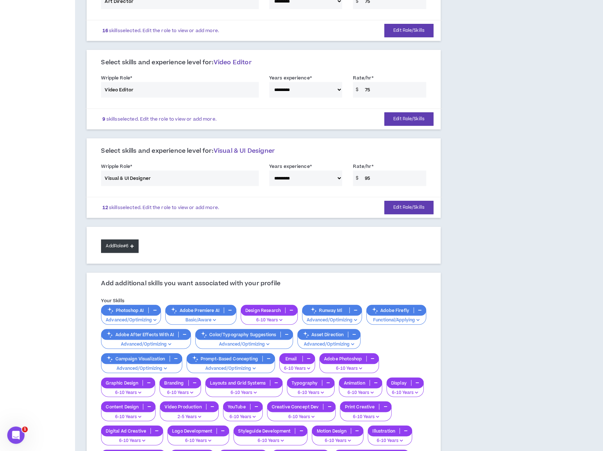
click at [135, 246] on button "Add Role #6" at bounding box center [119, 245] width 37 height 13
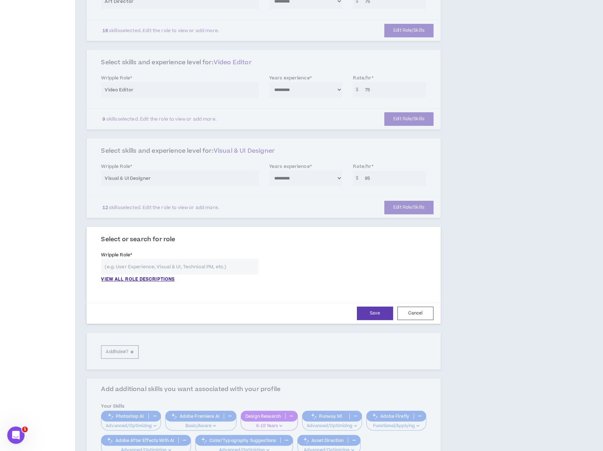
click at [149, 269] on input "text" at bounding box center [179, 267] width 157 height 16
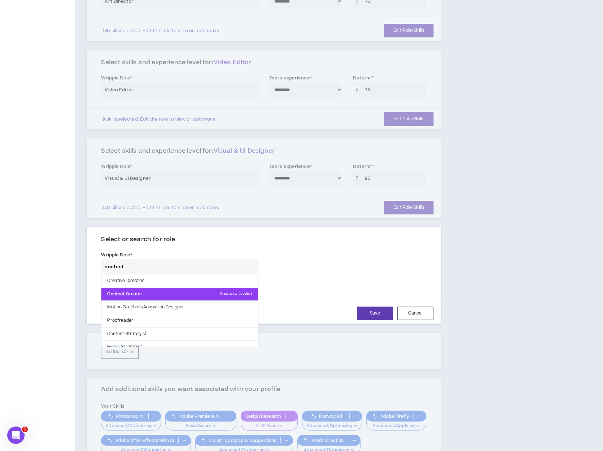
click at [147, 293] on p "Content Creator Press enter to select" at bounding box center [179, 294] width 156 height 13
type input "Content Creator"
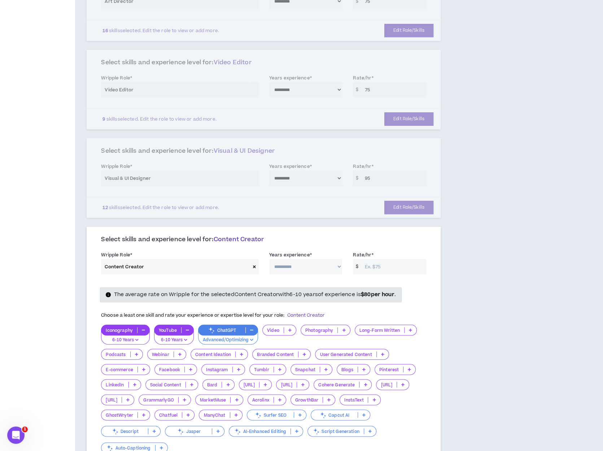
click at [312, 261] on select "**********" at bounding box center [305, 267] width 73 height 16
select select "**"
click at [269, 259] on select "**********" at bounding box center [305, 267] width 73 height 16
click at [398, 264] on input "Rate/hr *" at bounding box center [393, 267] width 65 height 16
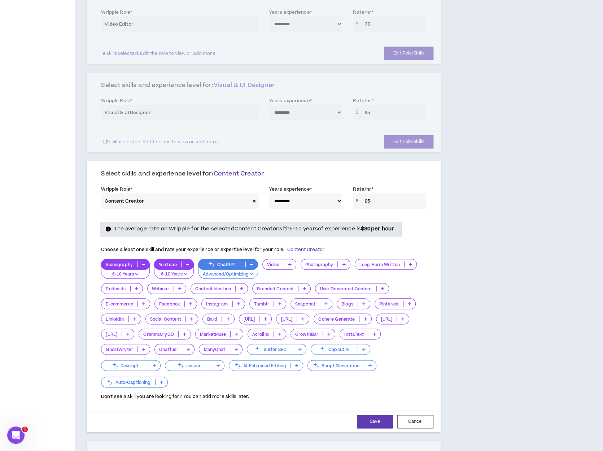
scroll to position [412, 0]
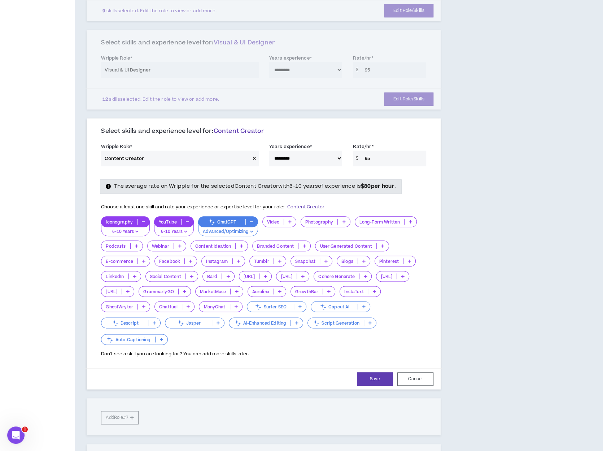
type input "95"
click at [288, 220] on icon at bounding box center [289, 222] width 3 height 4
click at [287, 255] on span "6-10 Years" at bounding box center [278, 254] width 25 height 8
click at [346, 220] on icon at bounding box center [345, 222] width 3 height 4
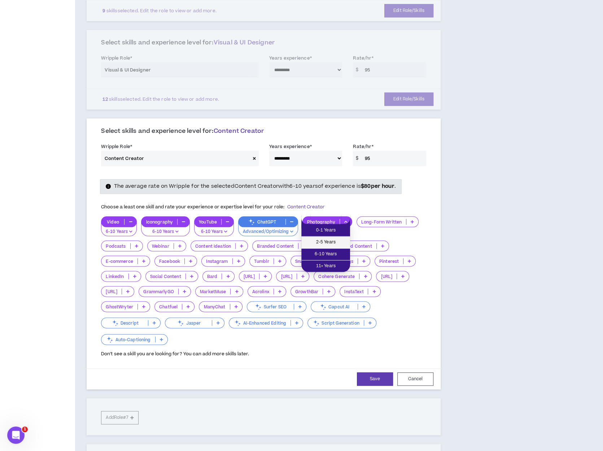
click at [335, 239] on span "2-5 Years" at bounding box center [326, 242] width 40 height 8
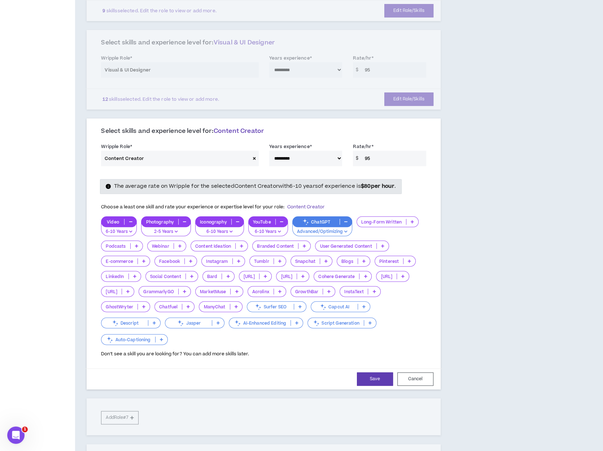
click at [240, 244] on icon at bounding box center [241, 246] width 3 height 4
click at [226, 280] on span "6-10 Years" at bounding box center [219, 278] width 48 height 8
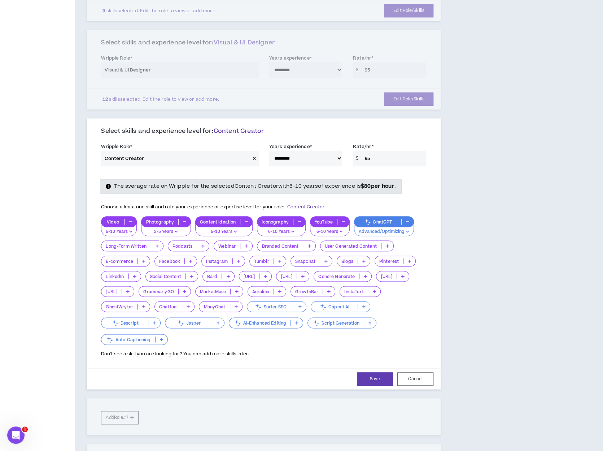
click at [309, 244] on icon at bounding box center [308, 246] width 3 height 4
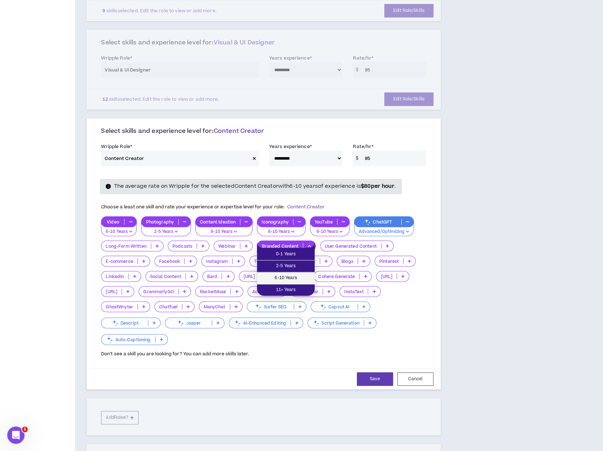
click at [293, 277] on span "6-10 Years" at bounding box center [285, 278] width 49 height 8
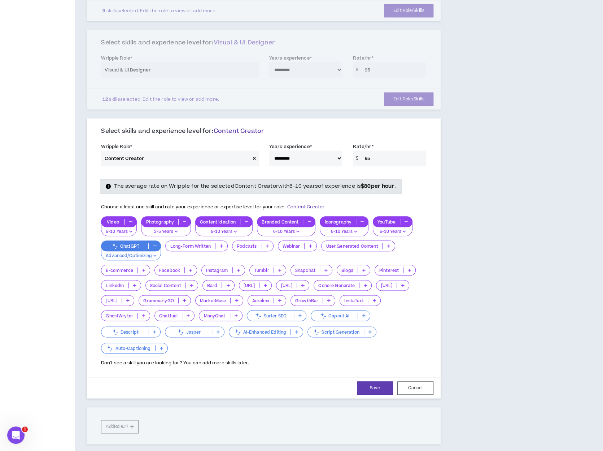
click at [191, 268] on icon at bounding box center [190, 270] width 3 height 4
click at [184, 288] on span "2-5 Years" at bounding box center [175, 290] width 33 height 8
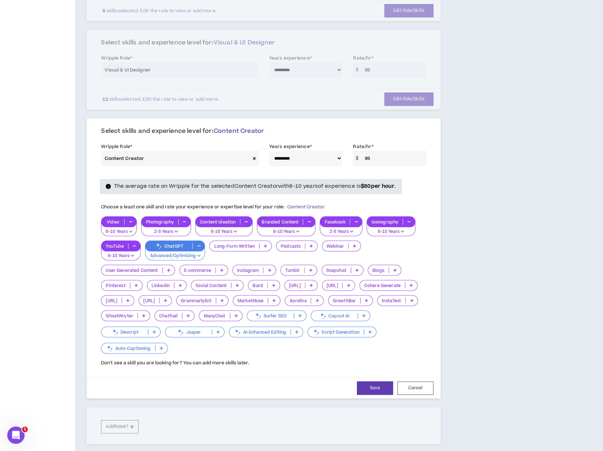
click at [268, 268] on icon at bounding box center [269, 270] width 3 height 4
click at [252, 301] on span "6-10 Years" at bounding box center [254, 302] width 34 height 8
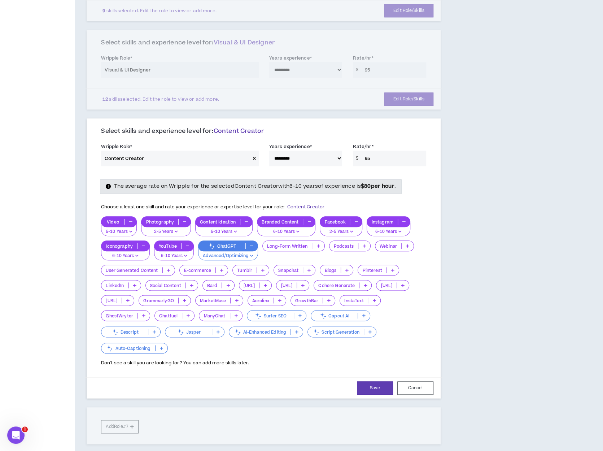
click at [391, 268] on icon at bounding box center [392, 270] width 3 height 4
click at [373, 286] on span "2-5 Years" at bounding box center [377, 290] width 32 height 8
click at [136, 284] on p at bounding box center [135, 285] width 12 height 6
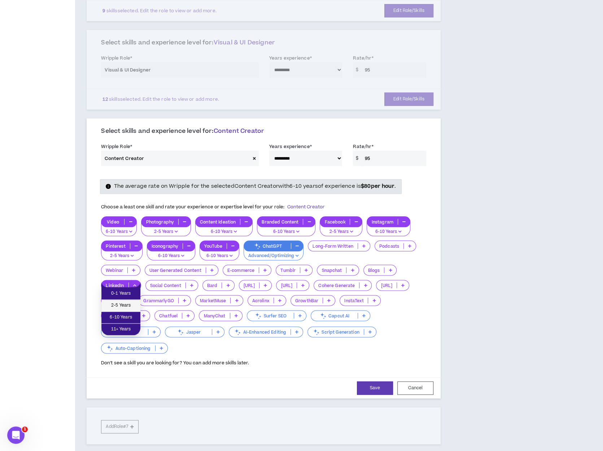
click at [132, 301] on span "2-5 Years" at bounding box center [121, 305] width 30 height 8
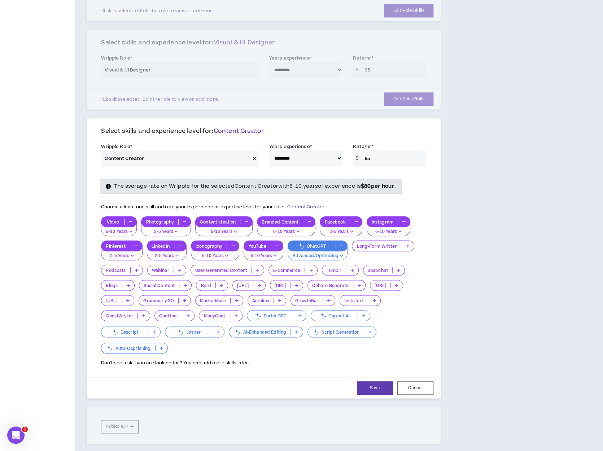
click at [186, 283] on icon at bounding box center [185, 285] width 3 height 4
click at [166, 314] on span "6-10 Years" at bounding box center [165, 317] width 44 height 8
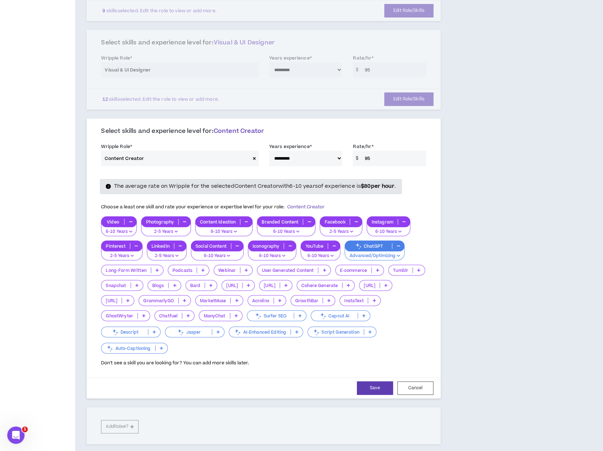
click at [161, 346] on icon at bounding box center [161, 348] width 3 height 4
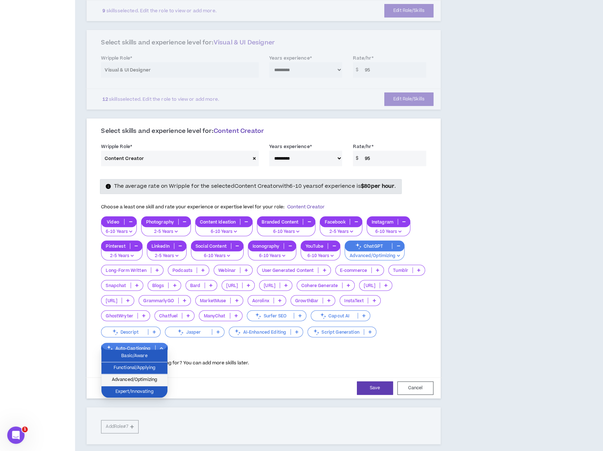
click at [137, 377] on span "Advanced/Optimizing" at bounding box center [134, 380] width 57 height 8
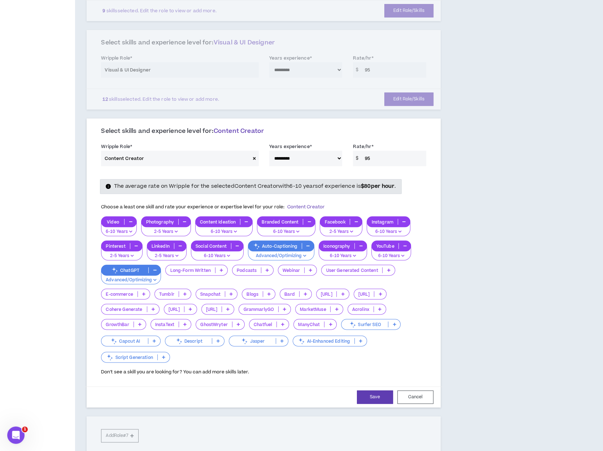
click at [143, 292] on icon at bounding box center [143, 294] width 3 height 4
click at [136, 313] on span "2-5 Years" at bounding box center [126, 314] width 40 height 8
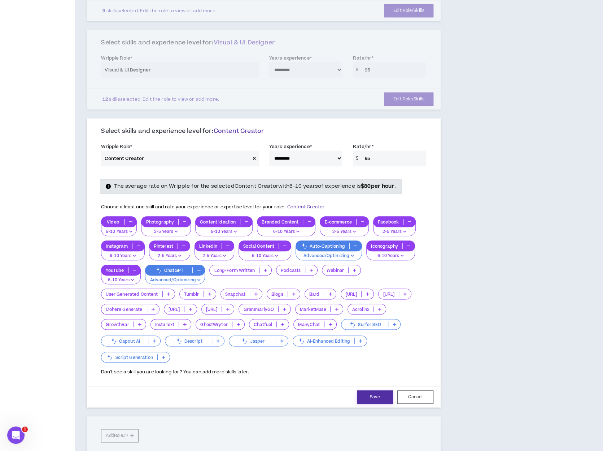
click at [374, 390] on button "Save" at bounding box center [375, 396] width 36 height 13
select select "**"
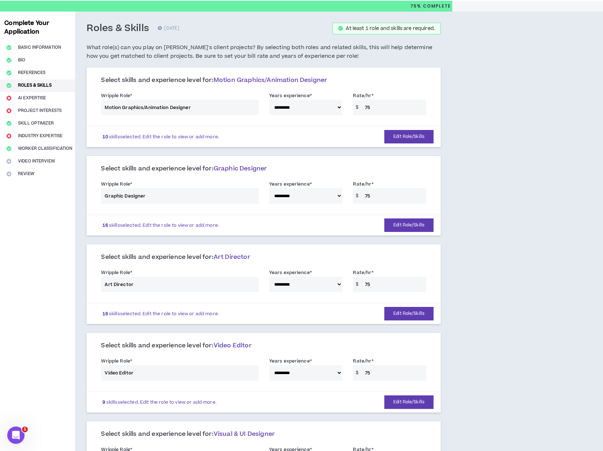
scroll to position [0, 0]
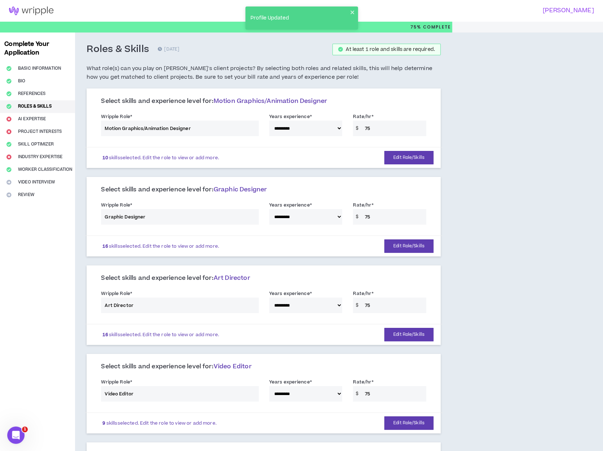
click at [373, 125] on div "**********" at bounding box center [264, 126] width 336 height 31
click at [410, 157] on button "Edit Role/Skills" at bounding box center [408, 157] width 49 height 13
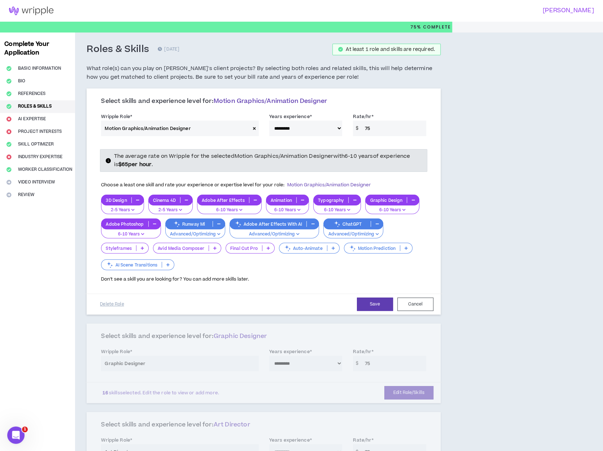
click at [394, 132] on input "75" at bounding box center [393, 129] width 65 height 16
click at [382, 110] on div "Select skills and experience level for: Motion Graphics/Animation Designer" at bounding box center [263, 103] width 325 height 13
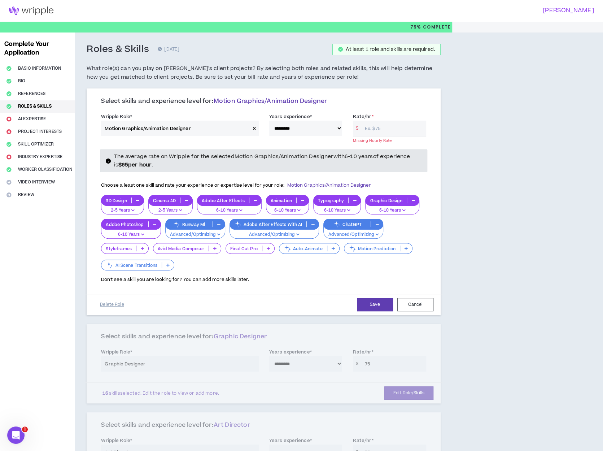
click at [370, 127] on input "Rate/hr *" at bounding box center [393, 129] width 65 height 16
type input "7"
type input "75"
click at [375, 301] on button "Save" at bounding box center [375, 303] width 36 height 13
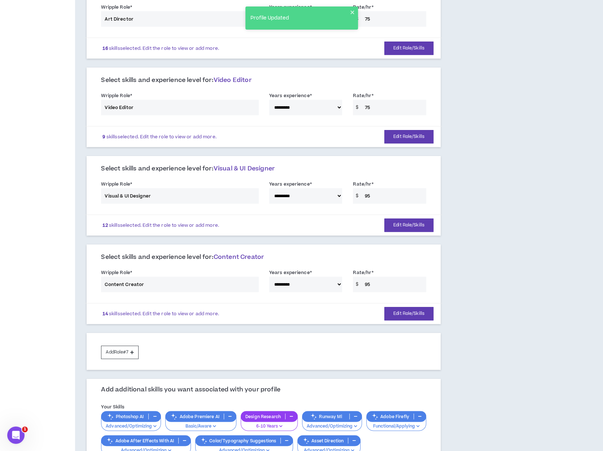
scroll to position [289, 0]
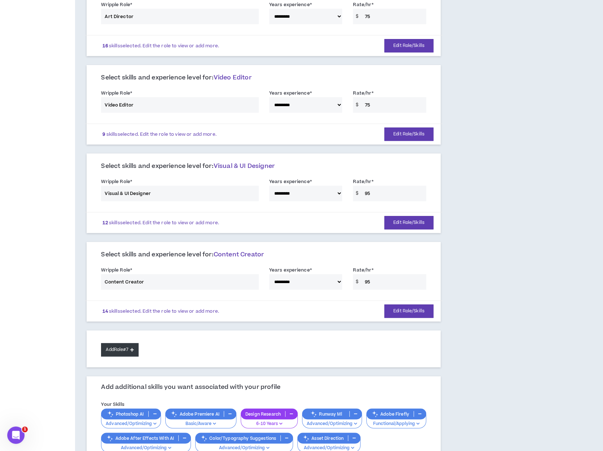
click at [115, 343] on button "Add Role #7" at bounding box center [119, 349] width 37 height 13
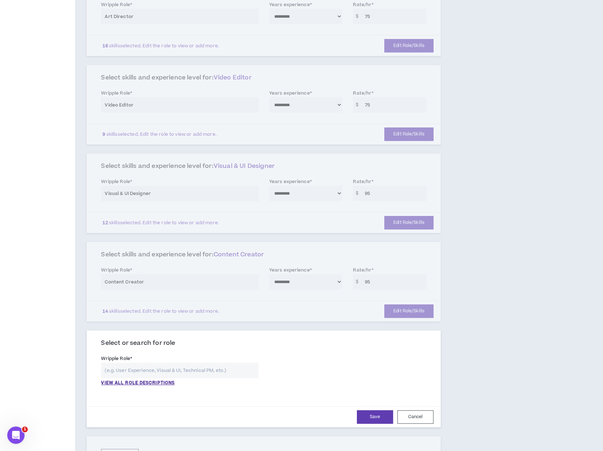
click at [120, 366] on input "text" at bounding box center [179, 370] width 157 height 16
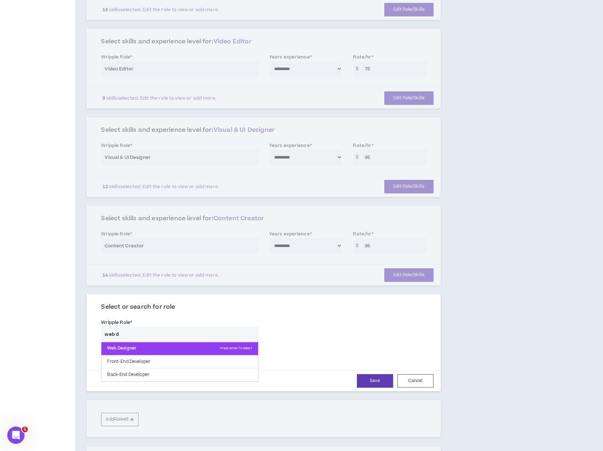
click at [128, 347] on p "Web Designer Press enter to select" at bounding box center [179, 348] width 156 height 13
type input "Web Designer"
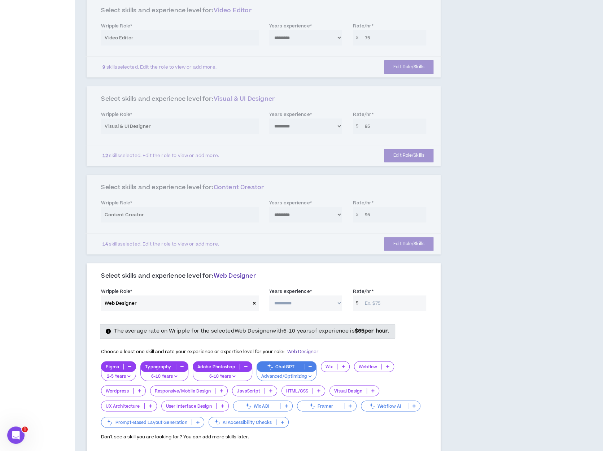
scroll to position [397, 0]
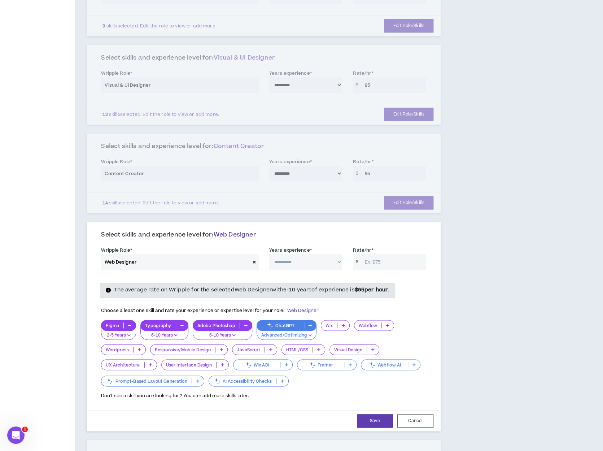
click at [338, 258] on select "**********" at bounding box center [305, 262] width 73 height 16
select select "**"
click at [269, 254] on select "**********" at bounding box center [305, 262] width 73 height 16
click at [393, 257] on input "Rate/hr *" at bounding box center [393, 262] width 65 height 16
type input "75"
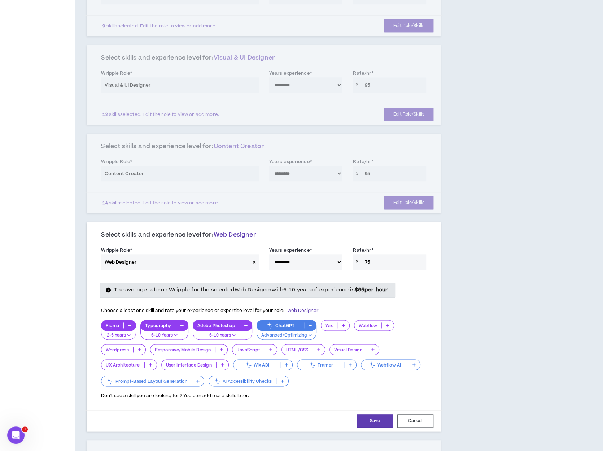
click at [372, 348] on icon at bounding box center [372, 350] width 3 height 4
click at [349, 376] on li "6-10 Years" at bounding box center [352, 381] width 49 height 12
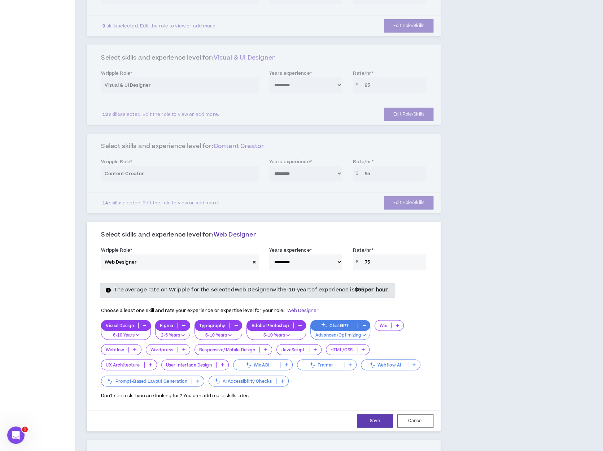
click at [222, 363] on p at bounding box center [223, 365] width 12 height 6
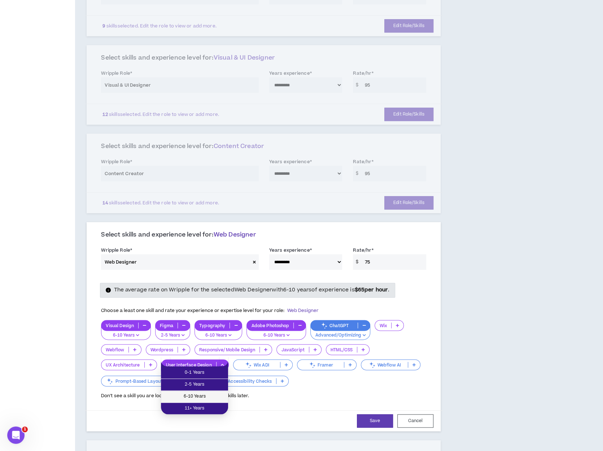
click at [222, 398] on span "6-10 Years" at bounding box center [194, 396] width 58 height 8
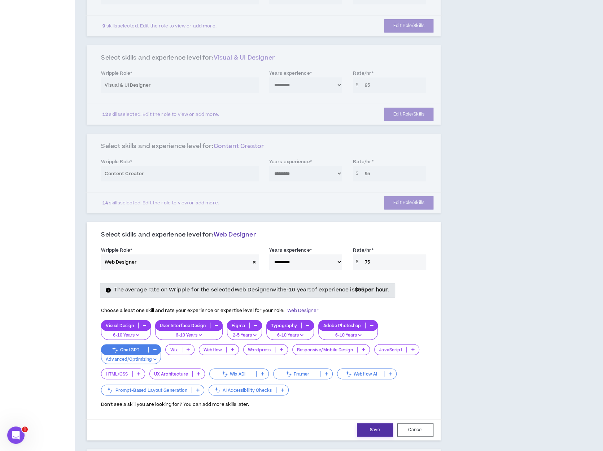
click at [385, 424] on button "Save" at bounding box center [375, 429] width 36 height 13
select select "**"
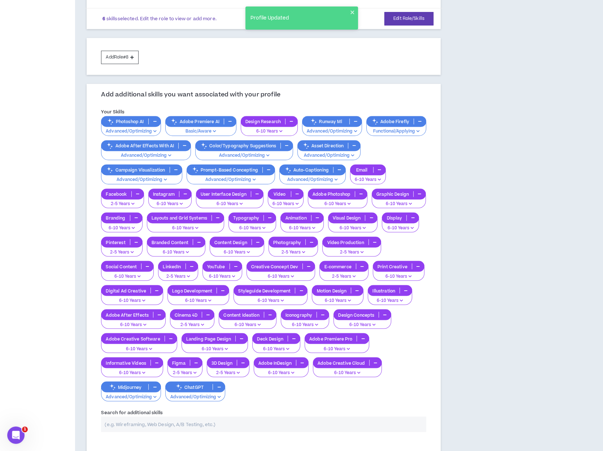
scroll to position [686, 0]
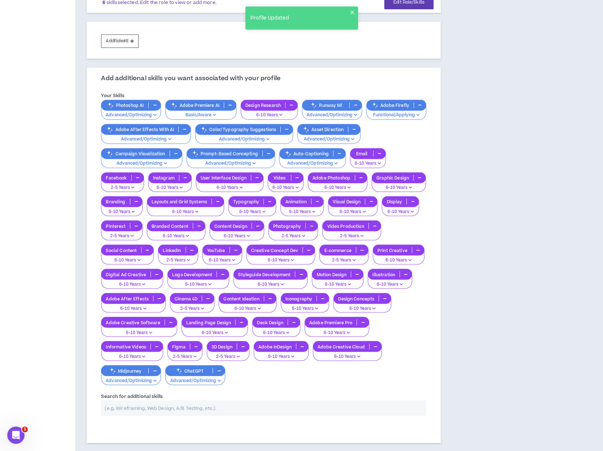
click at [159, 400] on input "text" at bounding box center [263, 408] width 325 height 16
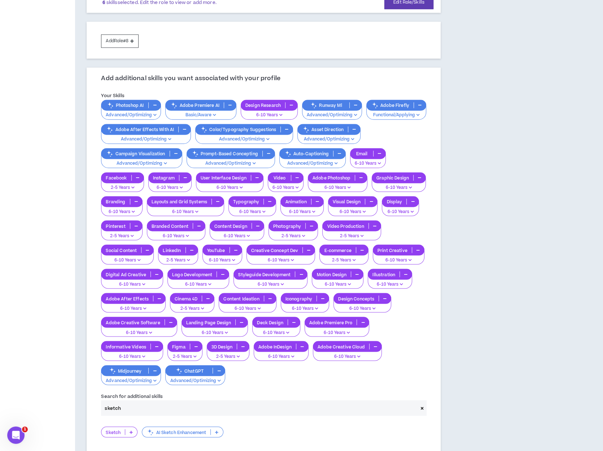
click at [132, 429] on p at bounding box center [131, 432] width 12 height 6
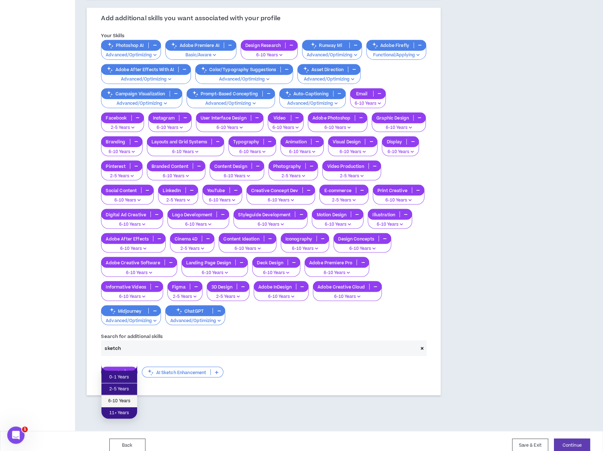
scroll to position [746, 0]
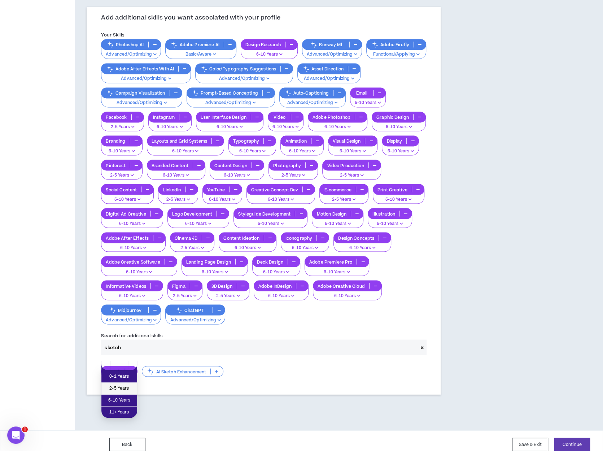
click at [123, 388] on span "2-5 Years" at bounding box center [119, 388] width 27 height 8
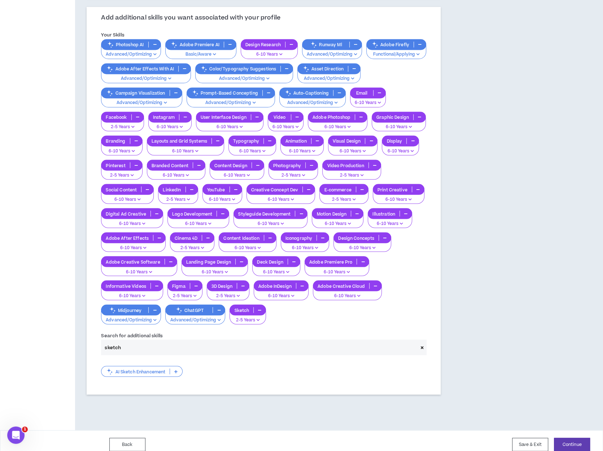
click at [126, 339] on input "sketch" at bounding box center [259, 347] width 316 height 16
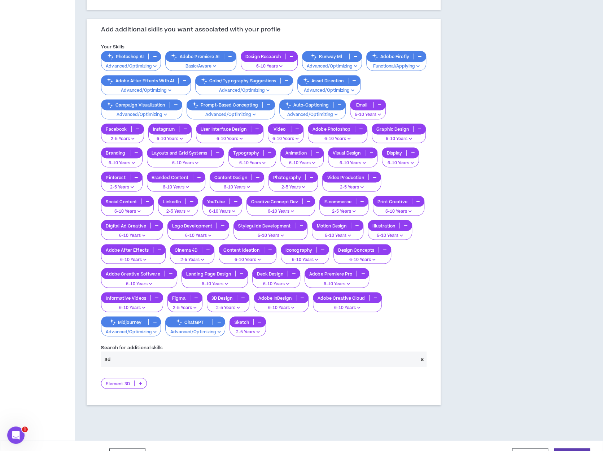
scroll to position [745, 0]
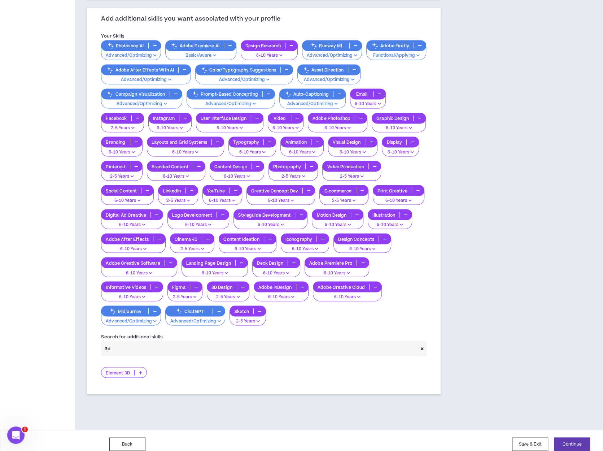
type input "3"
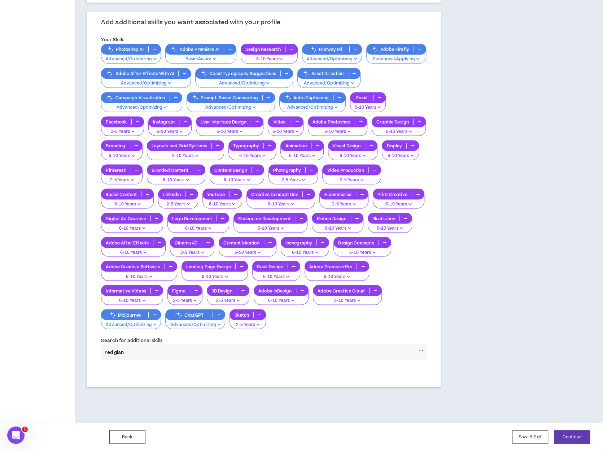
scroll to position [734, 0]
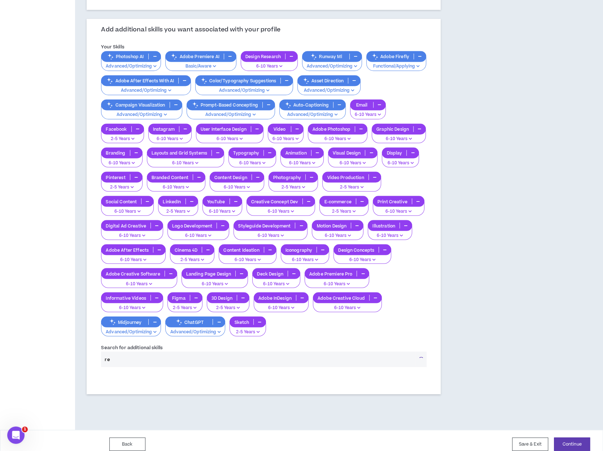
type input "r"
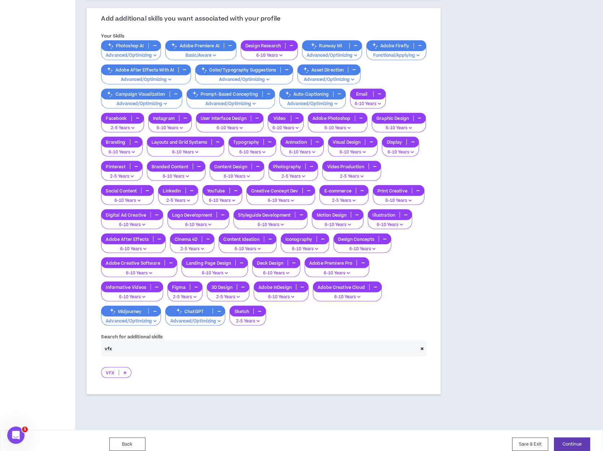
type input "vfx"
click at [126, 370] on icon at bounding box center [124, 372] width 3 height 4
click at [110, 399] on span "6-10 Years" at bounding box center [117, 401] width 22 height 8
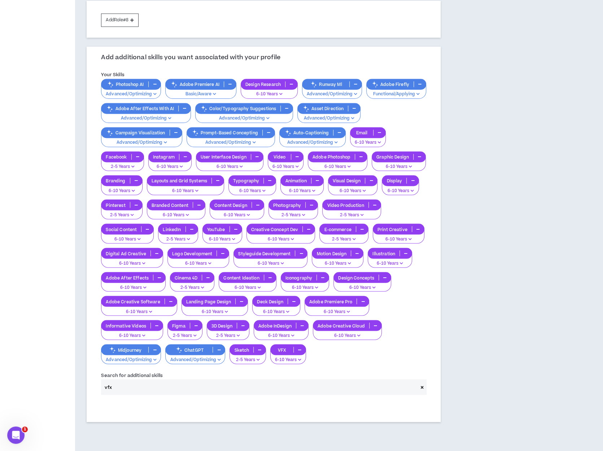
scroll to position [734, 0]
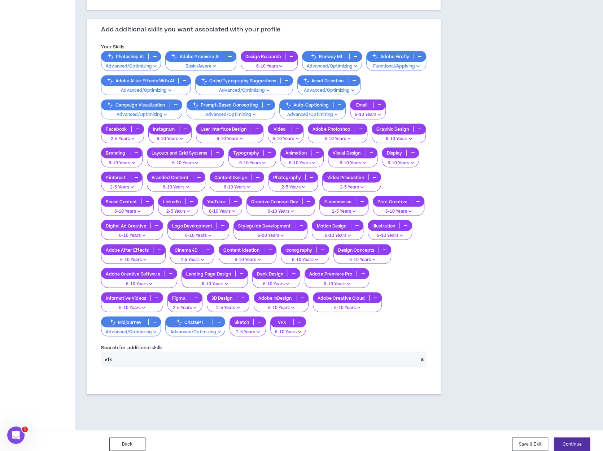
click at [568, 438] on button "Continue" at bounding box center [572, 443] width 36 height 13
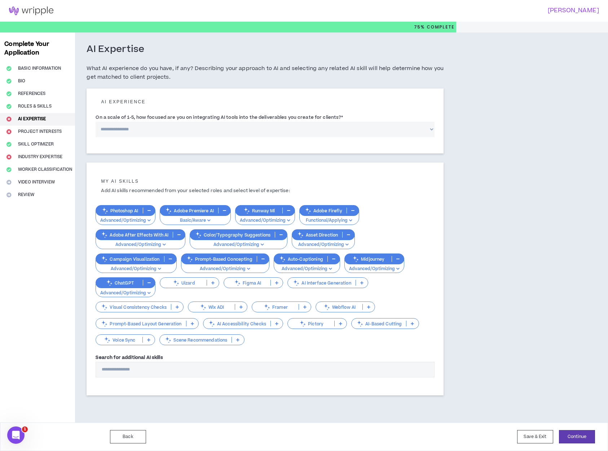
click at [140, 129] on select "**********" at bounding box center [265, 130] width 339 height 16
select select "*"
click at [96, 122] on select "**********" at bounding box center [265, 130] width 339 height 16
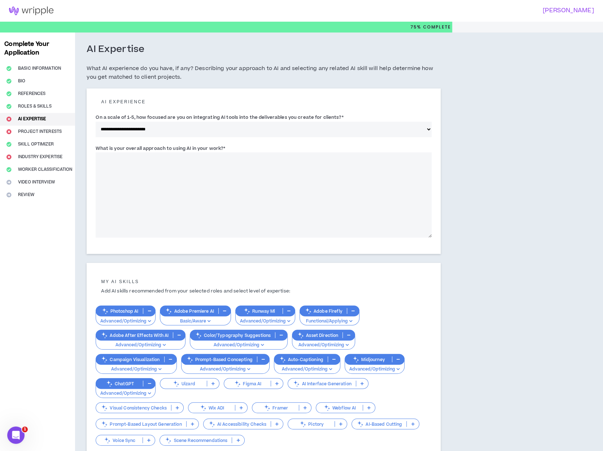
click at [220, 183] on textarea "What is your overall approach to using AI in your work? *" at bounding box center [264, 194] width 336 height 85
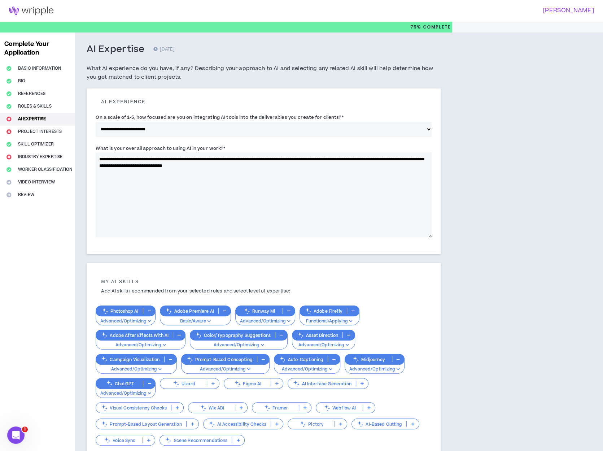
drag, startPoint x: 276, startPoint y: 160, endPoint x: 225, endPoint y: 160, distance: 50.5
click at [225, 160] on textarea "**********" at bounding box center [264, 194] width 336 height 85
click at [263, 158] on textarea "**********" at bounding box center [264, 194] width 336 height 85
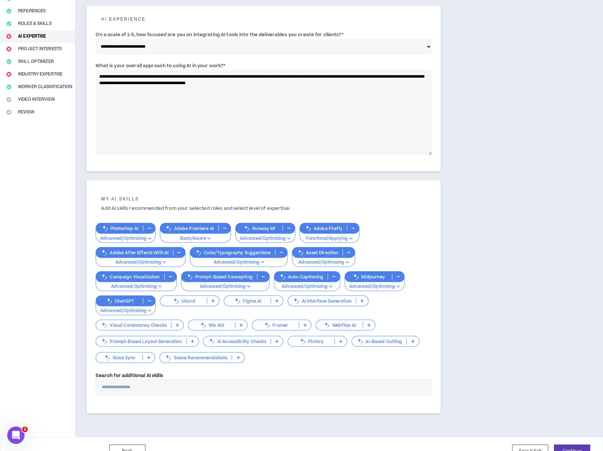
scroll to position [95, 0]
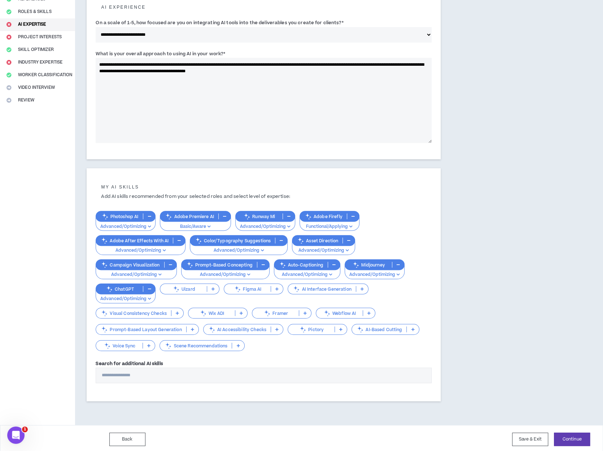
type textarea "**********"
click at [145, 377] on input "Search for additional AI skills" at bounding box center [264, 375] width 336 height 16
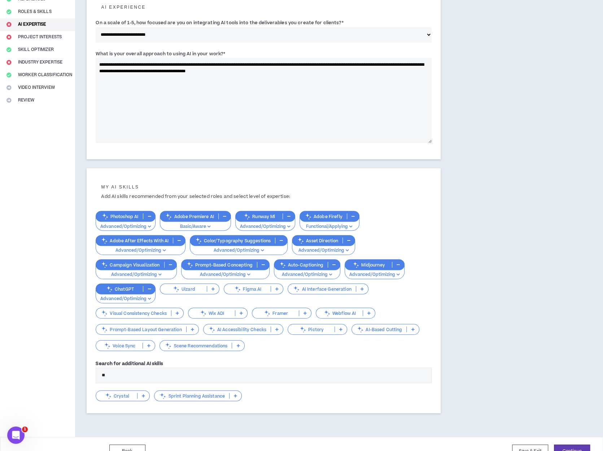
type input "*"
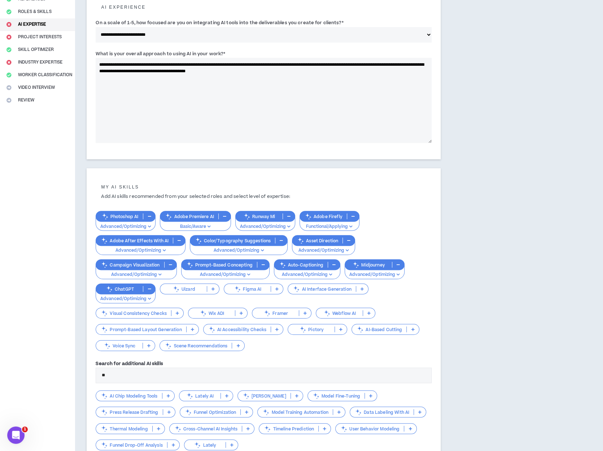
type input "*"
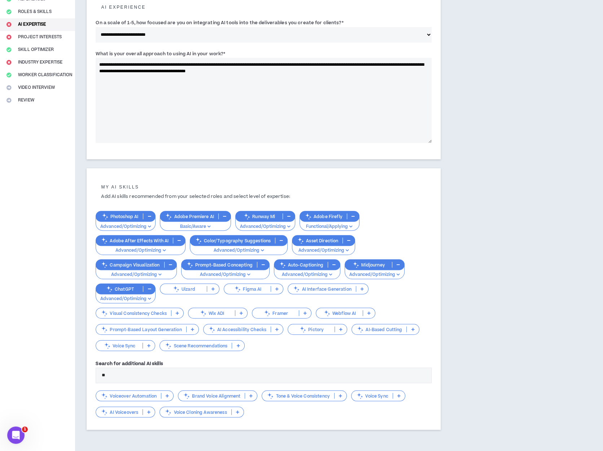
type input "**"
click at [168, 397] on p at bounding box center [167, 396] width 12 height 6
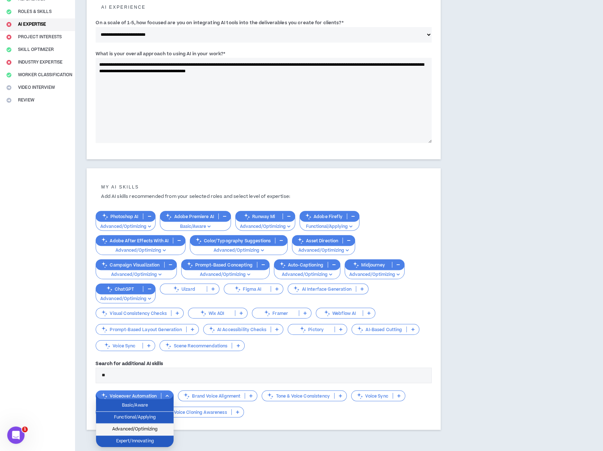
click at [143, 426] on span "Advanced/Optimizing" at bounding box center [134, 429] width 69 height 8
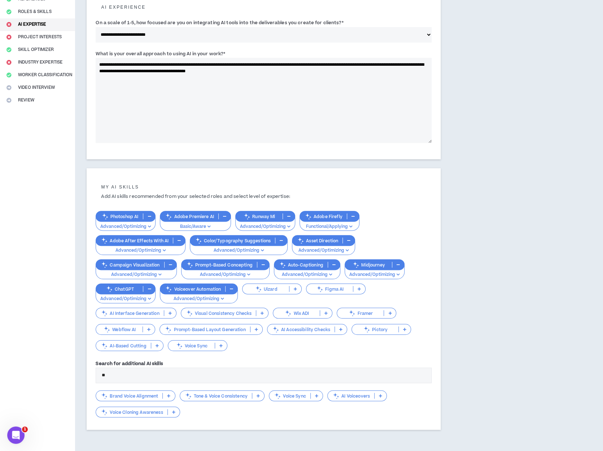
click at [381, 394] on icon at bounding box center [380, 396] width 3 height 4
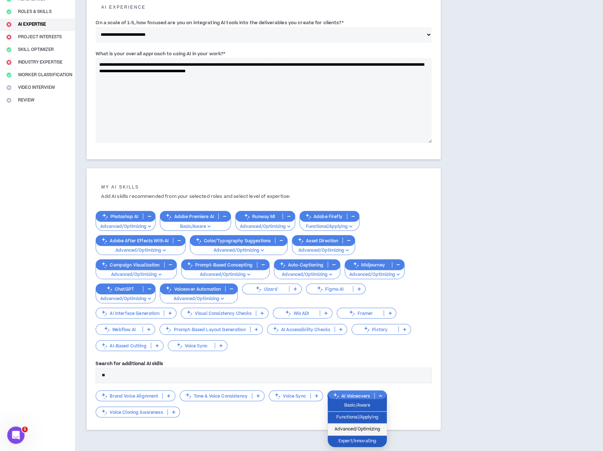
click at [353, 424] on li "Advanced/Optimizing" at bounding box center [357, 429] width 59 height 12
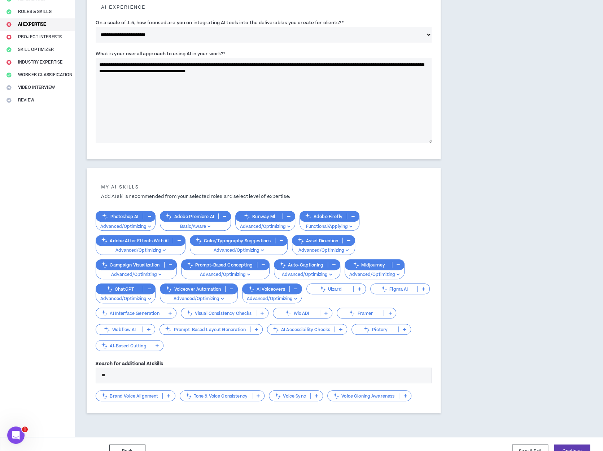
click at [191, 71] on textarea "**********" at bounding box center [264, 100] width 336 height 85
drag, startPoint x: 118, startPoint y: 64, endPoint x: 97, endPoint y: 65, distance: 21.3
click at [97, 65] on textarea "**********" at bounding box center [264, 100] width 336 height 85
drag, startPoint x: 193, startPoint y: 71, endPoint x: 181, endPoint y: 70, distance: 12.3
click at [181, 70] on textarea "**********" at bounding box center [264, 100] width 336 height 85
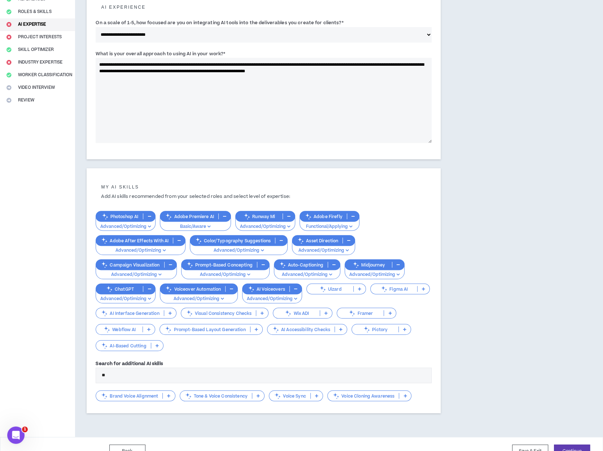
drag, startPoint x: 203, startPoint y: 70, endPoint x: 197, endPoint y: 70, distance: 5.4
click at [197, 70] on textarea "**********" at bounding box center [264, 100] width 336 height 85
type textarea "**********"
click at [132, 374] on input "**" at bounding box center [264, 375] width 336 height 16
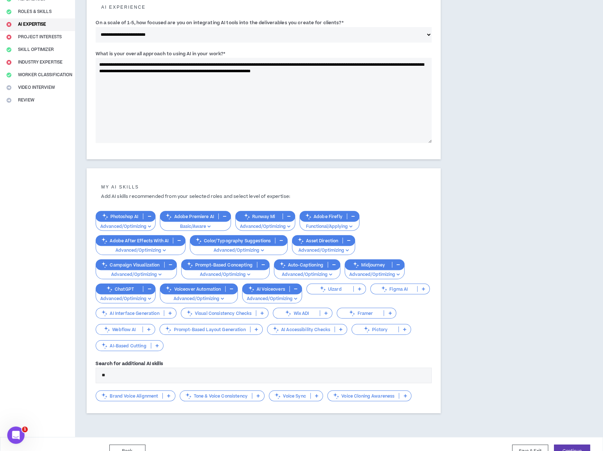
click at [132, 374] on input "**" at bounding box center [264, 375] width 336 height 16
type input "*****"
click at [175, 394] on icon at bounding box center [174, 396] width 3 height 4
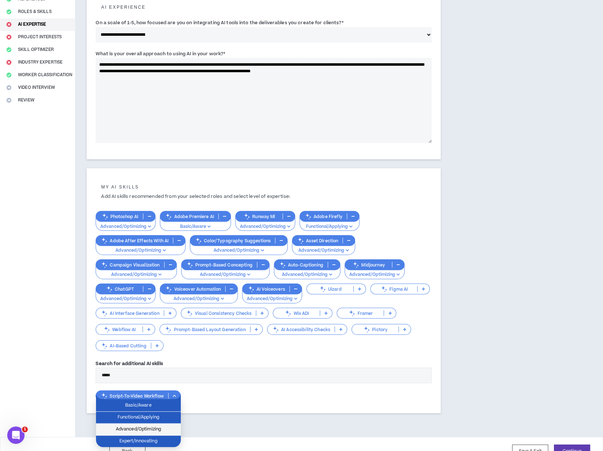
click at [140, 432] on span "Advanced/Optimizing" at bounding box center [138, 429] width 76 height 8
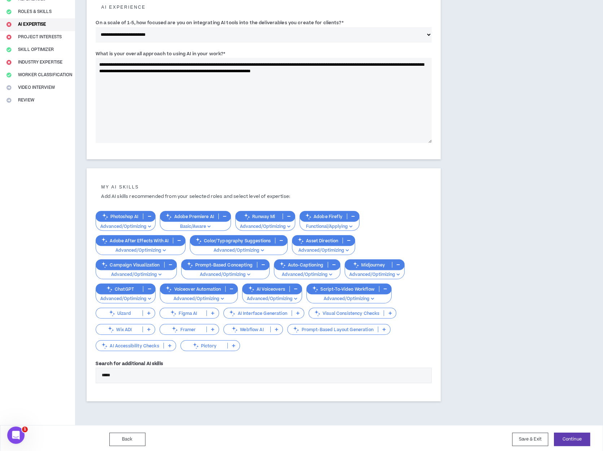
click at [141, 376] on input "*****" at bounding box center [264, 375] width 336 height 16
click at [248, 72] on textarea "**********" at bounding box center [264, 100] width 336 height 85
drag, startPoint x: 230, startPoint y: 65, endPoint x: 204, endPoint y: 62, distance: 26.1
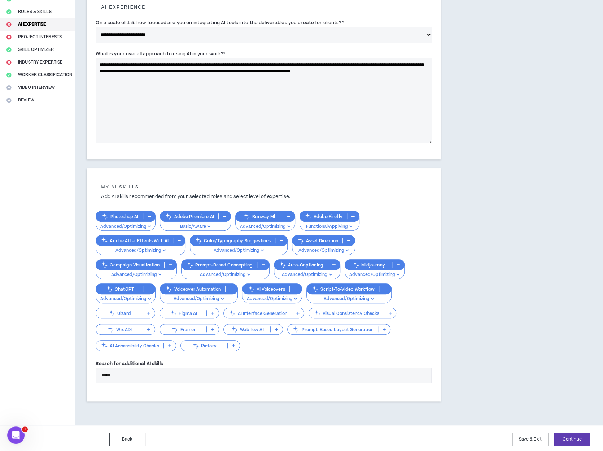
click at [204, 62] on textarea "**********" at bounding box center [264, 100] width 336 height 85
click at [168, 81] on textarea "**********" at bounding box center [264, 100] width 336 height 85
drag, startPoint x: 251, startPoint y: 76, endPoint x: 244, endPoint y: 77, distance: 7.6
click at [244, 77] on textarea "**********" at bounding box center [264, 100] width 336 height 85
click at [336, 78] on textarea "**********" at bounding box center [264, 100] width 336 height 85
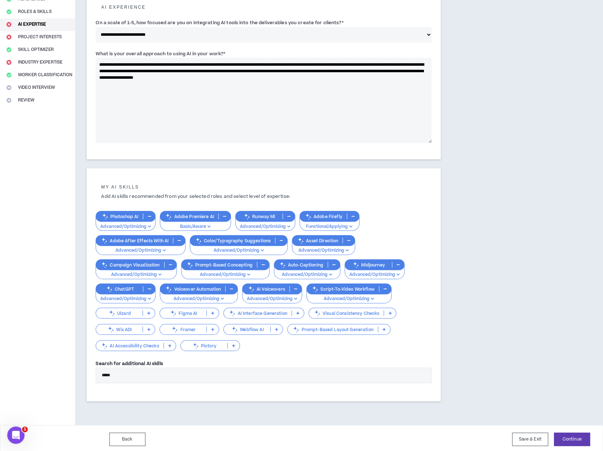
click at [247, 70] on textarea "**********" at bounding box center [264, 100] width 336 height 85
click at [352, 69] on textarea "**********" at bounding box center [264, 100] width 336 height 85
click at [248, 77] on textarea "**********" at bounding box center [264, 100] width 336 height 85
click at [380, 82] on textarea "**********" at bounding box center [264, 100] width 336 height 85
drag, startPoint x: 387, startPoint y: 79, endPoint x: 180, endPoint y: 78, distance: 206.1
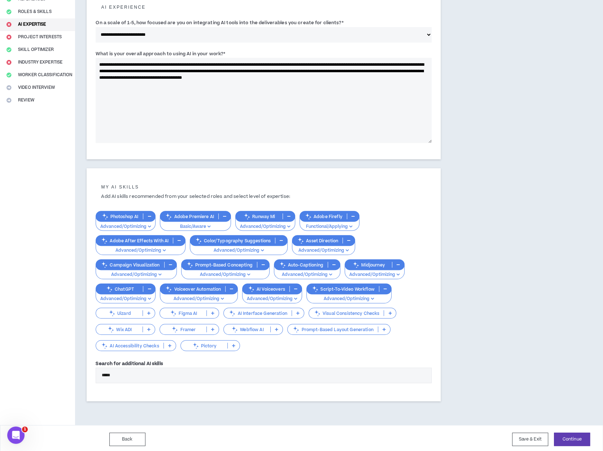
click at [180, 78] on textarea "**********" at bounding box center [264, 100] width 336 height 85
paste textarea "**********"
click at [180, 78] on textarea "**********" at bounding box center [264, 100] width 336 height 85
drag, startPoint x: 263, startPoint y: 78, endPoint x: 252, endPoint y: 77, distance: 11.2
click at [252, 77] on textarea "**********" at bounding box center [264, 100] width 336 height 85
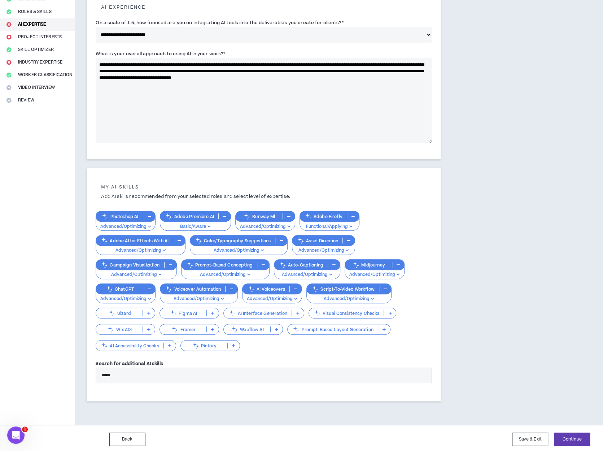
type textarea "**********"
click at [135, 375] on input "*****" at bounding box center [264, 375] width 336 height 16
type input "*"
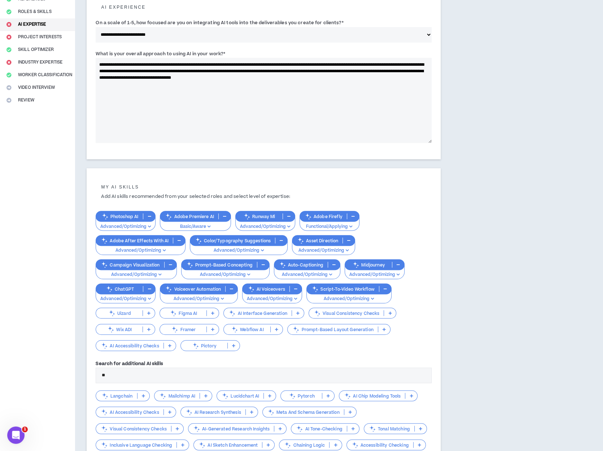
type input "*"
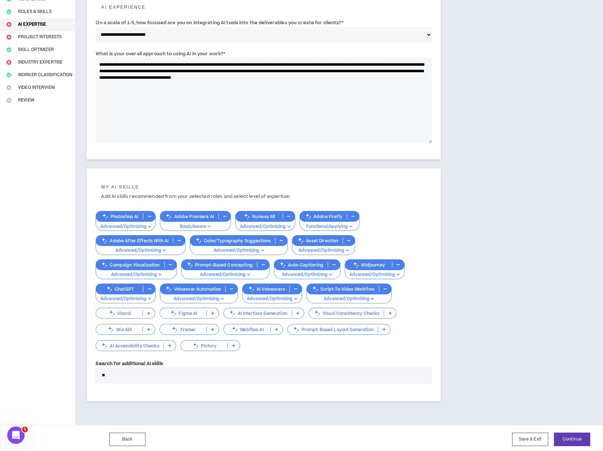
type input "*"
click at [577, 439] on button "Continue" at bounding box center [572, 438] width 36 height 13
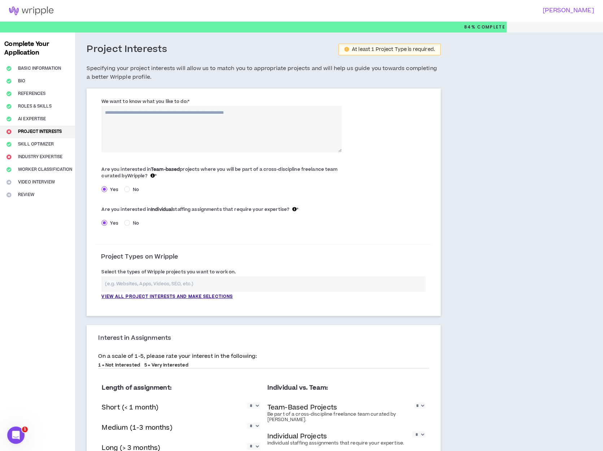
click at [159, 119] on textarea "We want to know what you like to do: *" at bounding box center [221, 129] width 240 height 46
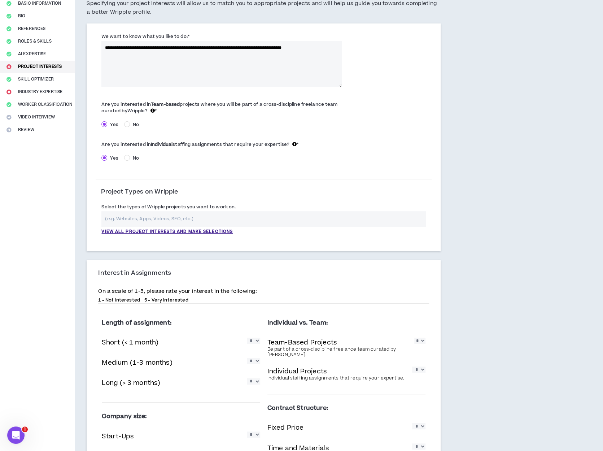
scroll to position [72, 0]
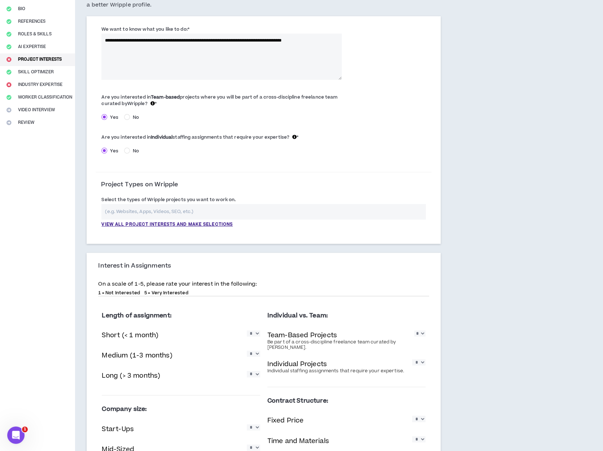
type textarea "**********"
click at [170, 214] on input "text" at bounding box center [263, 212] width 324 height 16
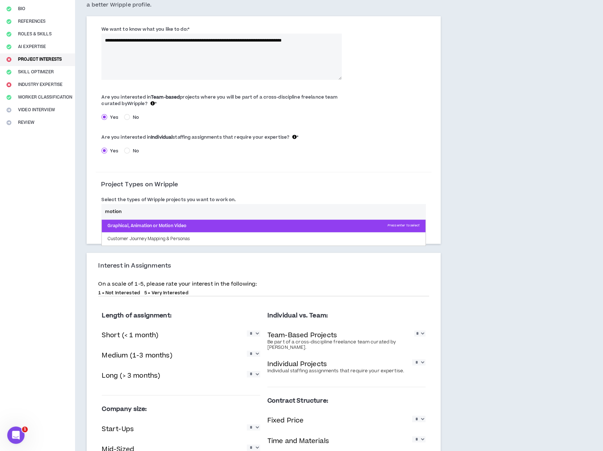
type input "motion"
click at [172, 223] on p "Graphical, Animation or Motion Video Press enter to select" at bounding box center [263, 225] width 323 height 13
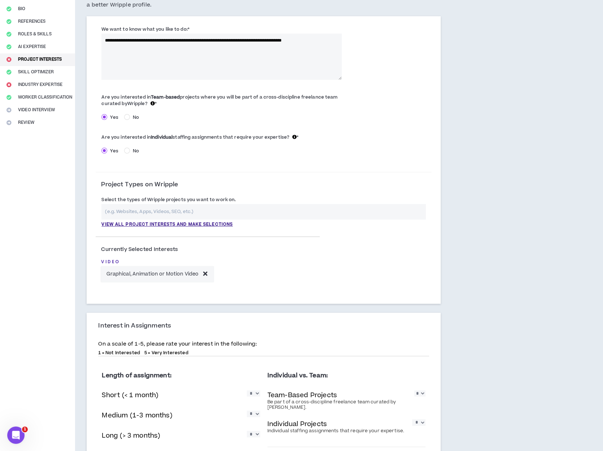
click at [191, 212] on input "text" at bounding box center [263, 212] width 324 height 16
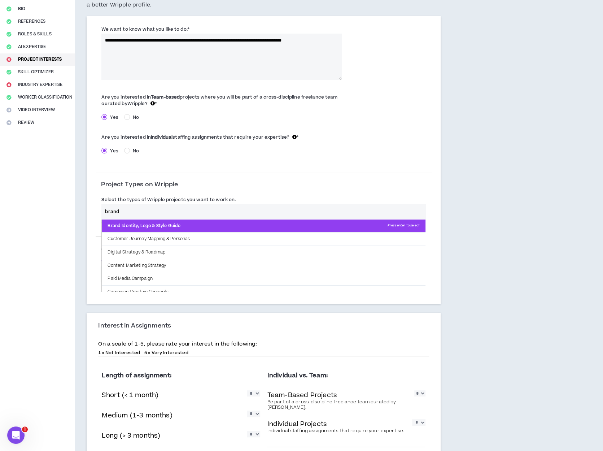
type input "brand"
click at [185, 223] on p "Brand Identity, Logo & Style Guide Press enter to select" at bounding box center [263, 225] width 323 height 13
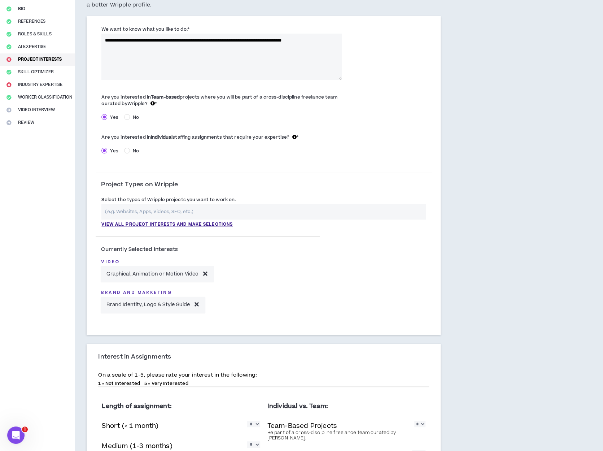
click at [165, 209] on input "text" at bounding box center [263, 212] width 324 height 16
type input "g"
type input "a"
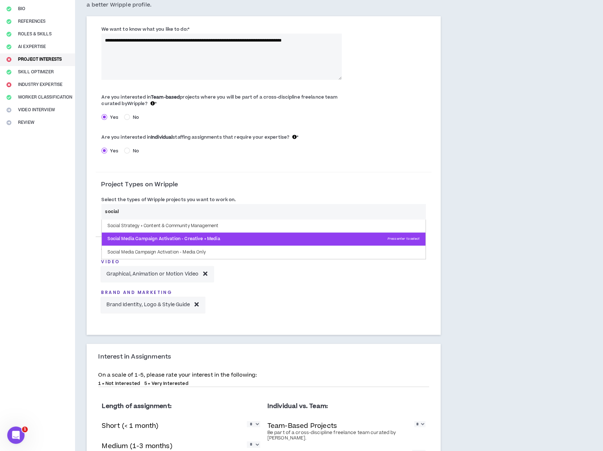
type input "social"
click at [151, 237] on p "Social Media Campaign Activation - Creative + Media Press enter to select" at bounding box center [263, 238] width 323 height 13
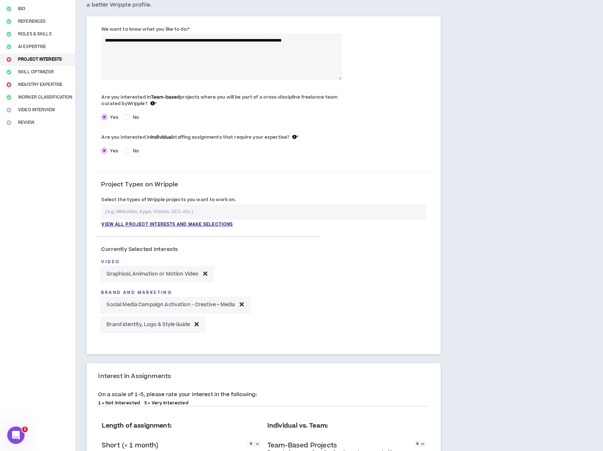
click at [134, 210] on input "text" at bounding box center [263, 212] width 324 height 16
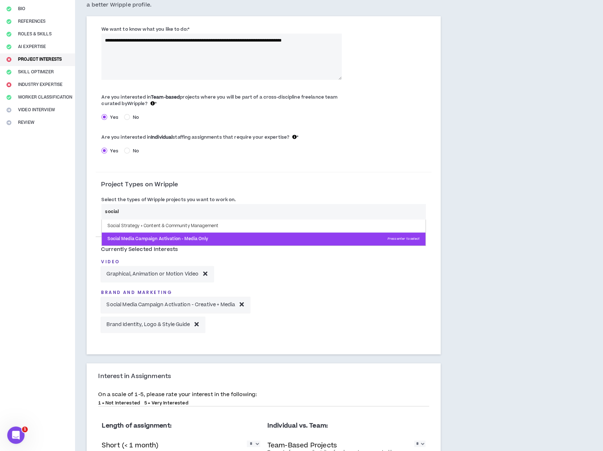
type input "social"
click at [134, 234] on p "Social Media Campaign Activation - Media Only Press enter to select" at bounding box center [263, 238] width 323 height 13
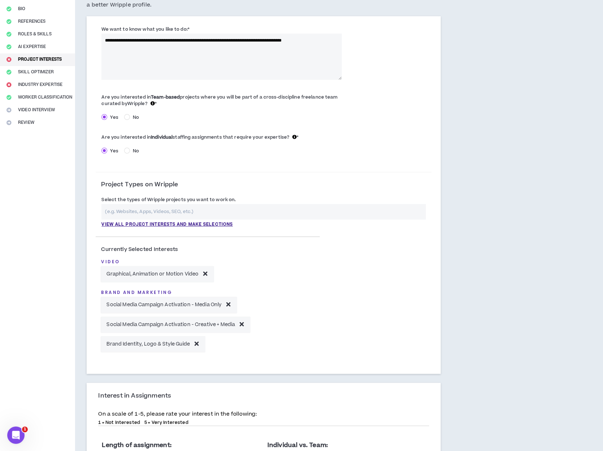
click at [117, 209] on input "text" at bounding box center [263, 212] width 324 height 16
type input "v"
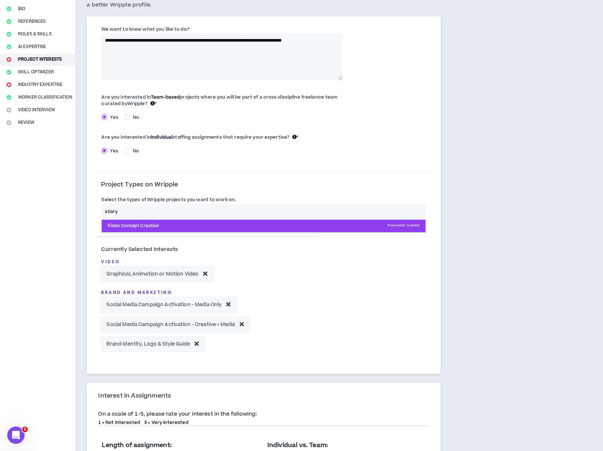
type input "story"
click at [132, 225] on p "Video Concept Creation Press enter to select" at bounding box center [263, 225] width 323 height 13
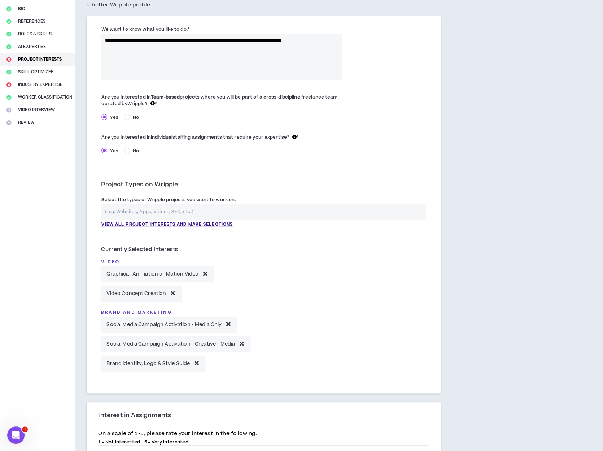
click at [134, 213] on input "text" at bounding box center [263, 212] width 324 height 16
type input "i"
type input "e"
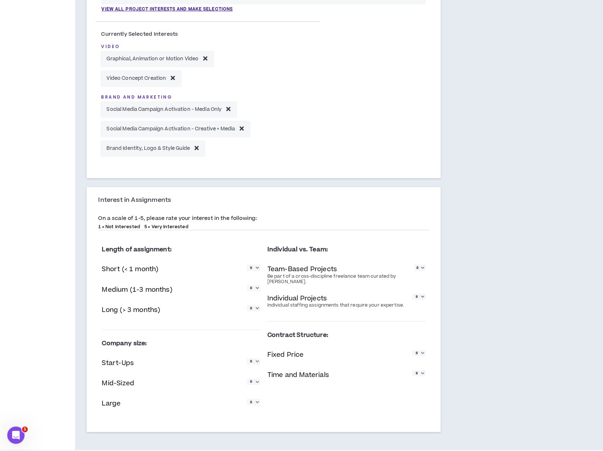
scroll to position [289, 0]
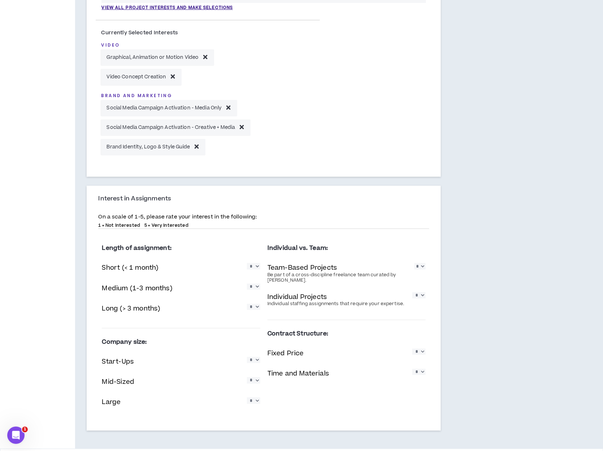
click at [256, 267] on select "* * * * *" at bounding box center [253, 266] width 13 height 6
select select "*"
click at [247, 263] on select "* * * * *" at bounding box center [253, 266] width 13 height 6
drag, startPoint x: 257, startPoint y: 286, endPoint x: 256, endPoint y: 291, distance: 4.4
click at [257, 286] on select "* * * * *" at bounding box center [253, 286] width 13 height 6
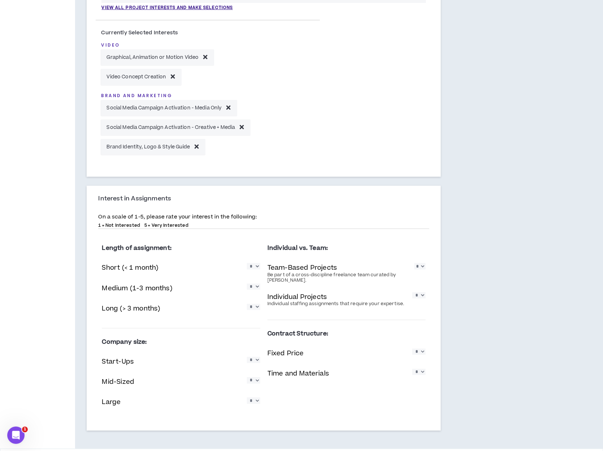
select select "*"
click at [247, 283] on select "* * * * *" at bounding box center [253, 286] width 13 height 6
click at [257, 308] on select "* * * * *" at bounding box center [253, 307] width 13 height 6
select select "*"
click at [247, 304] on select "* * * * *" at bounding box center [253, 307] width 13 height 6
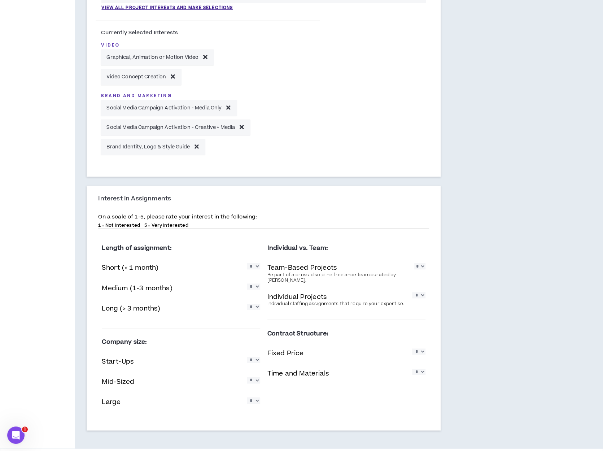
drag, startPoint x: 421, startPoint y: 265, endPoint x: 418, endPoint y: 270, distance: 6.1
click at [421, 265] on select "* * * * *" at bounding box center [419, 266] width 11 height 6
select select "*"
click at [414, 263] on select "* * * * *" at bounding box center [419, 266] width 11 height 6
click at [421, 295] on select "* * * * *" at bounding box center [418, 295] width 13 height 6
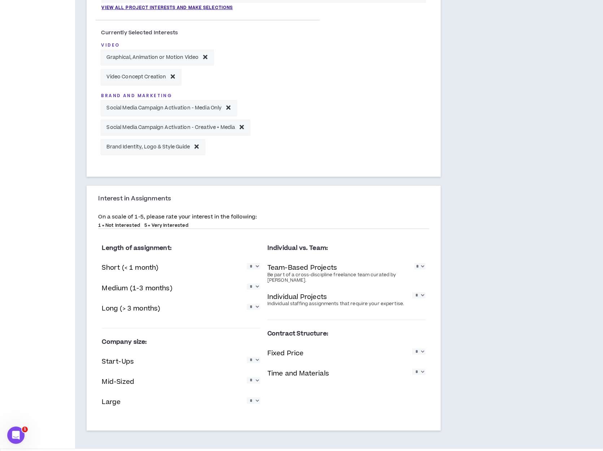
select select "*"
click at [412, 292] on select "* * * * *" at bounding box center [418, 295] width 13 height 6
click at [422, 268] on select "* * * * *" at bounding box center [419, 266] width 11 height 6
select select "*"
click at [414, 263] on select "* * * * *" at bounding box center [419, 266] width 11 height 6
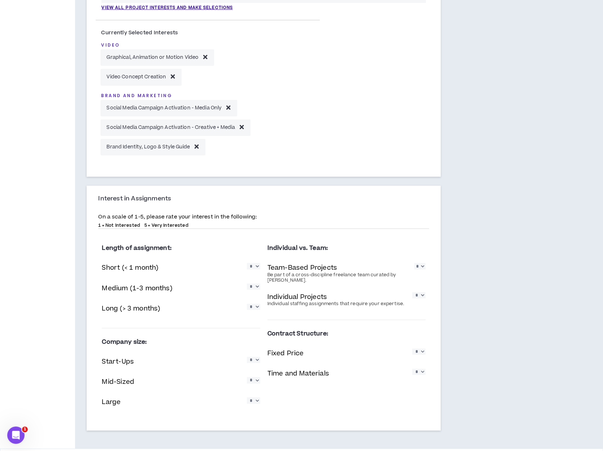
click at [253, 361] on select "* * * * *" at bounding box center [253, 360] width 13 height 6
select select "*"
click at [247, 357] on select "* * * * *" at bounding box center [253, 360] width 13 height 6
click at [257, 379] on select "* * * * *" at bounding box center [253, 380] width 13 height 6
select select "*"
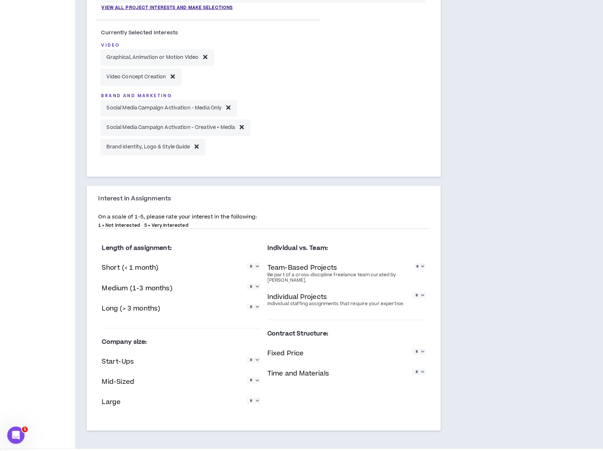
click at [247, 377] on select "* * * * *" at bounding box center [253, 380] width 13 height 6
click at [256, 401] on select "* * * * *" at bounding box center [253, 400] width 13 height 6
select select "*"
click at [247, 397] on select "* * * * *" at bounding box center [253, 400] width 13 height 6
click at [423, 352] on select "* * * * *" at bounding box center [418, 351] width 13 height 6
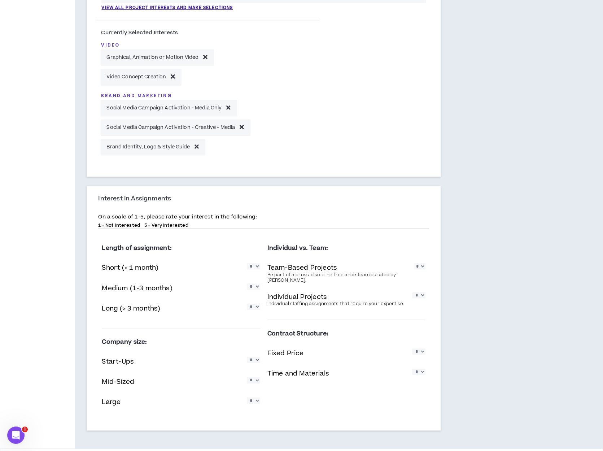
select select "*"
click at [412, 348] on select "* * * * *" at bounding box center [418, 351] width 13 height 6
click at [423, 375] on select "* * * * *" at bounding box center [418, 371] width 13 height 6
select select "*"
click at [412, 368] on select "* * * * *" at bounding box center [418, 371] width 13 height 6
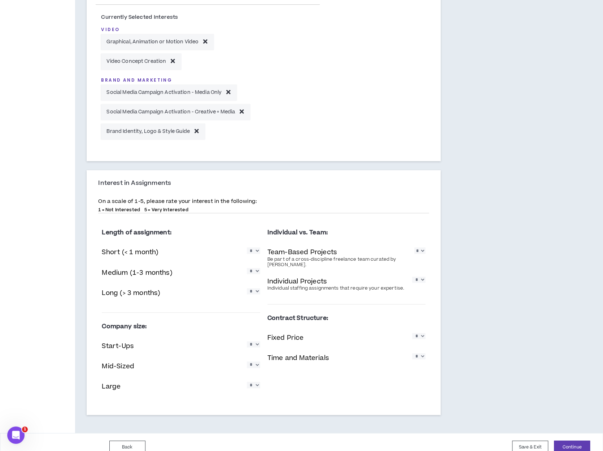
scroll to position [314, 0]
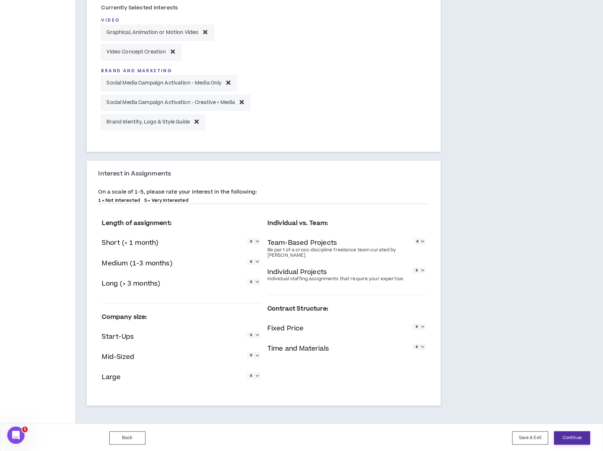
click at [572, 437] on button "Continue" at bounding box center [572, 437] width 36 height 13
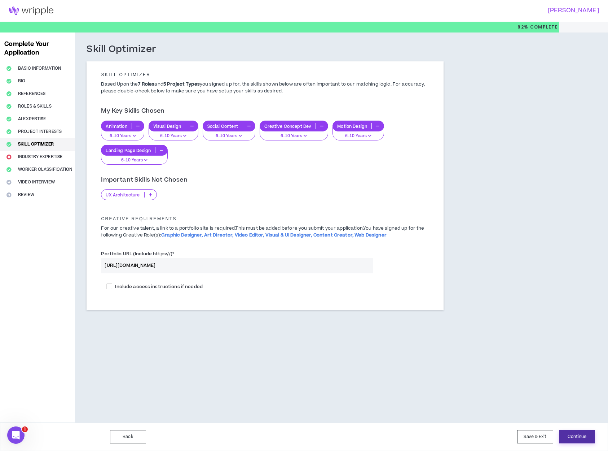
click at [584, 438] on button "Continue" at bounding box center [577, 436] width 36 height 13
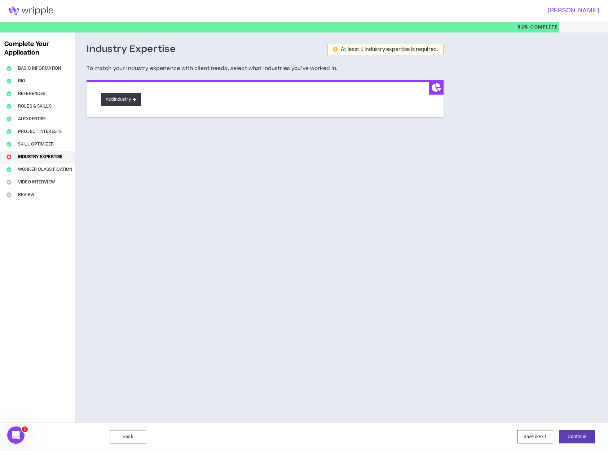
click at [136, 99] on icon at bounding box center [135, 99] width 4 height 4
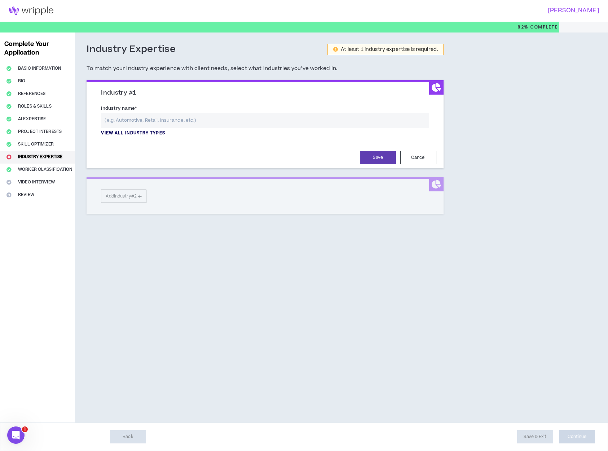
click at [141, 133] on p "View all industry types" at bounding box center [133, 133] width 64 height 6
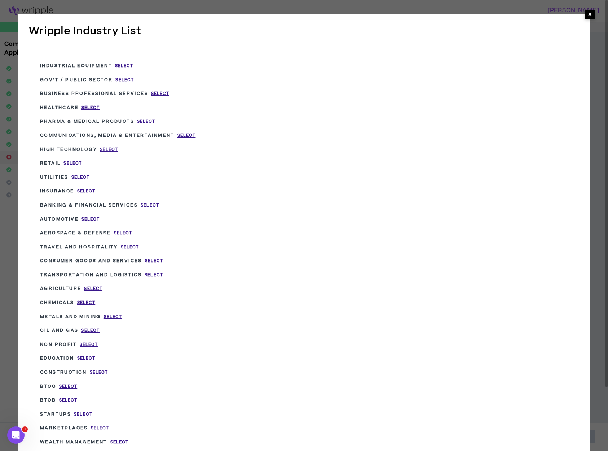
click at [589, 14] on span "×" at bounding box center [590, 14] width 4 height 9
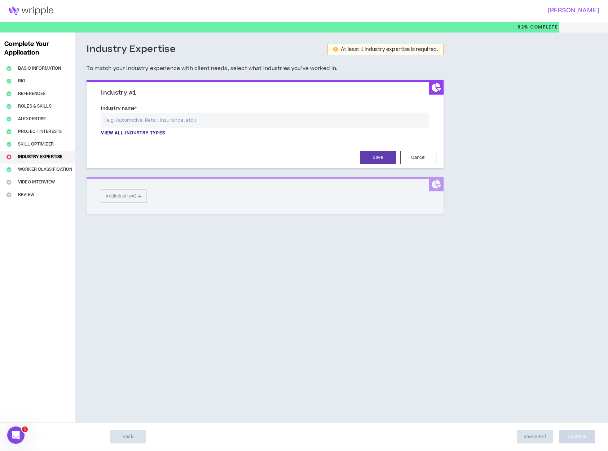
click at [130, 122] on input "text" at bounding box center [265, 121] width 328 height 16
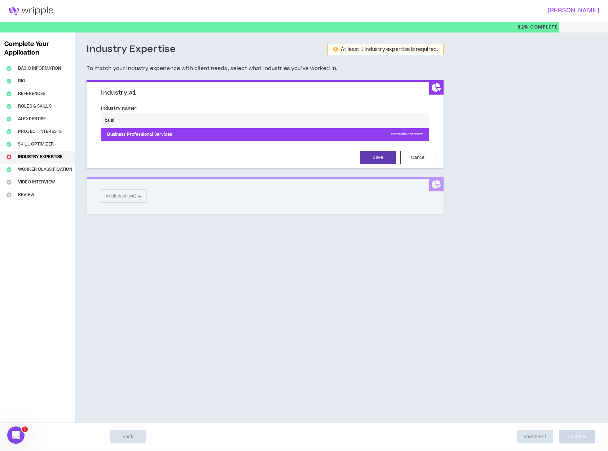
click at [136, 132] on p "Business Professional Services Press enter to select" at bounding box center [265, 134] width 328 height 13
type input "Business Professional Services"
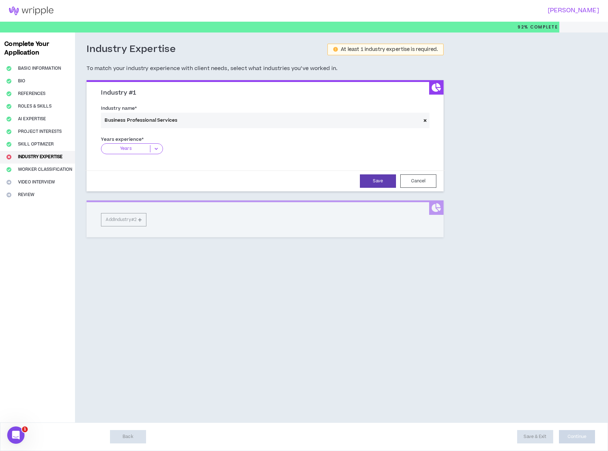
click at [160, 148] on icon at bounding box center [156, 148] width 12 height 7
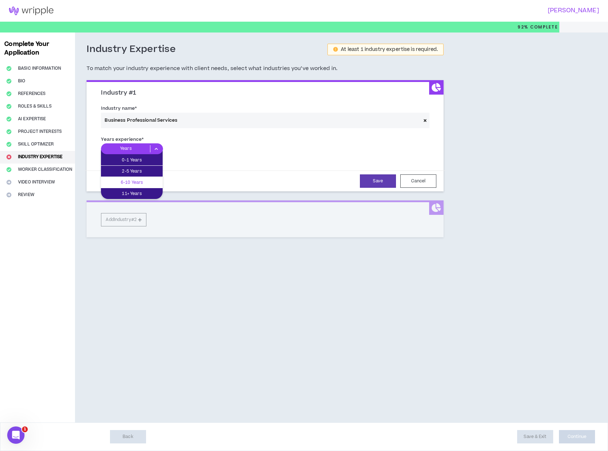
click at [148, 179] on p "6-10 Years" at bounding box center [132, 182] width 62 height 8
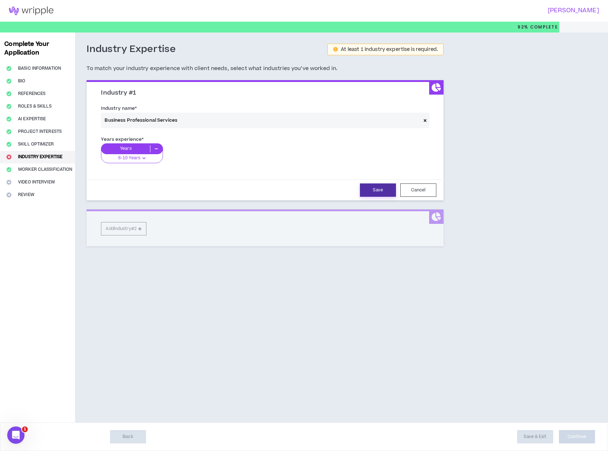
click at [376, 186] on button "Save" at bounding box center [378, 189] width 36 height 13
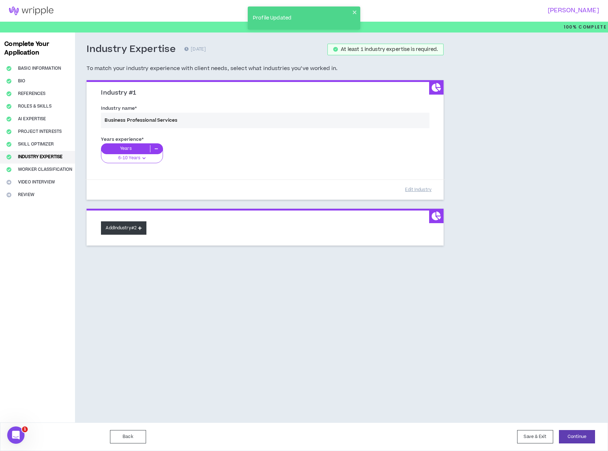
click at [130, 228] on button "Add Industry #2" at bounding box center [123, 227] width 45 height 13
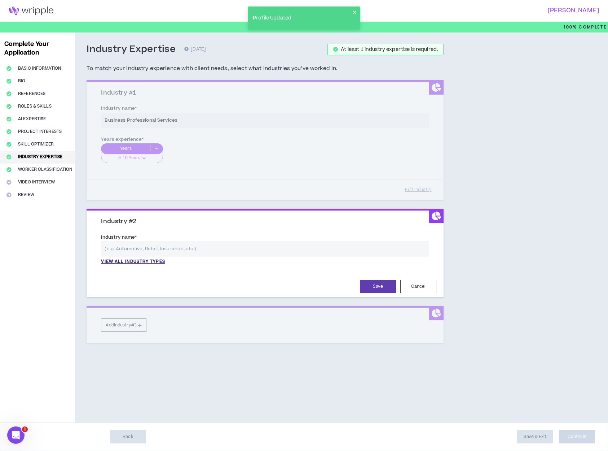
drag, startPoint x: 130, startPoint y: 228, endPoint x: 140, endPoint y: 228, distance: 10.5
drag, startPoint x: 140, startPoint y: 228, endPoint x: 100, endPoint y: 245, distance: 43.5
click at [100, 245] on div "Industry name * View all industry types Please select a valid industry." at bounding box center [265, 249] width 339 height 32
click at [113, 247] on input "text" at bounding box center [265, 249] width 328 height 16
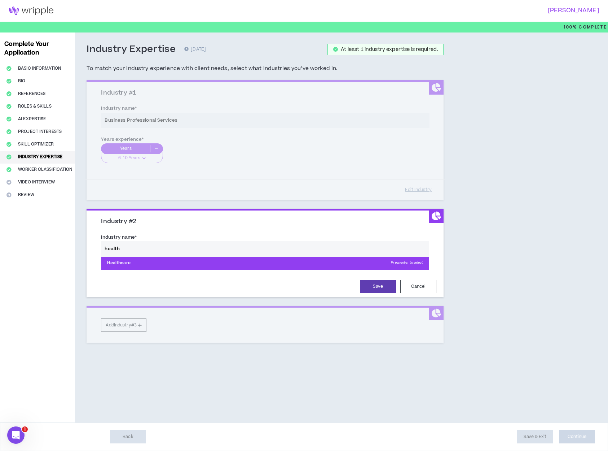
click at [117, 262] on p "Healthcare Press enter to select" at bounding box center [265, 263] width 328 height 13
type input "Healthcare"
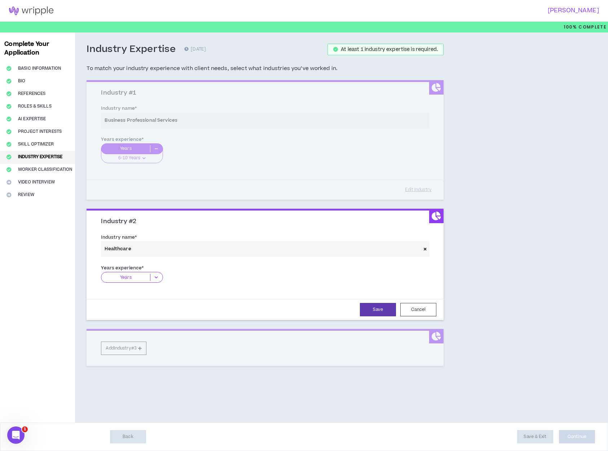
click at [154, 276] on icon at bounding box center [156, 277] width 12 height 7
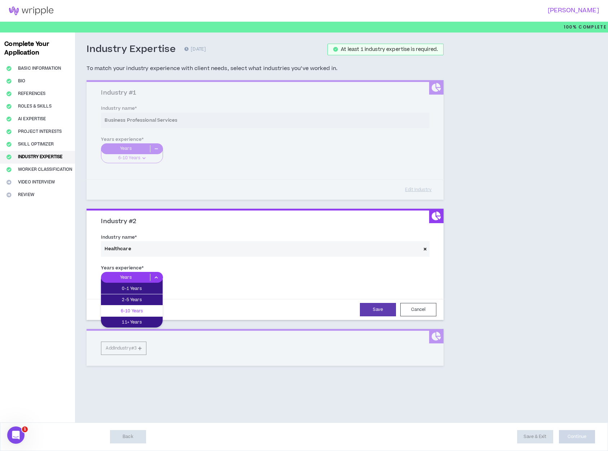
click at [143, 311] on p "6-10 Years" at bounding box center [132, 311] width 62 height 8
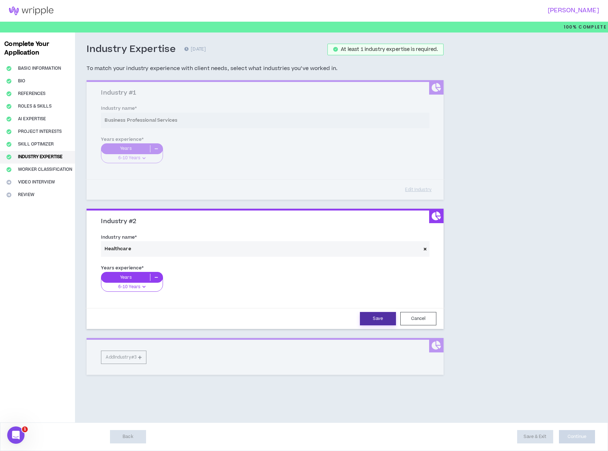
click at [380, 314] on button "Save" at bounding box center [378, 318] width 36 height 13
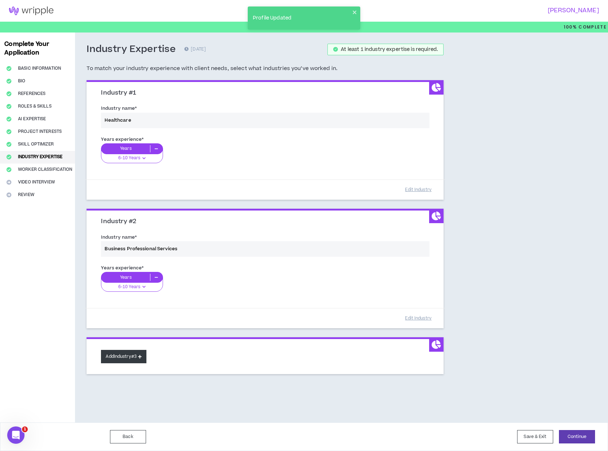
click at [128, 351] on button "Add Industry #3" at bounding box center [123, 356] width 45 height 13
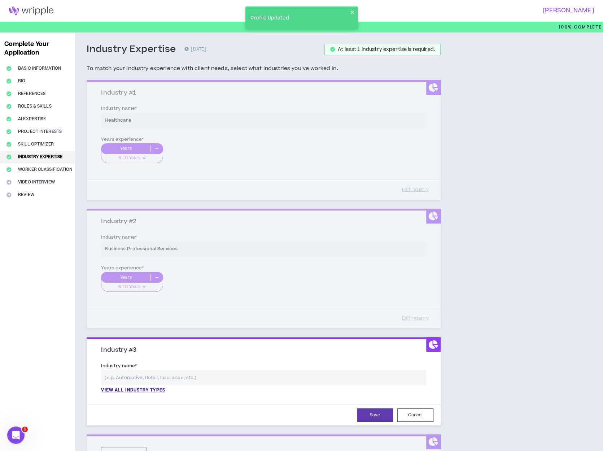
click at [139, 378] on input "text" at bounding box center [263, 378] width 325 height 16
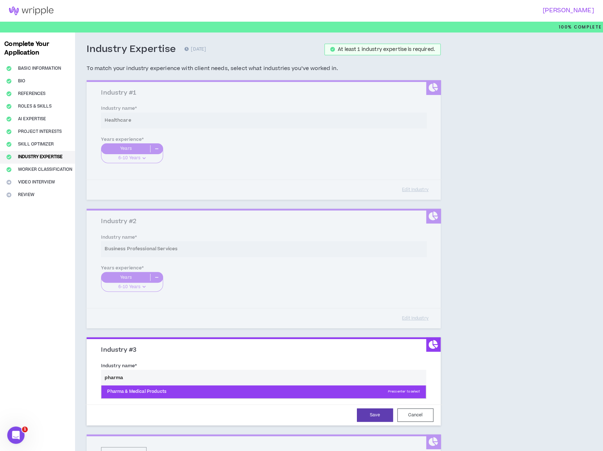
click at [153, 390] on p "Pharma & Medical Products Press enter to select" at bounding box center [263, 391] width 324 height 13
type input "Pharma & Medical Products"
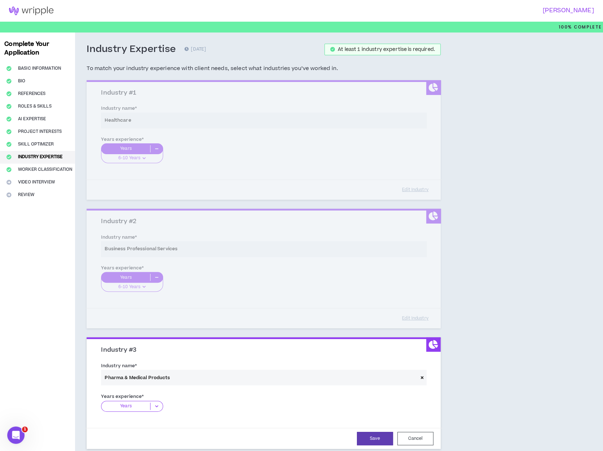
click at [154, 405] on icon at bounding box center [156, 405] width 12 height 7
click at [144, 440] on p "6-10 Years" at bounding box center [132, 440] width 62 height 8
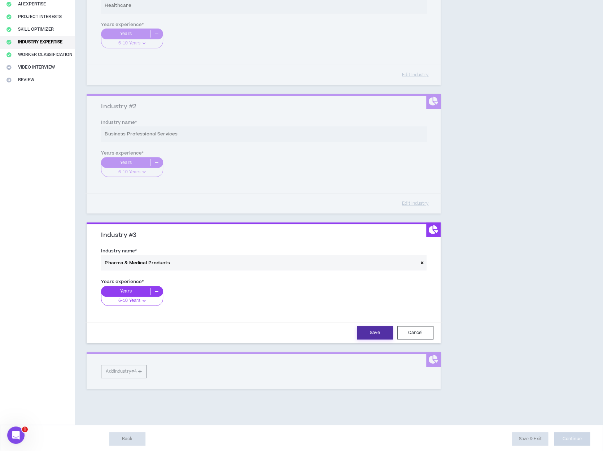
click at [381, 331] on button "Save" at bounding box center [375, 332] width 36 height 13
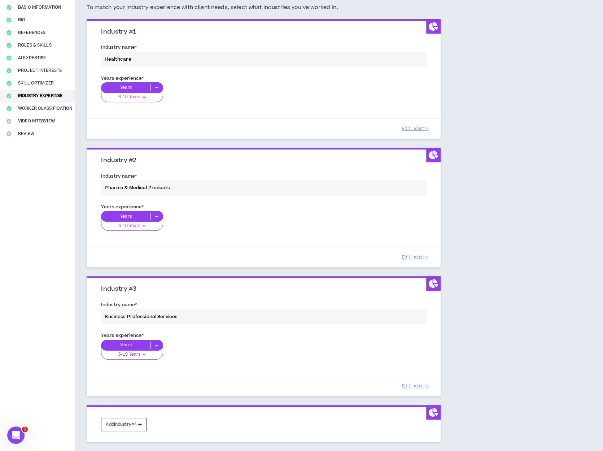
scroll to position [78, 0]
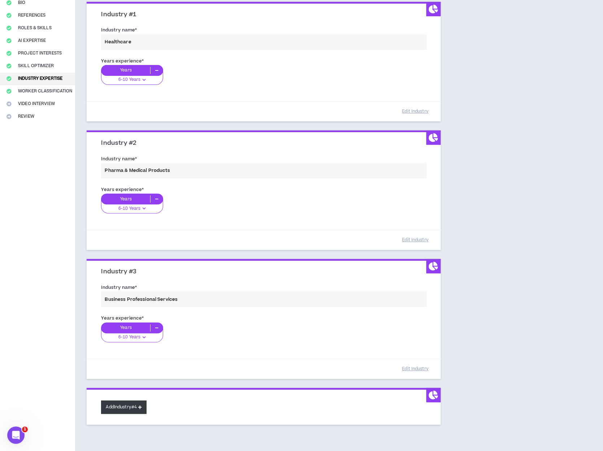
click at [132, 401] on button "Add Industry #4" at bounding box center [123, 406] width 45 height 13
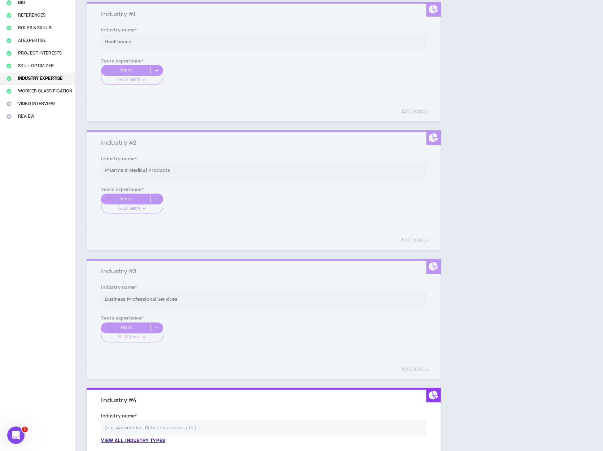
scroll to position [187, 0]
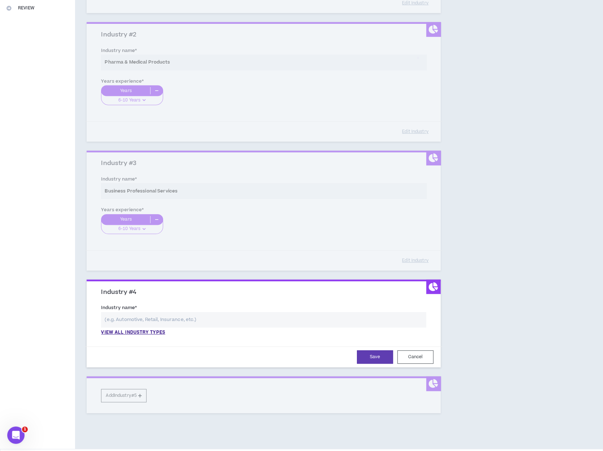
click at [135, 320] on input "text" at bounding box center [263, 320] width 325 height 16
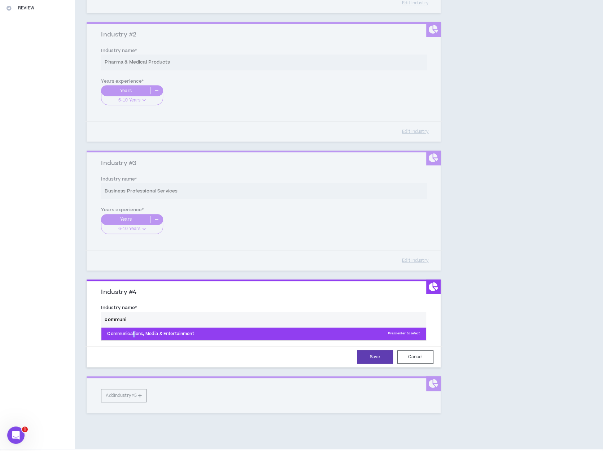
click at [134, 335] on p "Communications, Media & Entertainment Press enter to select" at bounding box center [263, 333] width 324 height 13
type input "Communications, Media & Entertainment"
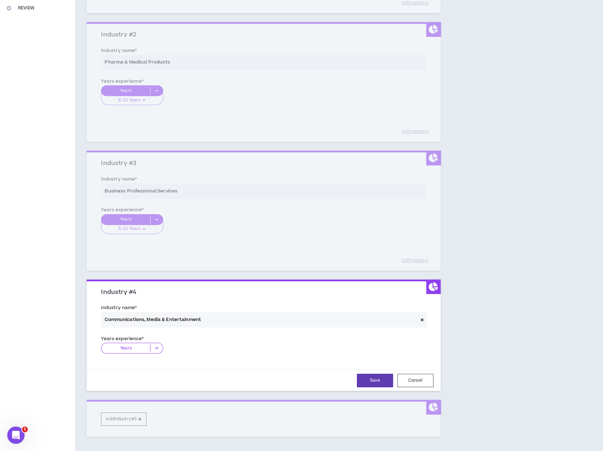
click at [152, 349] on icon at bounding box center [156, 347] width 12 height 7
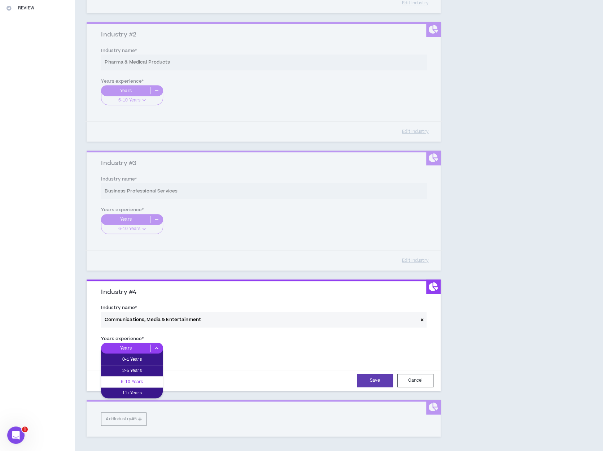
click at [141, 382] on p "6-10 Years" at bounding box center [132, 381] width 62 height 8
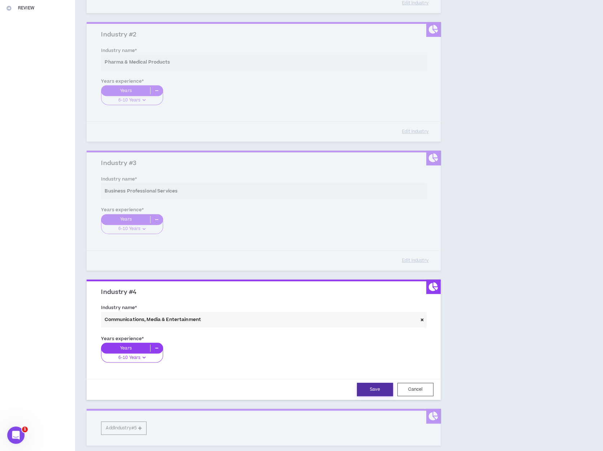
click at [383, 385] on button "Save" at bounding box center [375, 389] width 36 height 13
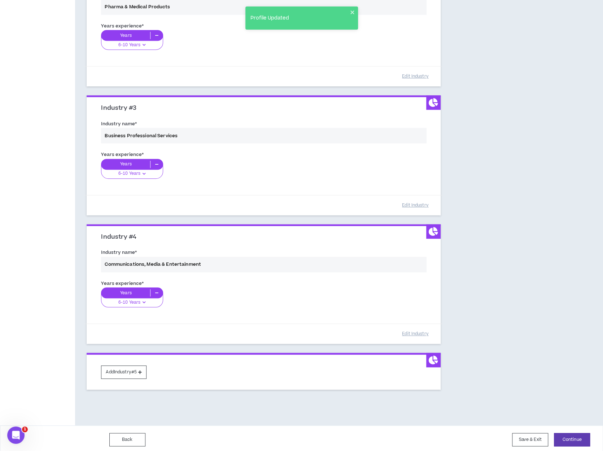
scroll to position [243, 0]
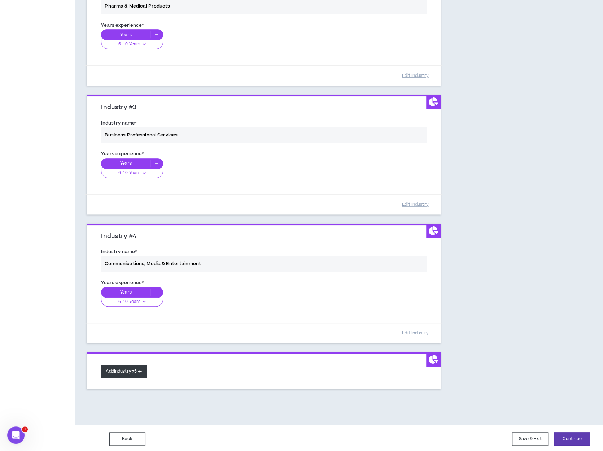
click at [130, 372] on button "Add Industry #5" at bounding box center [123, 370] width 45 height 13
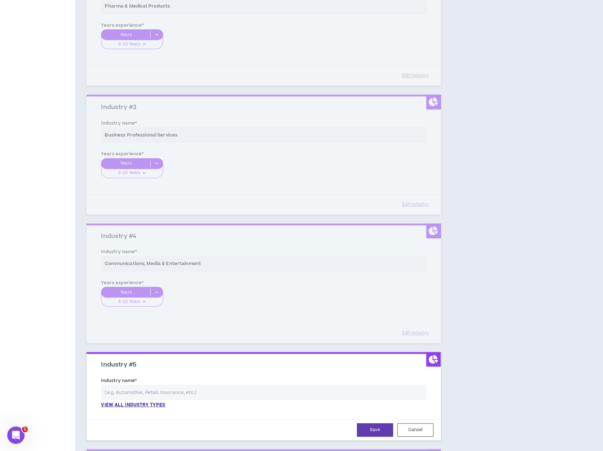
click at [139, 392] on input "text" at bounding box center [263, 392] width 325 height 16
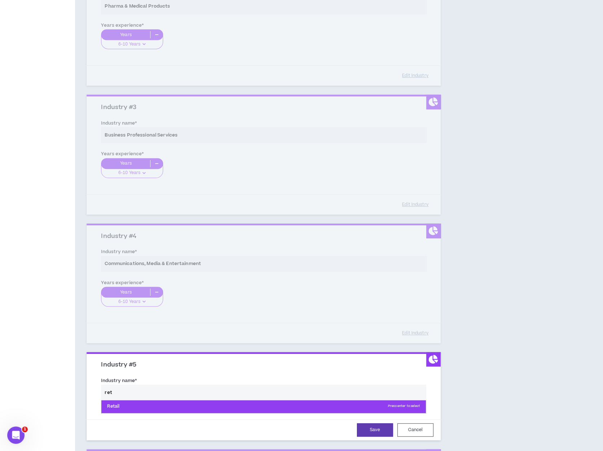
click at [125, 407] on p "Retail Press enter to select" at bounding box center [263, 406] width 324 height 13
type input "Retail"
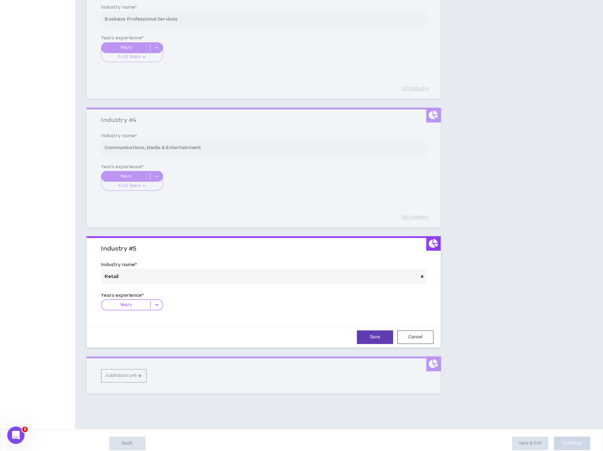
scroll to position [362, 0]
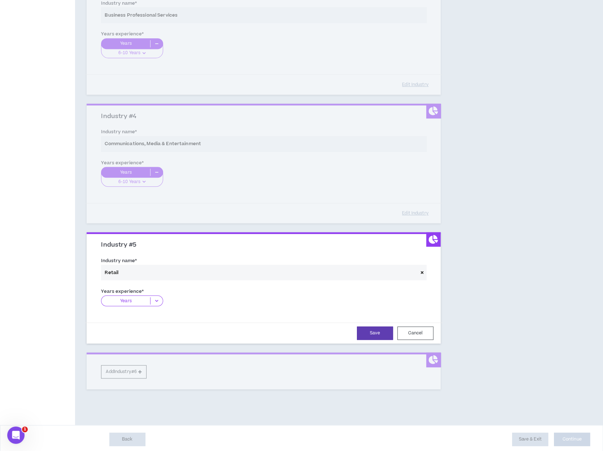
click at [157, 297] on icon at bounding box center [156, 300] width 12 height 7
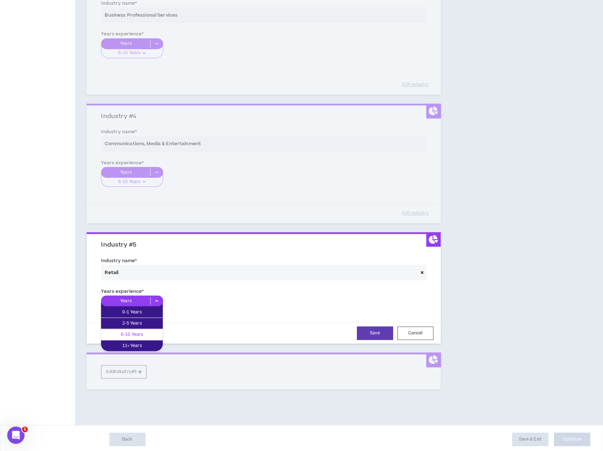
click at [143, 331] on p "6-10 Years" at bounding box center [132, 334] width 62 height 8
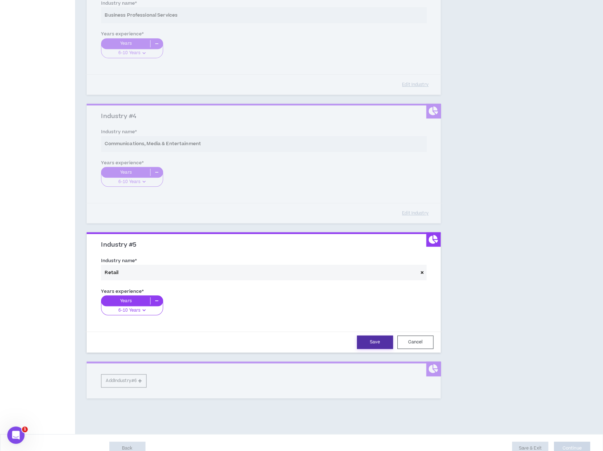
click at [387, 338] on button "Save" at bounding box center [375, 341] width 36 height 13
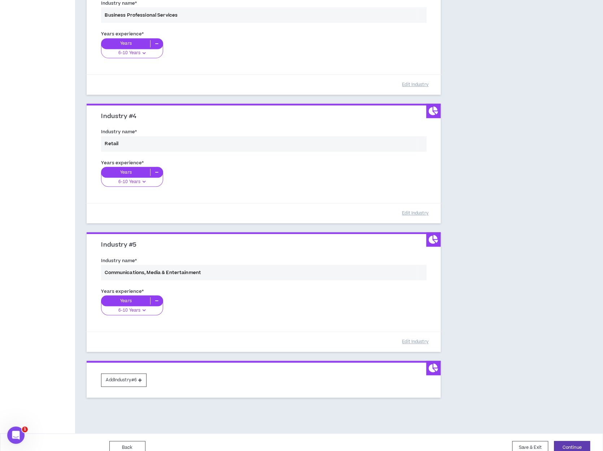
scroll to position [371, 0]
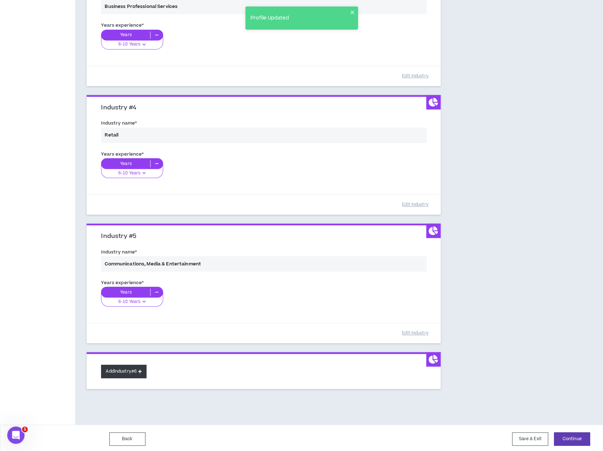
click at [131, 372] on button "Add Industry #6" at bounding box center [123, 370] width 45 height 13
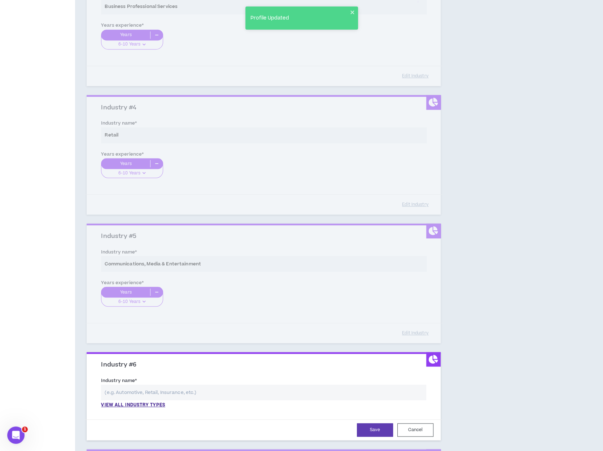
click at [128, 394] on input "text" at bounding box center [263, 392] width 325 height 16
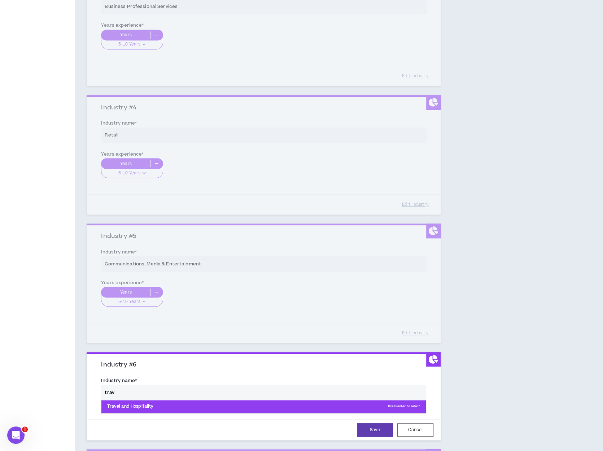
click at [133, 403] on p "Travel and Hospitality Press enter to select" at bounding box center [263, 406] width 324 height 13
type input "Travel and Hospitality"
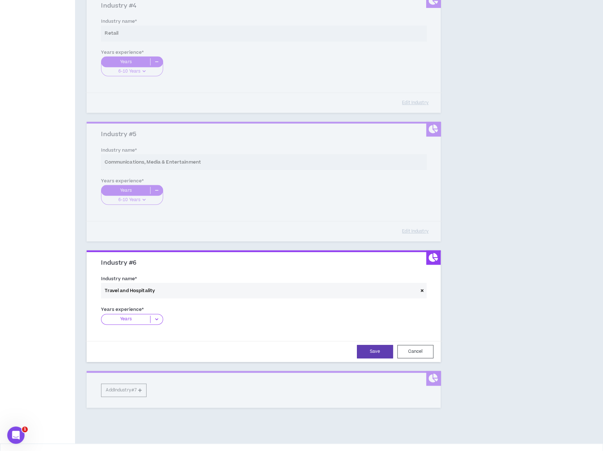
scroll to position [479, 0]
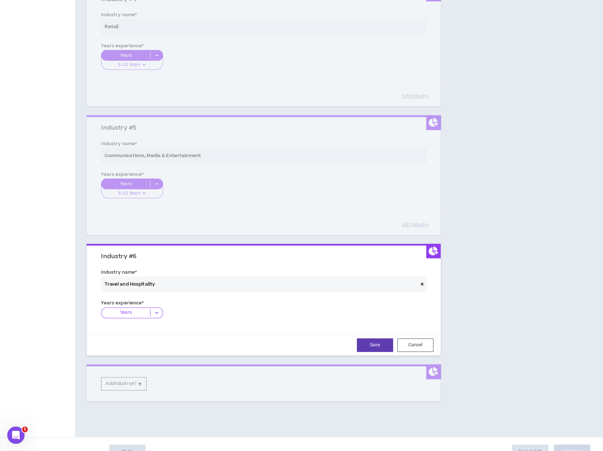
click at [157, 310] on icon at bounding box center [156, 312] width 12 height 7
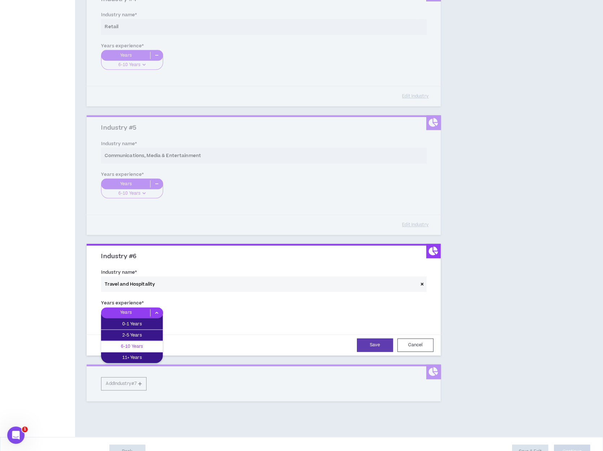
click at [146, 344] on p "6-10 Years" at bounding box center [132, 346] width 62 height 8
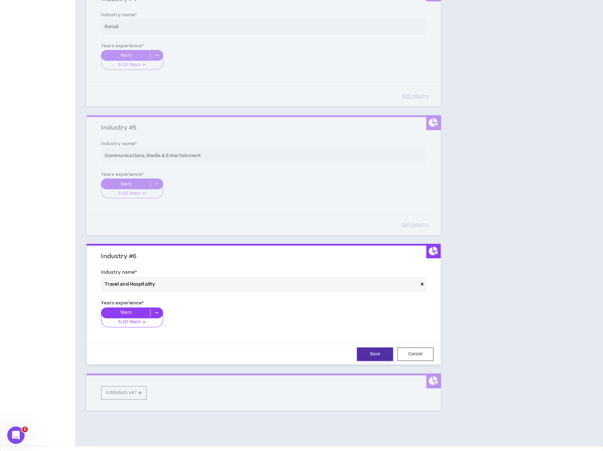
click at [386, 350] on button "Save" at bounding box center [375, 353] width 36 height 13
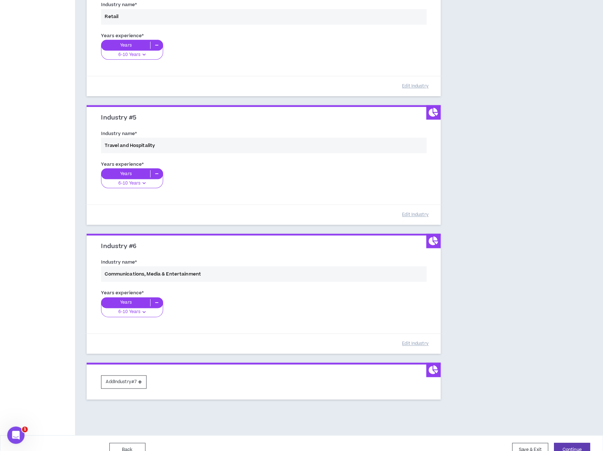
scroll to position [499, 0]
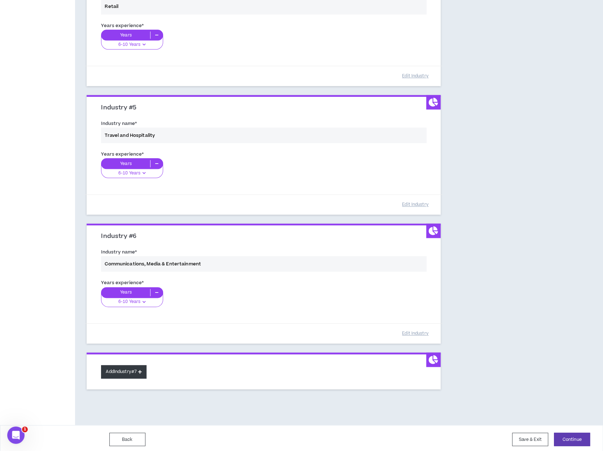
click at [127, 372] on button "Add Industry #7" at bounding box center [123, 371] width 45 height 13
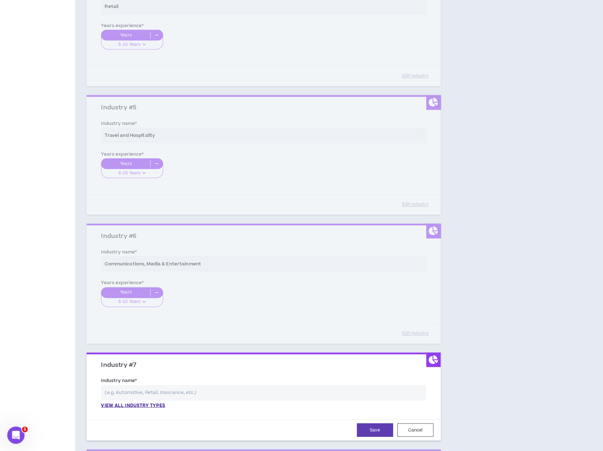
click at [125, 390] on input "text" at bounding box center [263, 393] width 325 height 16
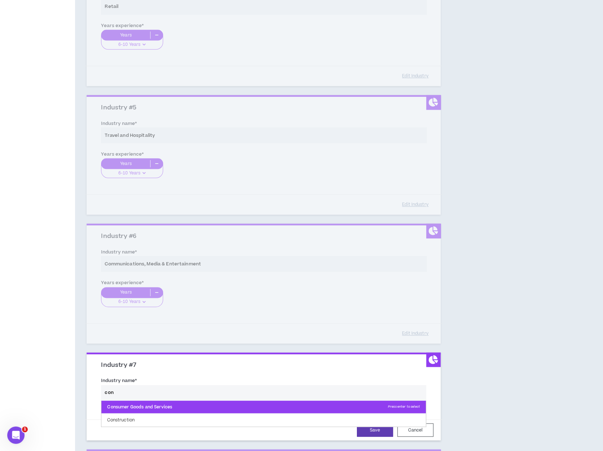
click at [146, 403] on p "Consumer Goods and Services Press enter to select" at bounding box center [263, 406] width 324 height 13
type input "Consumer Goods and Services"
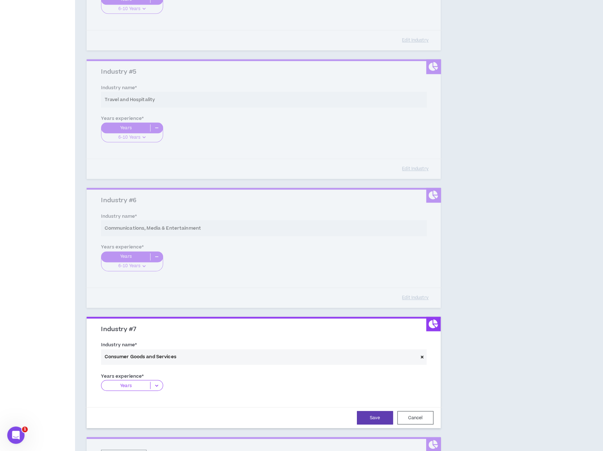
scroll to position [572, 0]
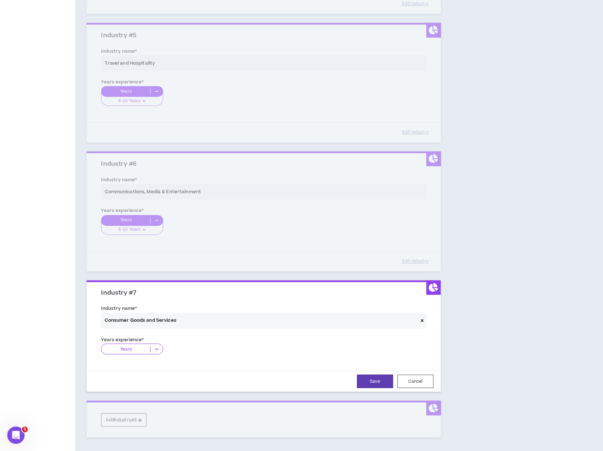
click at [157, 346] on icon at bounding box center [156, 348] width 12 height 7
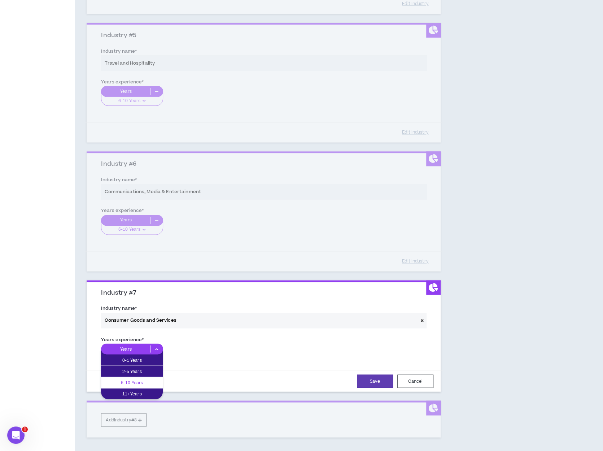
click at [149, 379] on p "6-10 Years" at bounding box center [132, 382] width 62 height 8
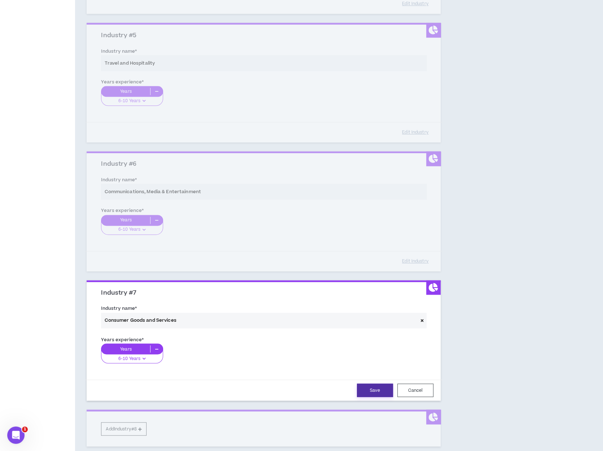
click at [374, 387] on button "Save" at bounding box center [375, 389] width 36 height 13
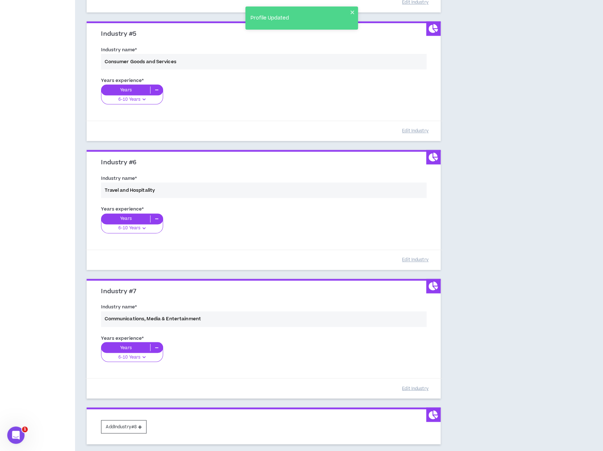
scroll to position [628, 0]
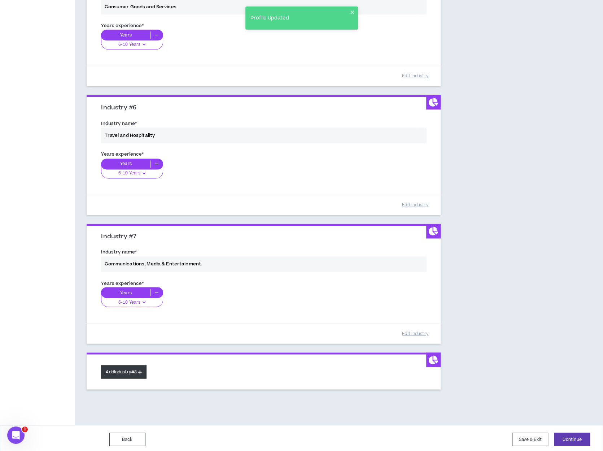
click at [135, 369] on button "Add Industry #8" at bounding box center [123, 371] width 45 height 13
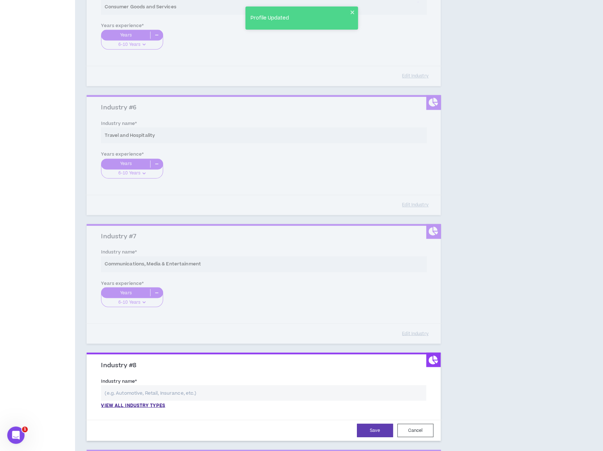
click at [115, 392] on input "text" at bounding box center [263, 393] width 325 height 16
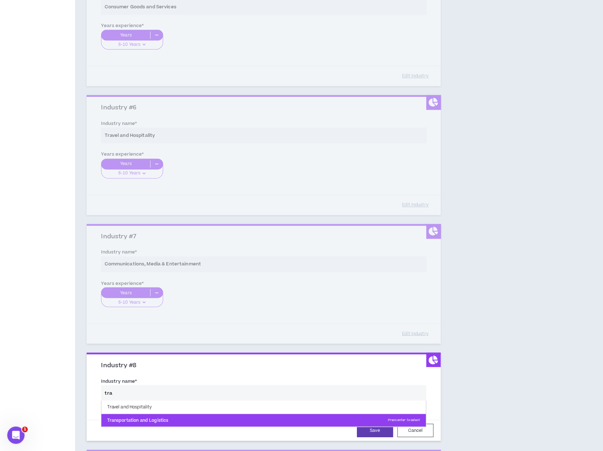
click at [148, 415] on p "Transportation and Logistics Press enter to select" at bounding box center [263, 420] width 324 height 13
type input "Transportation and Logistics"
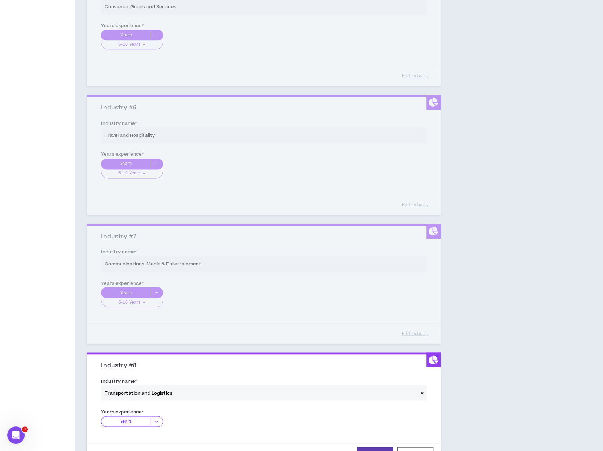
click at [157, 416] on div "Years" at bounding box center [132, 421] width 62 height 11
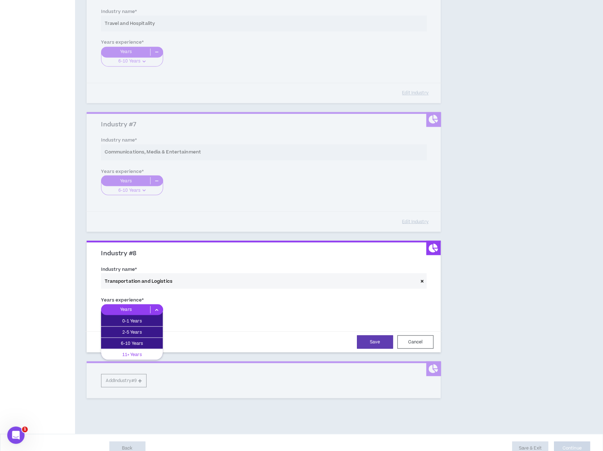
scroll to position [748, 0]
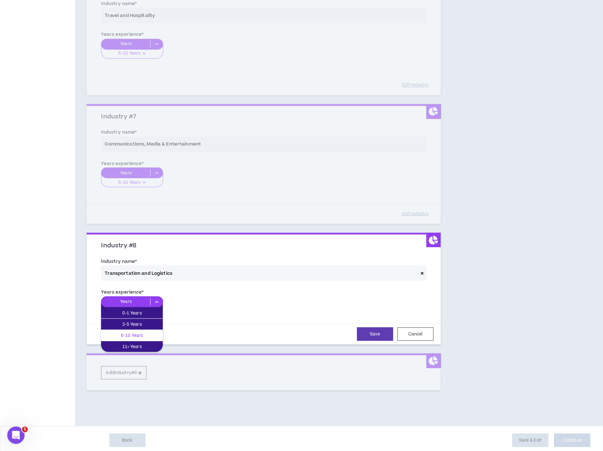
click at [138, 336] on p "6-10 Years" at bounding box center [132, 335] width 62 height 8
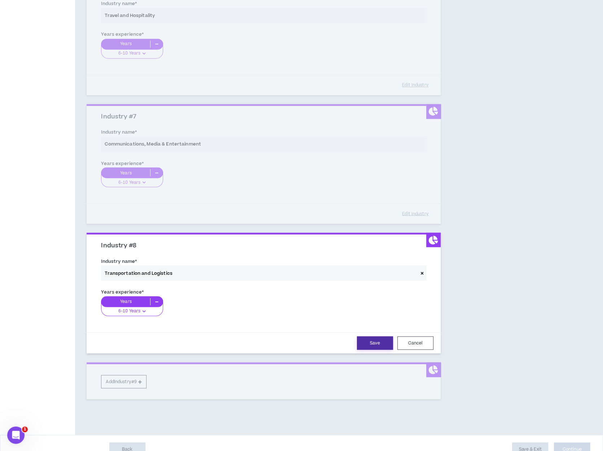
click at [372, 342] on button "Save" at bounding box center [375, 342] width 36 height 13
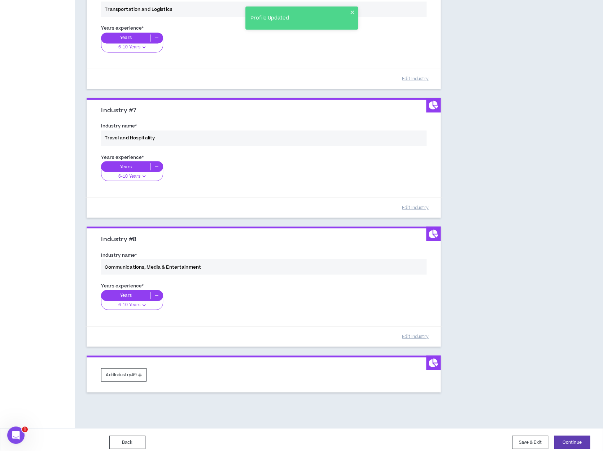
scroll to position [756, 0]
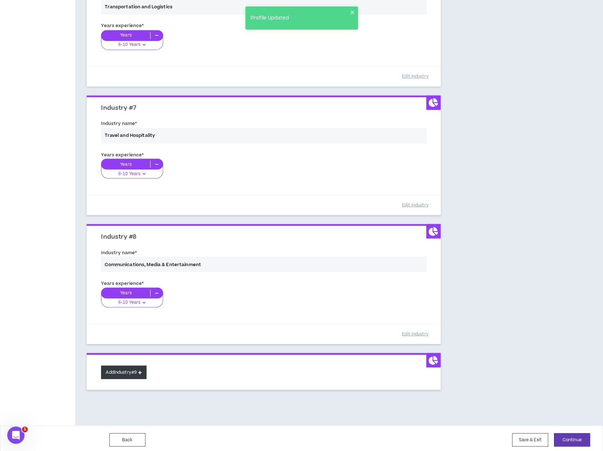
click at [142, 370] on icon at bounding box center [140, 372] width 4 height 4
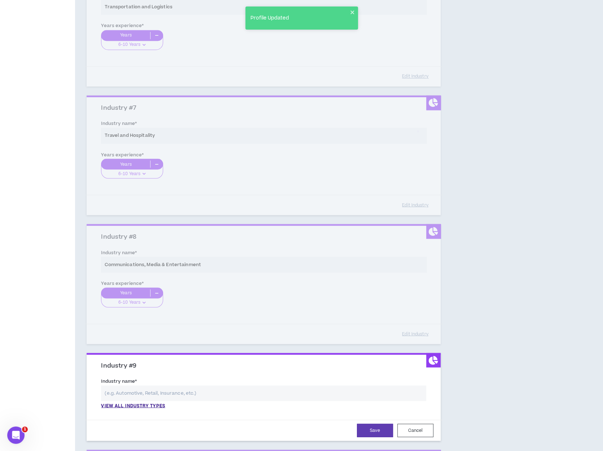
click at [119, 390] on input "text" at bounding box center [263, 393] width 325 height 16
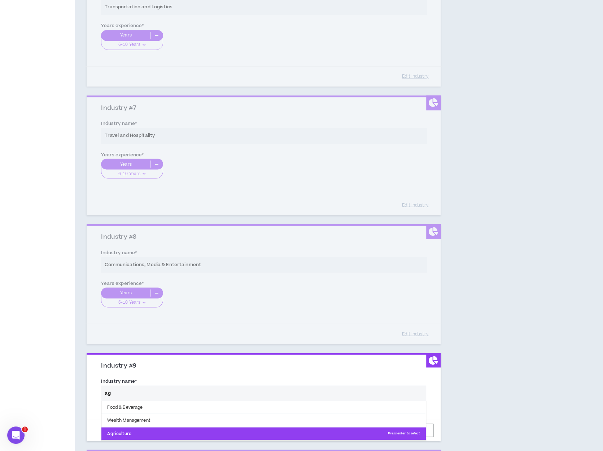
click at [140, 432] on p "Agriculture Press enter to select" at bounding box center [263, 433] width 324 height 13
type input "Agriculture"
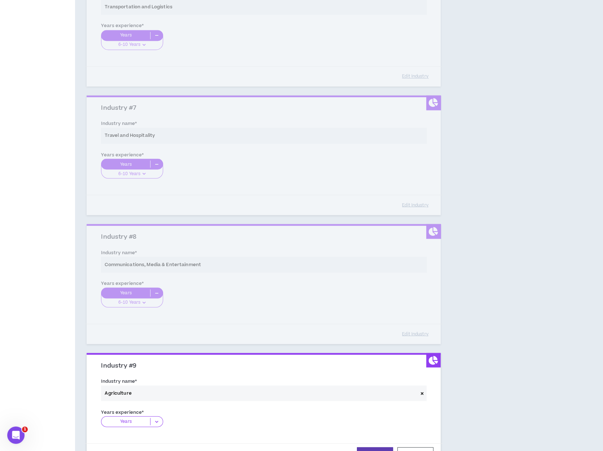
click at [156, 419] on icon at bounding box center [156, 421] width 12 height 7
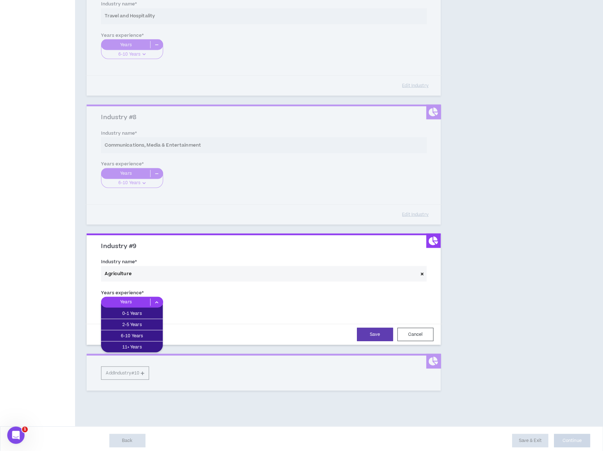
scroll to position [876, 0]
click at [138, 335] on p "6-10 Years" at bounding box center [132, 335] width 62 height 8
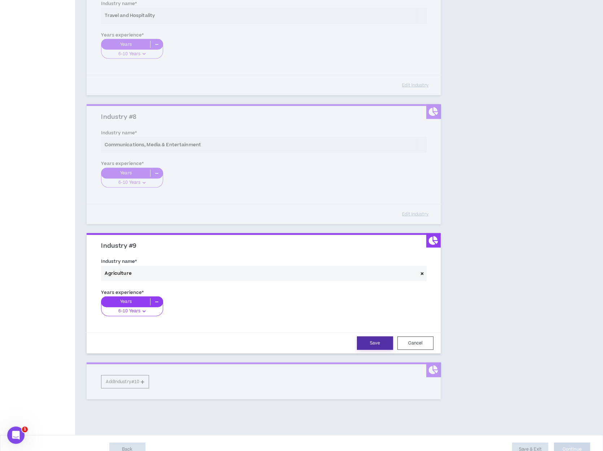
click at [372, 344] on button "Save" at bounding box center [375, 342] width 36 height 13
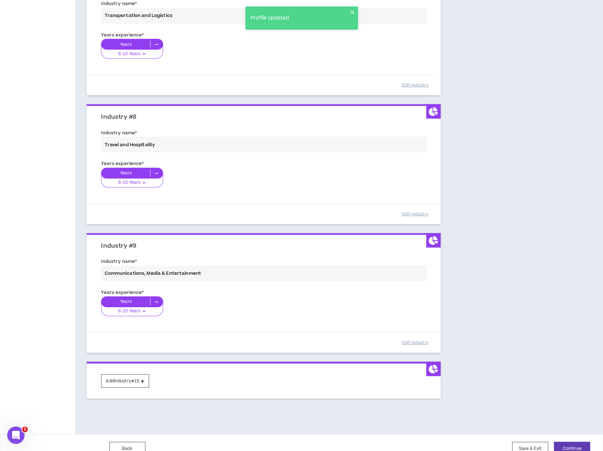
scroll to position [885, 0]
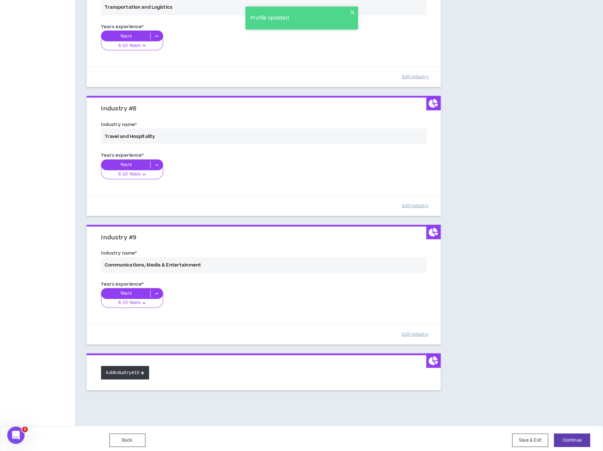
click at [148, 373] on button "Add Industry #10" at bounding box center [125, 372] width 48 height 13
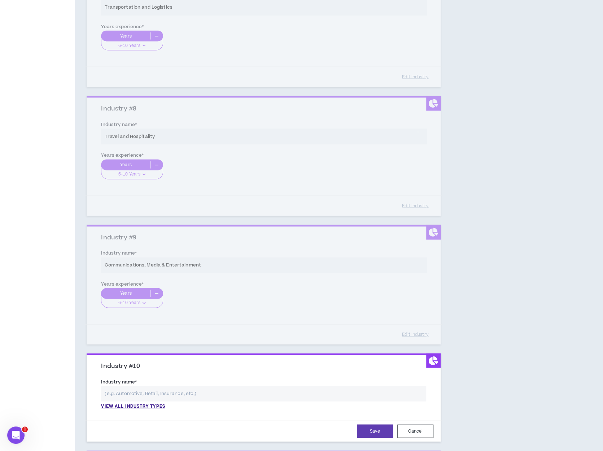
click at [123, 392] on input "text" at bounding box center [263, 393] width 325 height 16
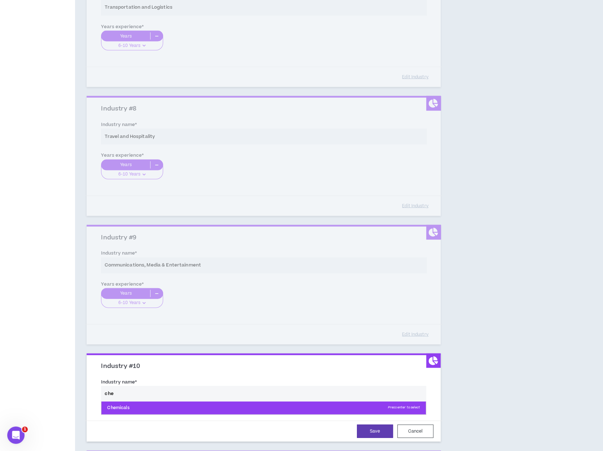
click at [134, 404] on p "Chemicals Press enter to select" at bounding box center [263, 407] width 324 height 13
type input "Chemicals"
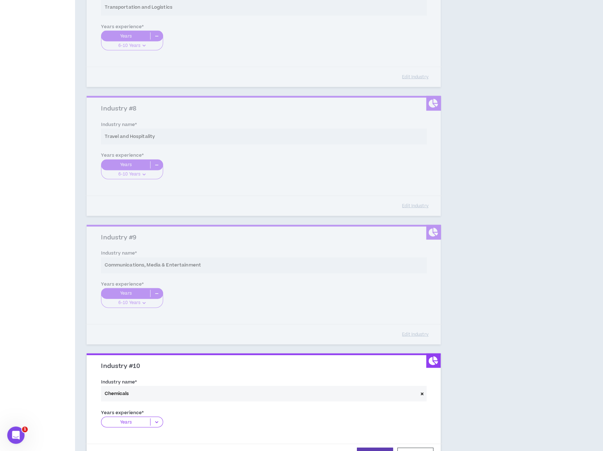
click at [157, 418] on icon at bounding box center [156, 421] width 12 height 7
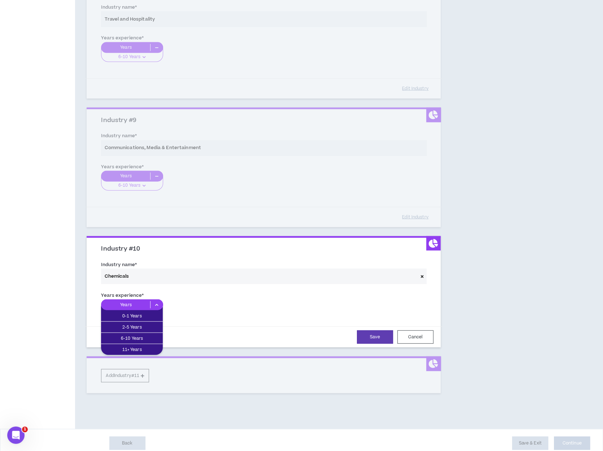
scroll to position [1004, 0]
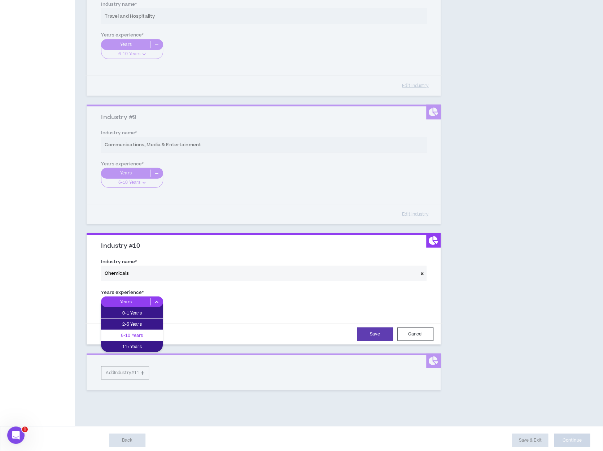
click at [146, 331] on p "6-10 Years" at bounding box center [132, 335] width 62 height 8
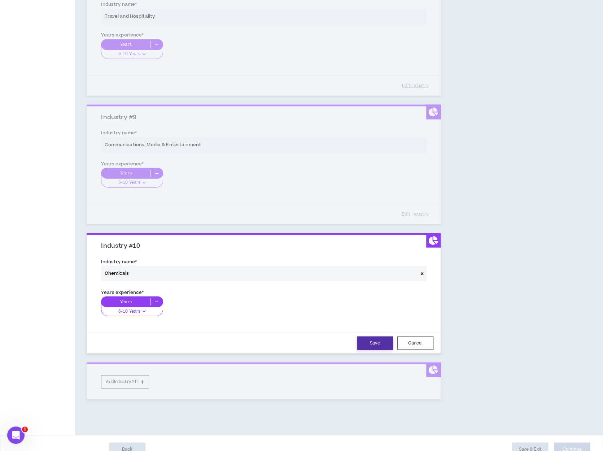
click at [386, 341] on button "Save" at bounding box center [375, 342] width 36 height 13
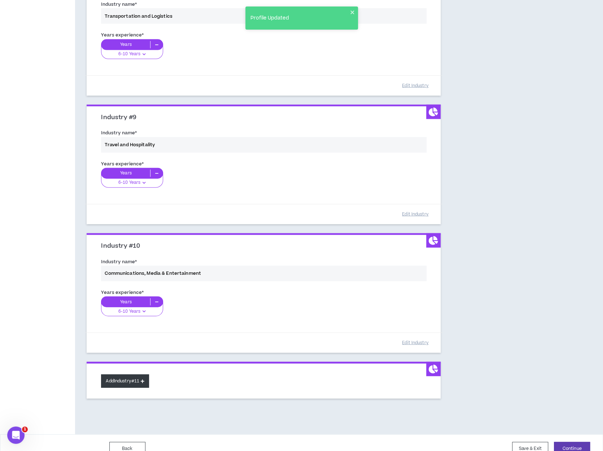
click at [144, 379] on icon at bounding box center [143, 381] width 4 height 4
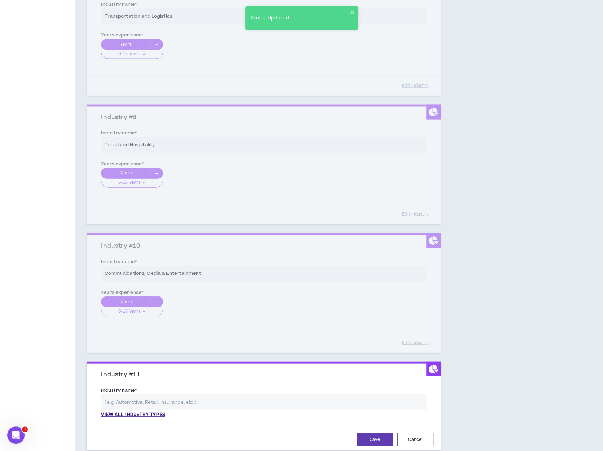
click at [127, 399] on input "text" at bounding box center [263, 402] width 325 height 16
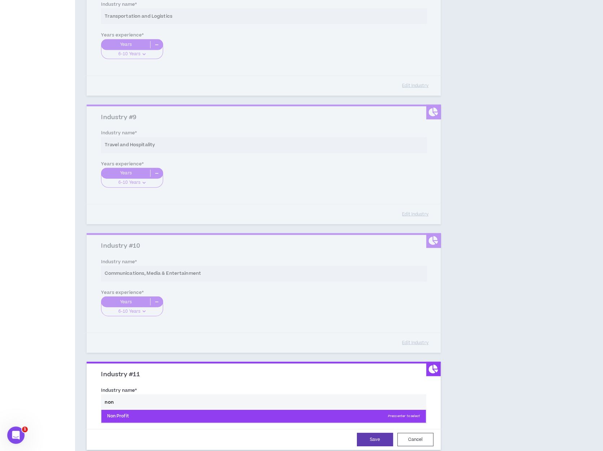
click at [130, 416] on p "Non Profit Press enter to select" at bounding box center [263, 416] width 324 height 13
type input "Non Profit"
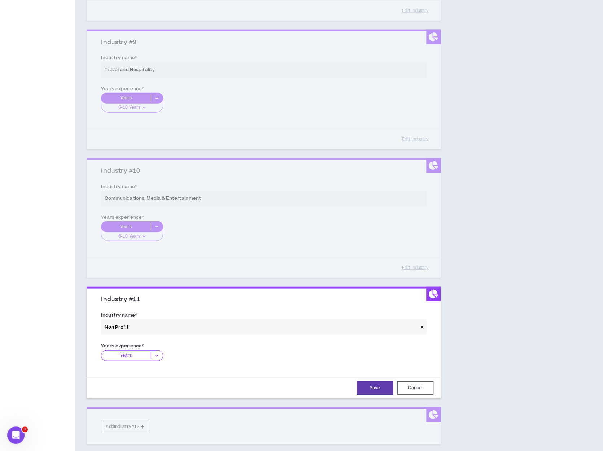
scroll to position [1113, 0]
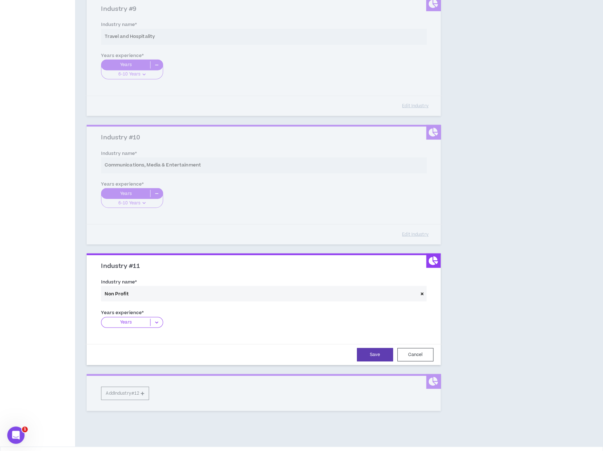
click at [157, 320] on icon at bounding box center [156, 322] width 12 height 7
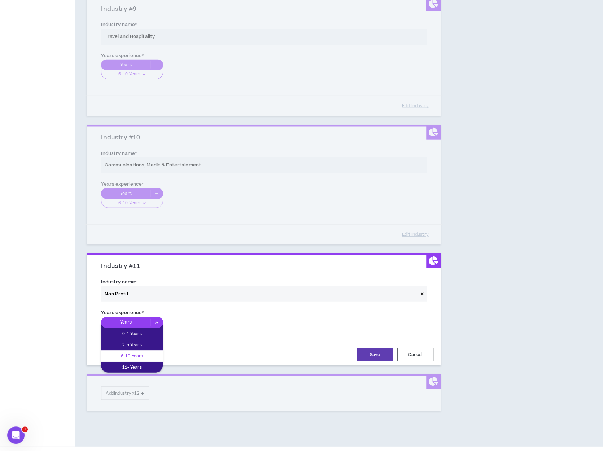
click at [145, 352] on p "6-10 Years" at bounding box center [132, 356] width 62 height 8
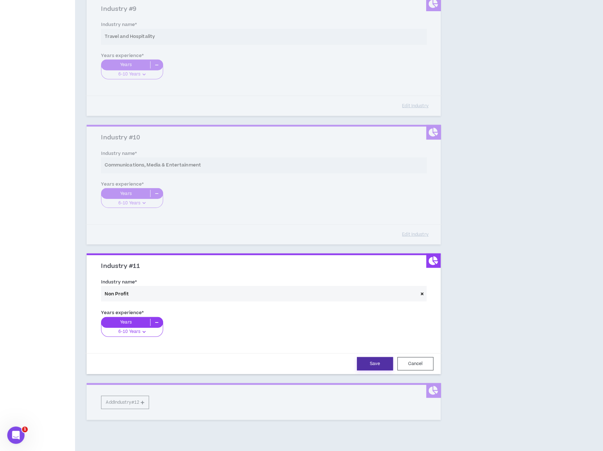
click at [370, 361] on button "Save" at bounding box center [375, 363] width 36 height 13
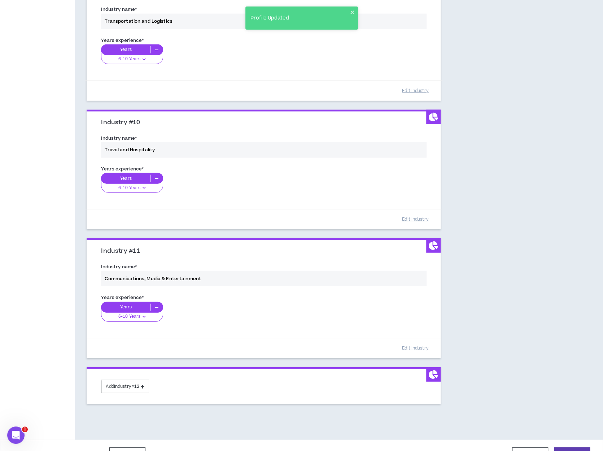
scroll to position [1141, 0]
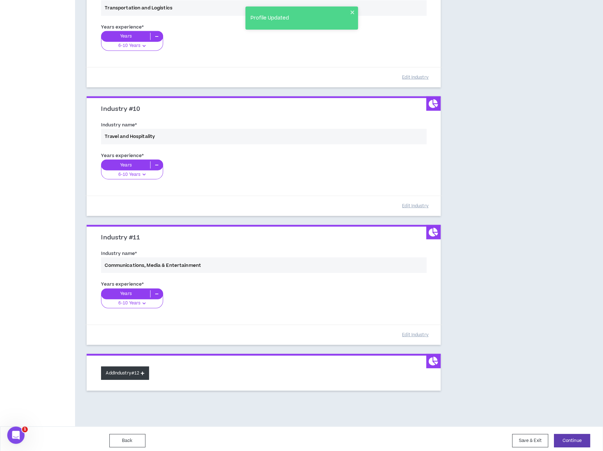
click at [147, 371] on button "Add Industry #12" at bounding box center [125, 372] width 48 height 13
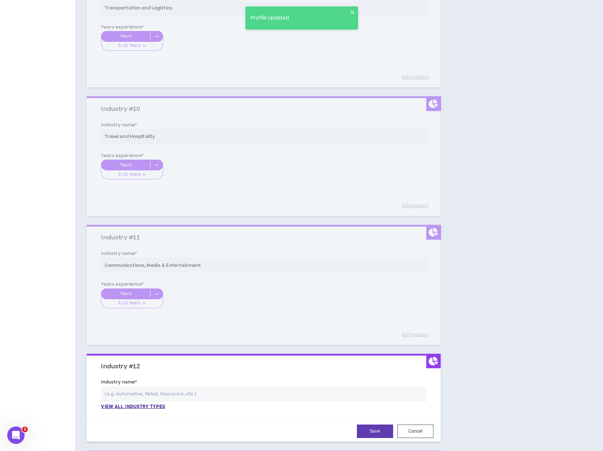
click at [125, 392] on input "text" at bounding box center [263, 394] width 325 height 16
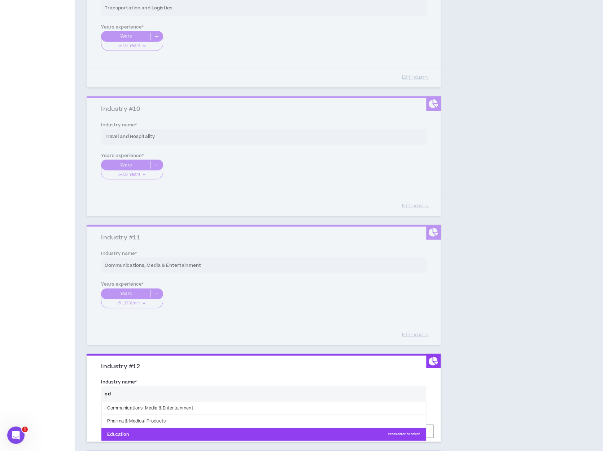
click at [134, 428] on p "Education Press enter to select" at bounding box center [263, 434] width 324 height 13
type input "Education"
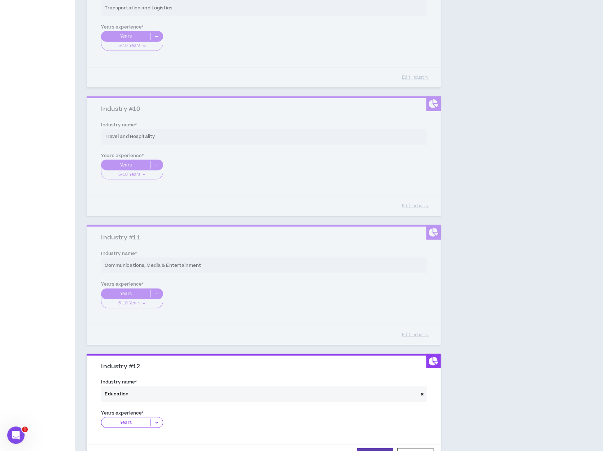
click at [153, 419] on icon at bounding box center [156, 422] width 12 height 7
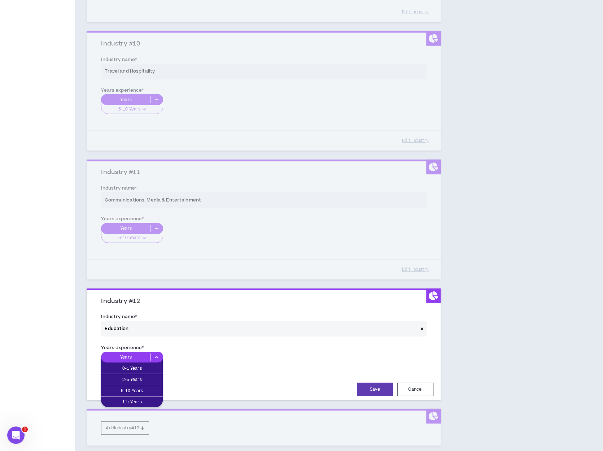
scroll to position [1261, 0]
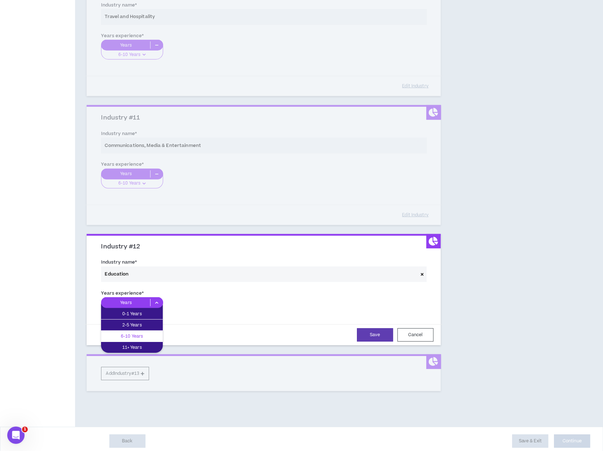
click at [137, 334] on p "6-10 Years" at bounding box center [132, 336] width 62 height 8
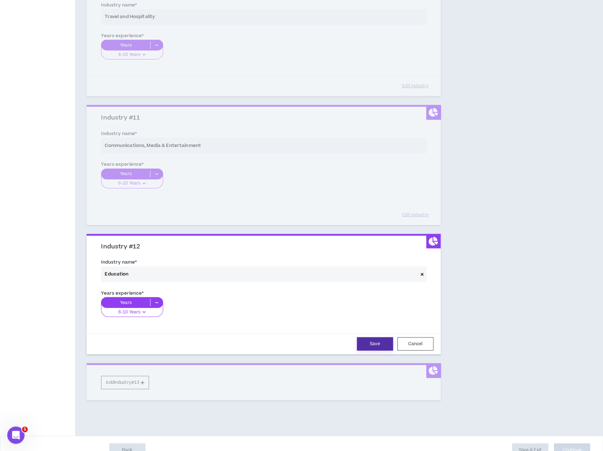
click at [382, 340] on button "Save" at bounding box center [375, 343] width 36 height 13
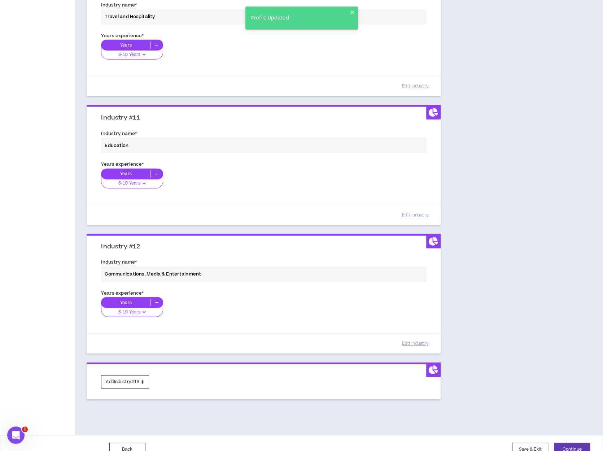
scroll to position [1270, 0]
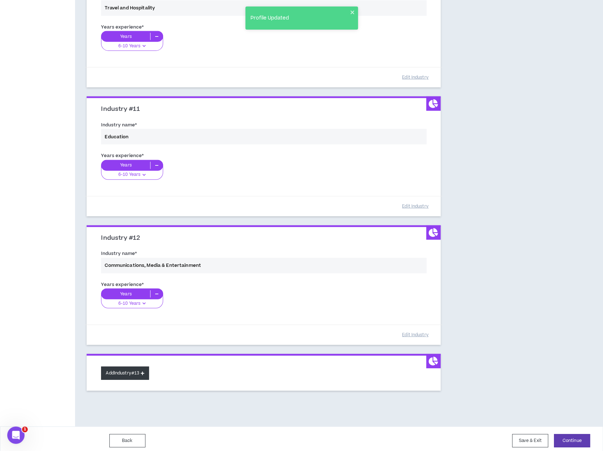
click at [140, 374] on button "Add Industry #13" at bounding box center [125, 372] width 48 height 13
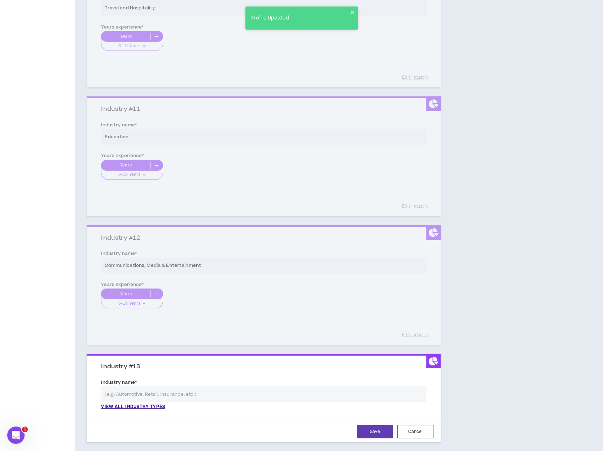
click at [125, 390] on input "text" at bounding box center [263, 394] width 325 height 16
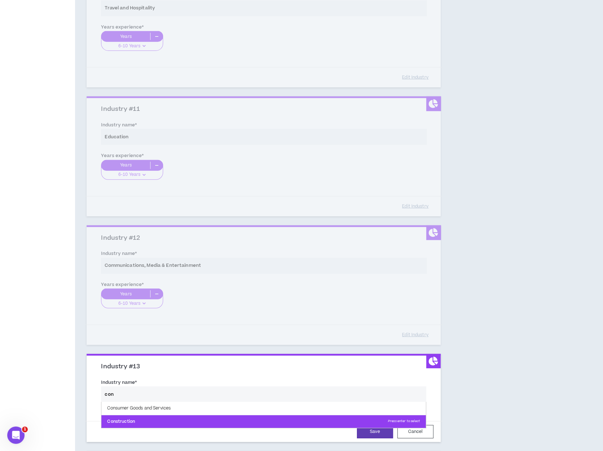
click at [137, 415] on p "Construction Press enter to select" at bounding box center [263, 421] width 324 height 13
type input "Construction"
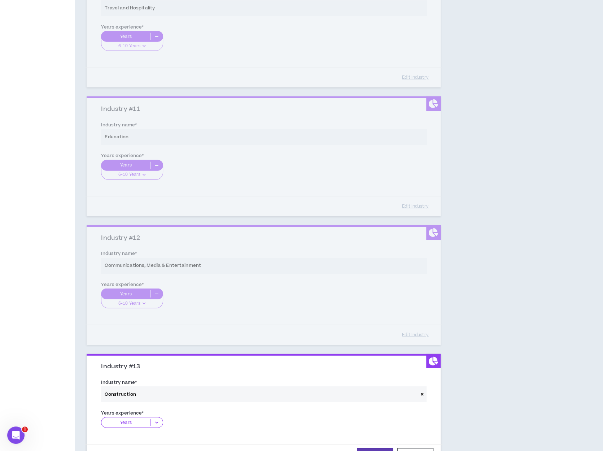
click at [152, 419] on icon at bounding box center [156, 422] width 12 height 7
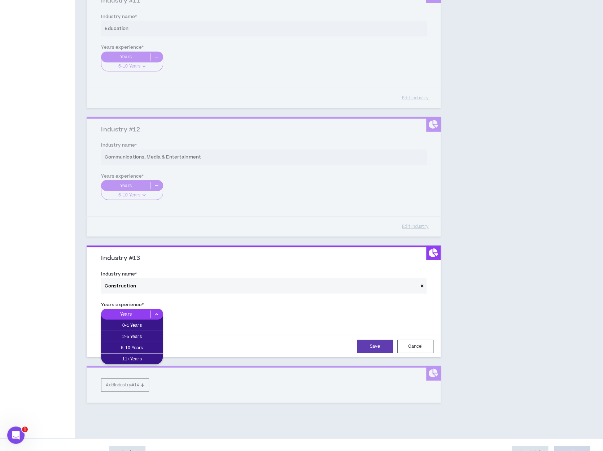
scroll to position [1378, 0]
click at [147, 344] on p "6-10 Years" at bounding box center [132, 348] width 62 height 8
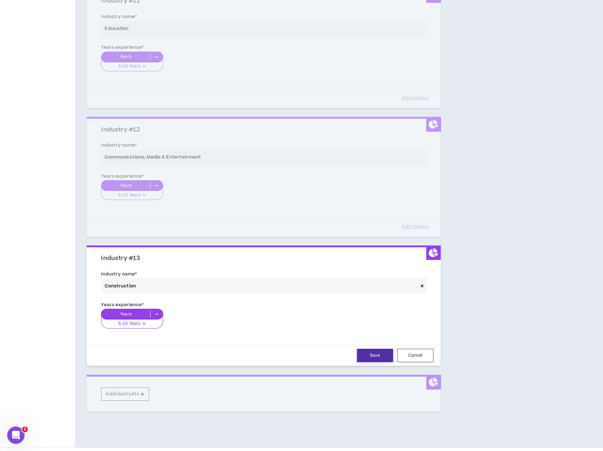
click at [372, 357] on button "Save" at bounding box center [375, 355] width 36 height 13
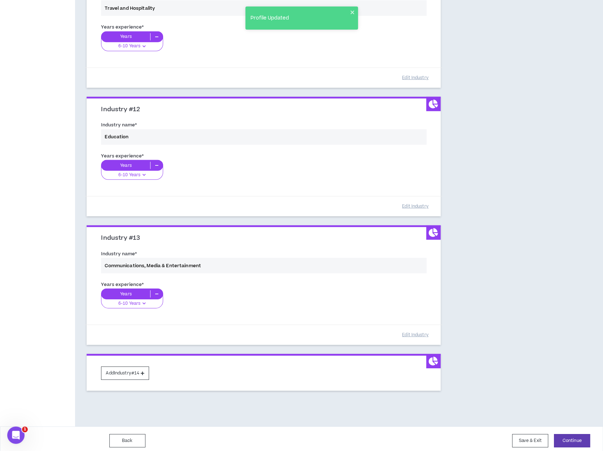
scroll to position [1398, 0]
click at [148, 371] on button "Add Industry #14" at bounding box center [125, 372] width 48 height 13
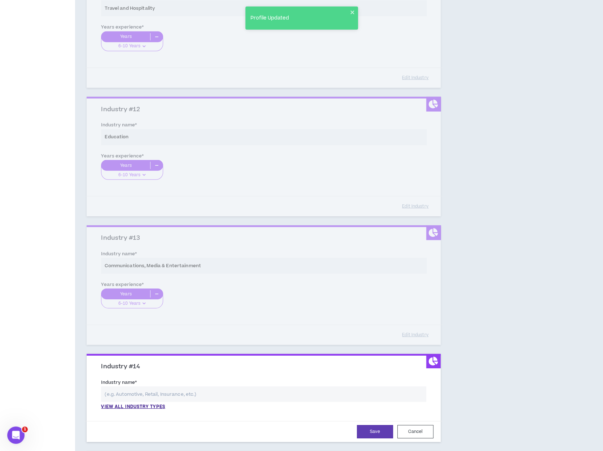
click at [126, 388] on input "text" at bounding box center [263, 394] width 325 height 16
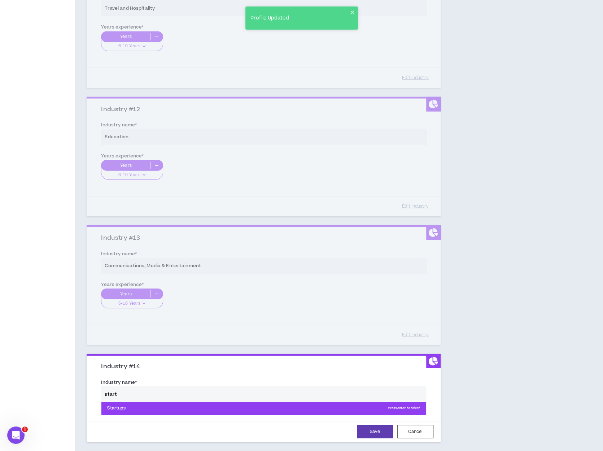
click at [131, 403] on p "Startups Press enter to select" at bounding box center [263, 408] width 324 height 13
type input "Startups"
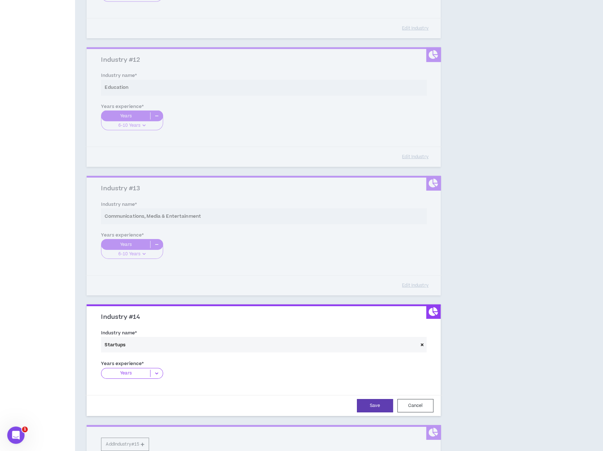
scroll to position [1506, 0]
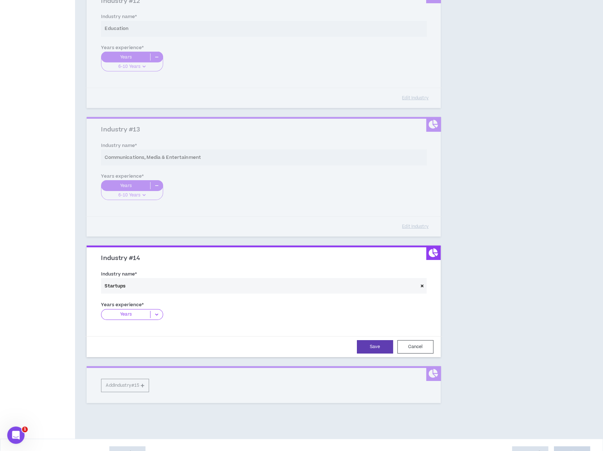
click at [157, 311] on icon at bounding box center [156, 314] width 12 height 7
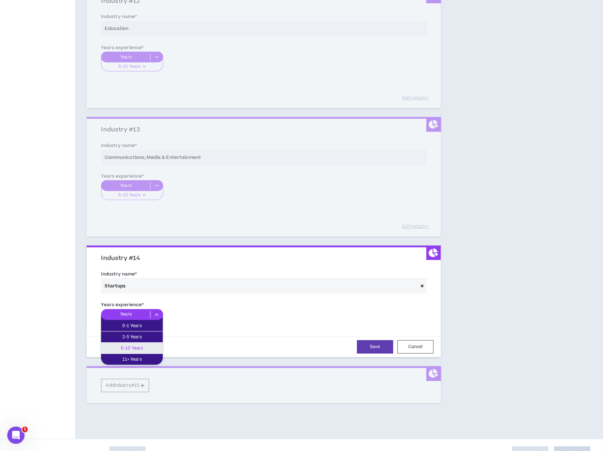
drag, startPoint x: 141, startPoint y: 343, endPoint x: 146, endPoint y: 343, distance: 5.1
click at [141, 344] on p "6-10 Years" at bounding box center [132, 348] width 62 height 8
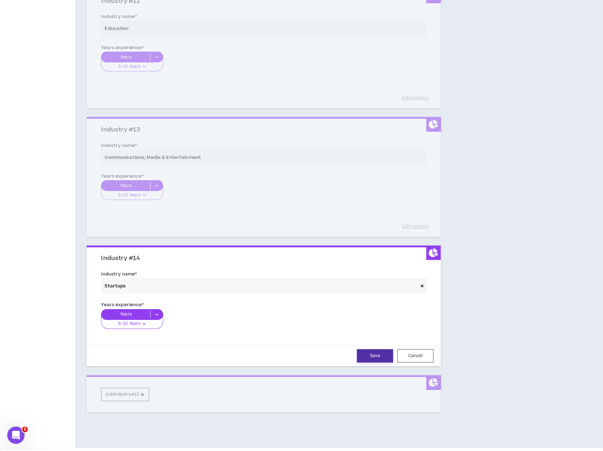
click at [376, 350] on button "Save" at bounding box center [375, 355] width 36 height 13
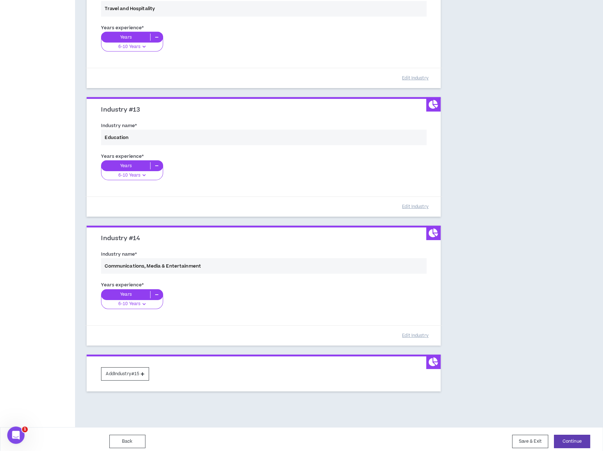
scroll to position [1527, 0]
click at [144, 371] on icon at bounding box center [143, 373] width 4 height 4
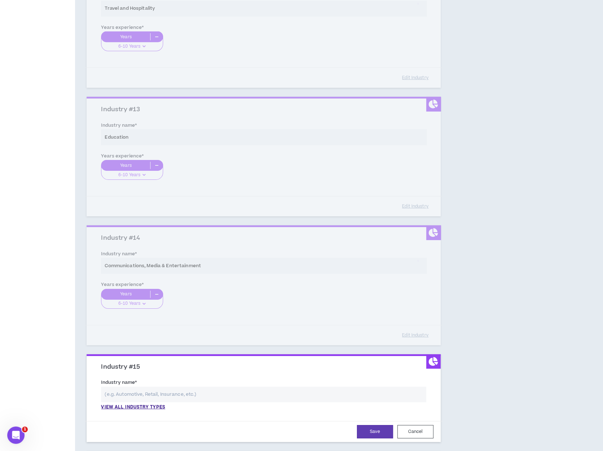
click at [135, 388] on input "text" at bounding box center [263, 395] width 325 height 16
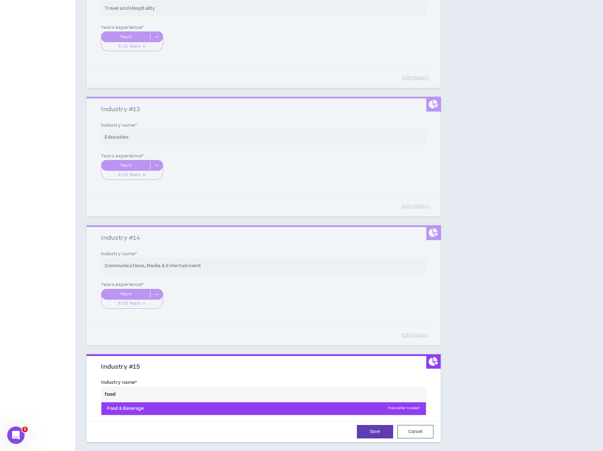
click at [131, 409] on p "Food & Beverage Press enter to select" at bounding box center [263, 408] width 324 height 13
type input "Food & Beverage"
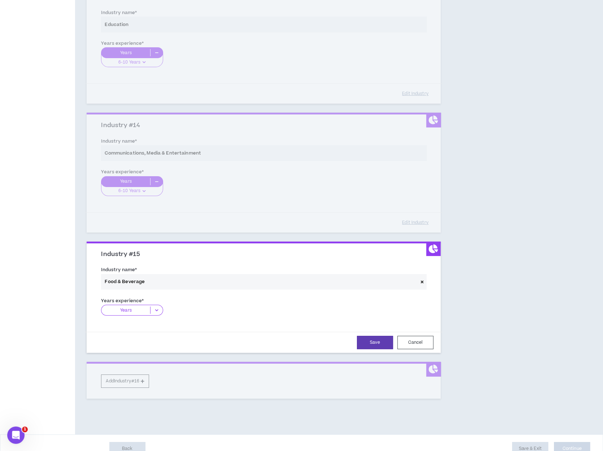
scroll to position [1646, 0]
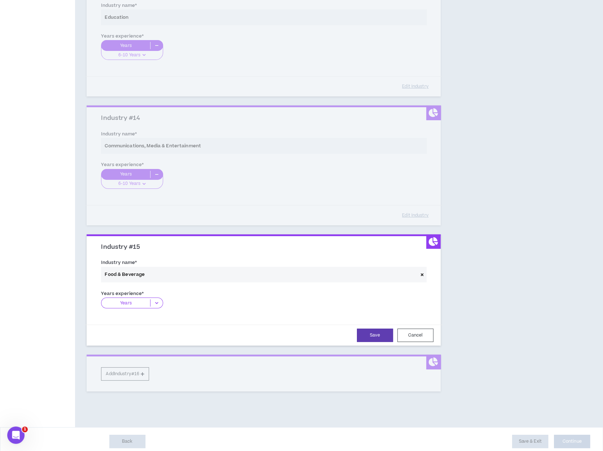
click at [157, 299] on icon at bounding box center [156, 302] width 12 height 7
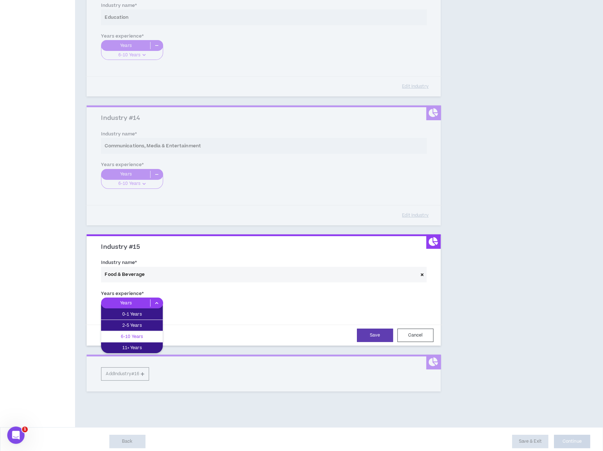
click at [142, 332] on p "6-10 Years" at bounding box center [132, 336] width 62 height 8
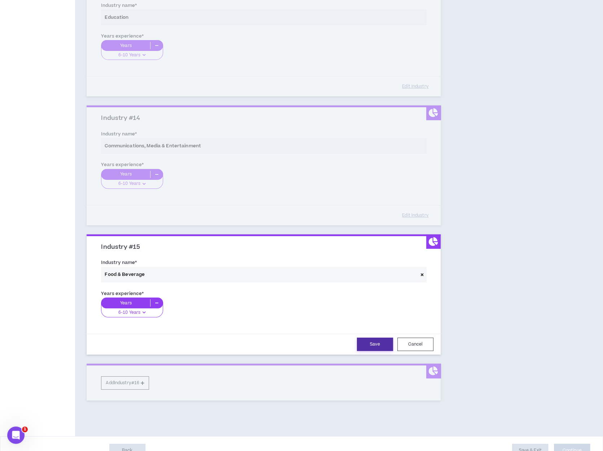
click at [371, 342] on button "Save" at bounding box center [375, 343] width 36 height 13
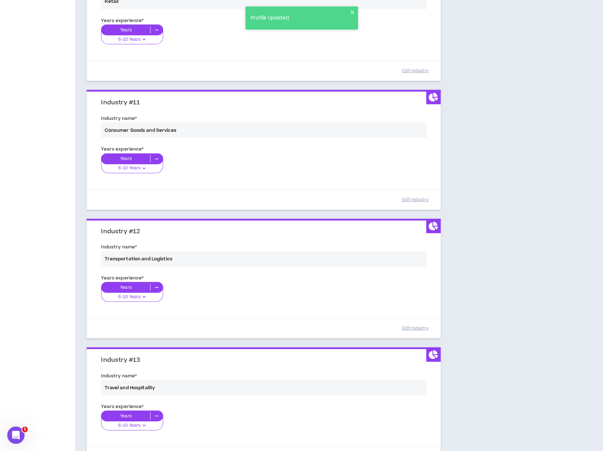
scroll to position [1655, 0]
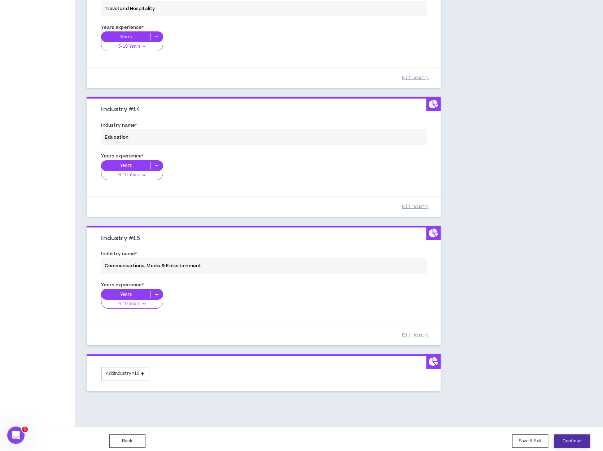
click at [575, 434] on button "Continue" at bounding box center [572, 440] width 36 height 13
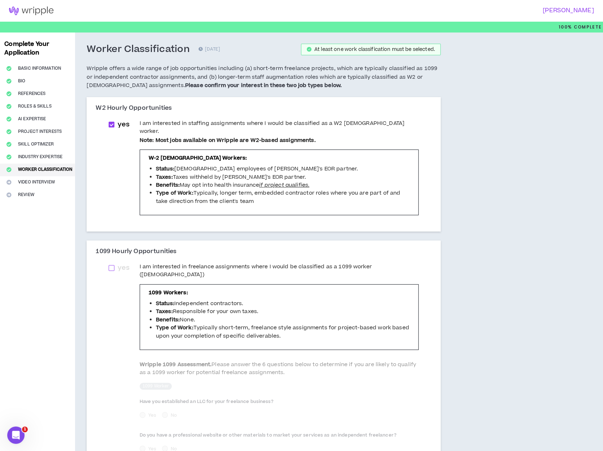
click at [113, 265] on span at bounding box center [112, 268] width 6 height 6
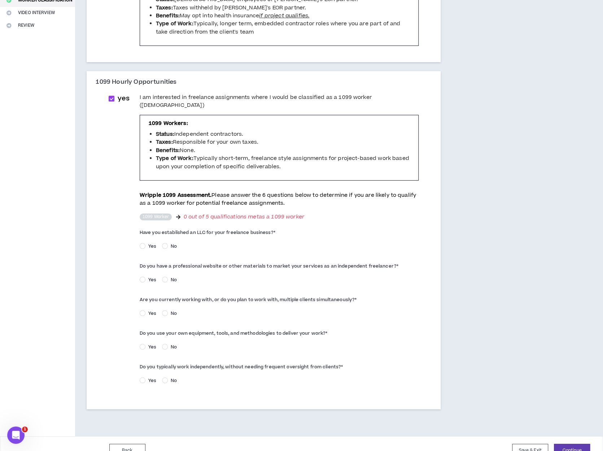
scroll to position [174, 0]
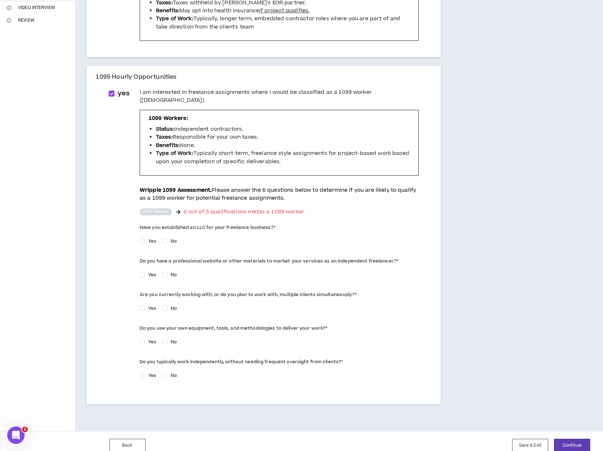
click at [111, 91] on span at bounding box center [112, 94] width 6 height 6
checkbox input "*****"
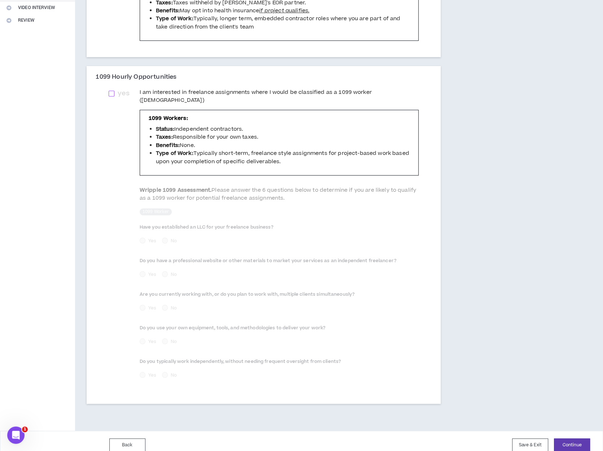
scroll to position [174, 0]
click at [538, 438] on button "Save & Exit" at bounding box center [530, 444] width 36 height 13
